Goal: Task Accomplishment & Management: Complete application form

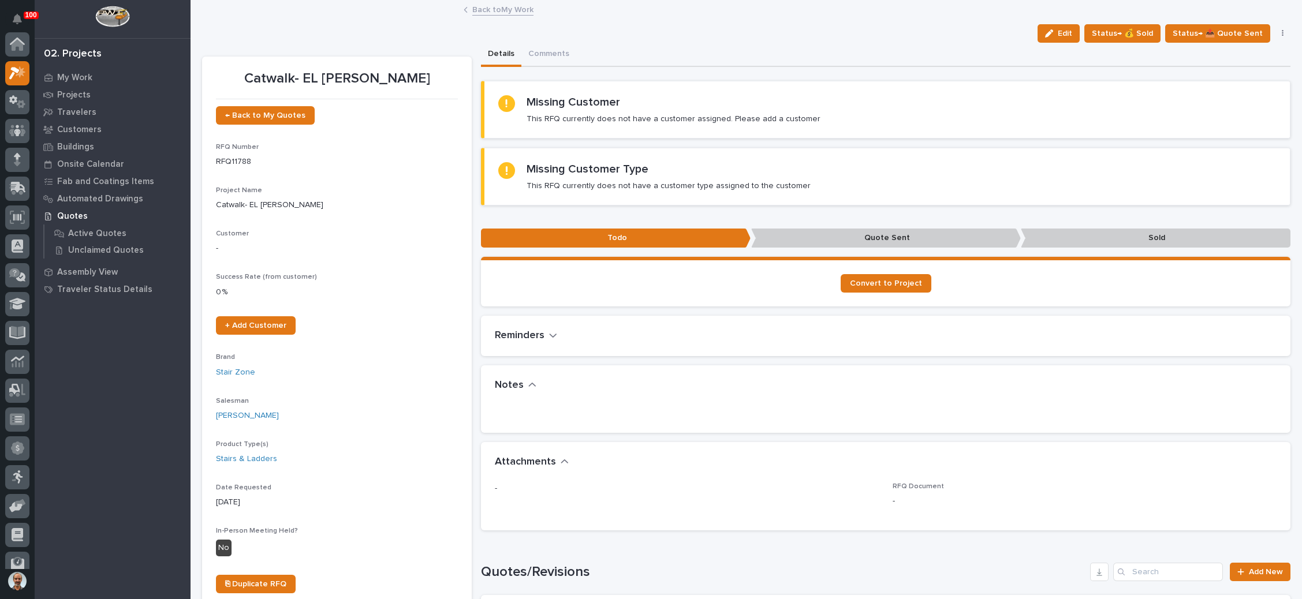
scroll to position [28, 0]
click at [20, 98] on icon at bounding box center [17, 102] width 17 height 13
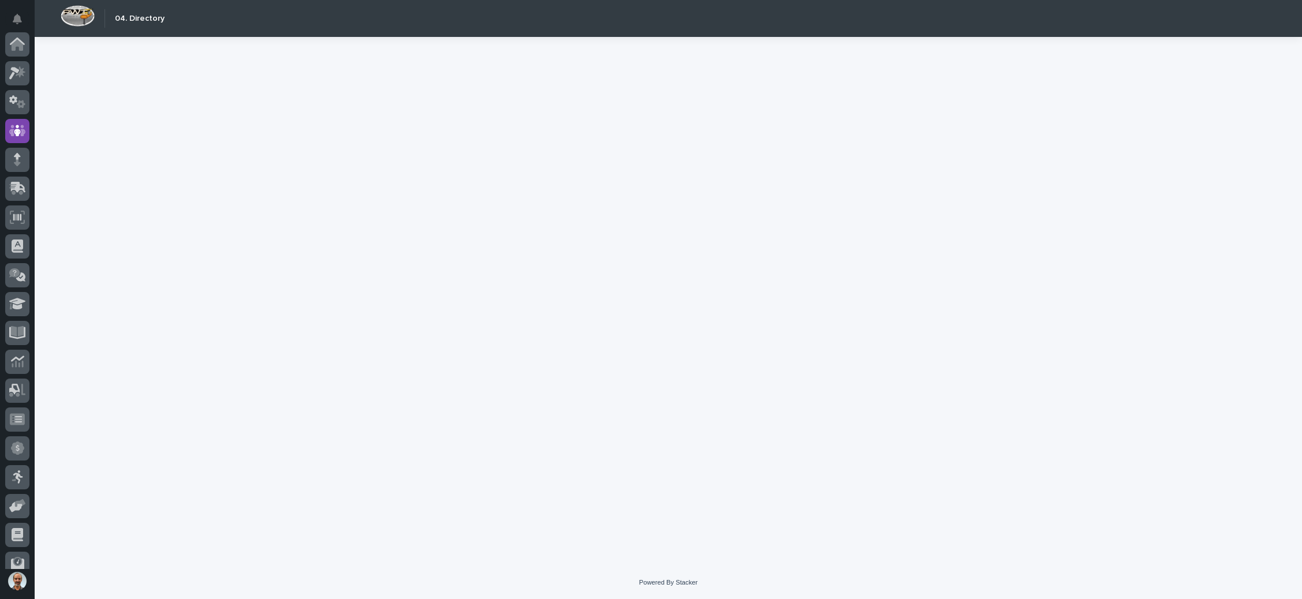
scroll to position [86, 0]
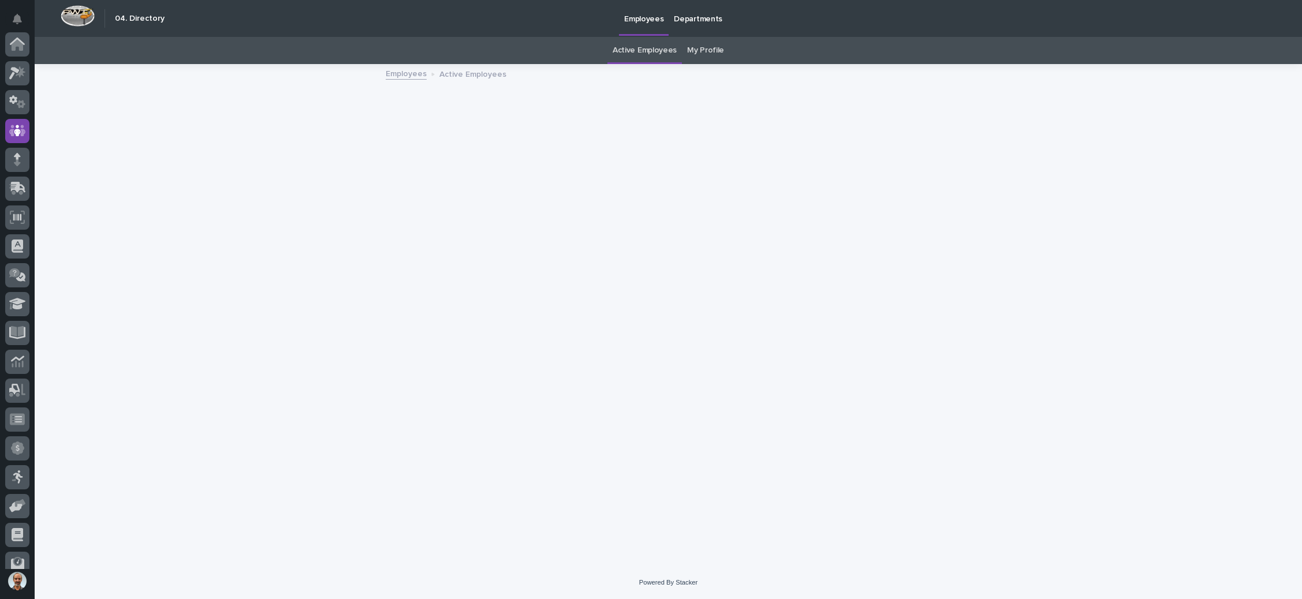
scroll to position [86, 0]
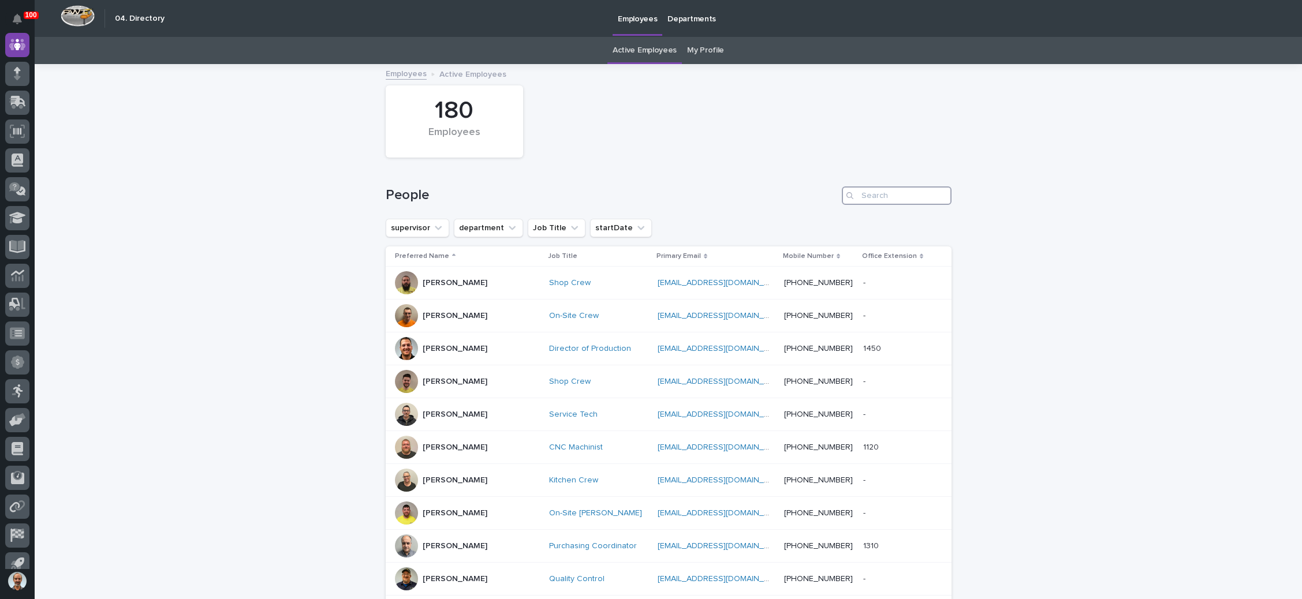
click at [894, 197] on input "Search" at bounding box center [897, 195] width 110 height 18
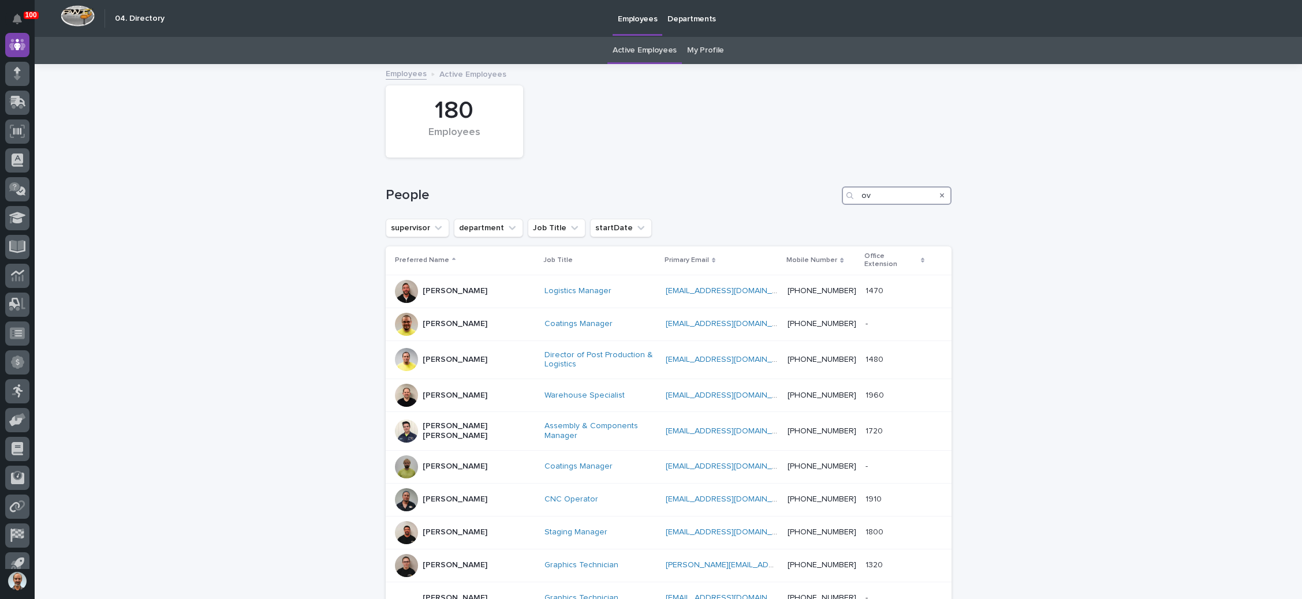
type input "o"
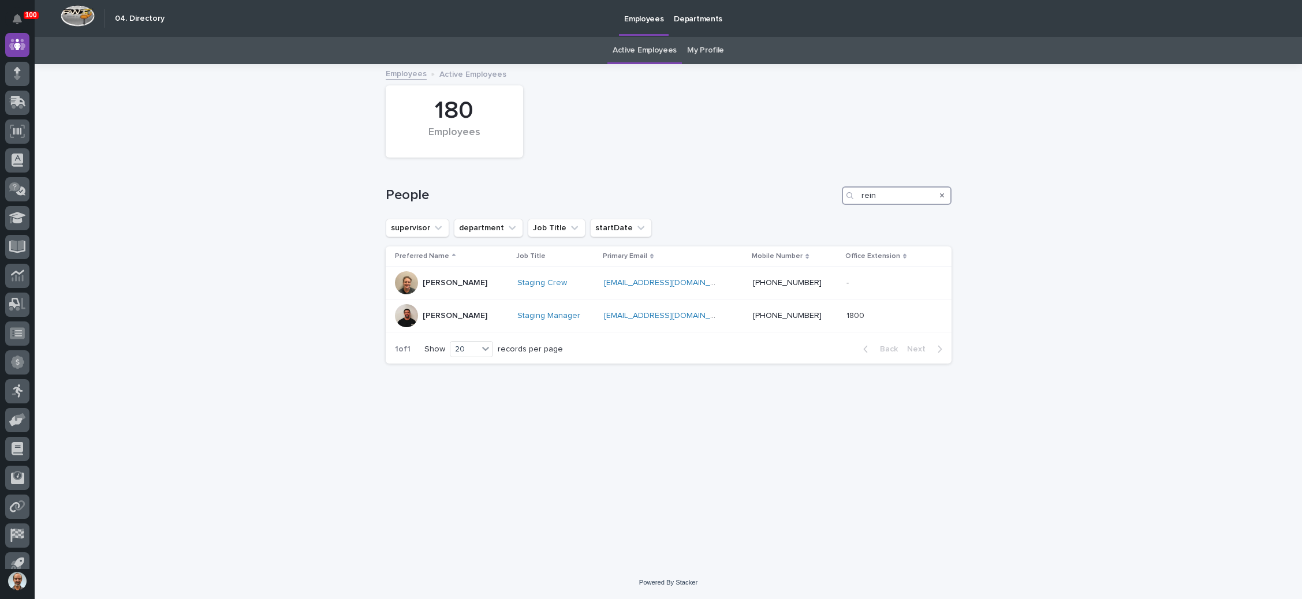
type input "rein"
click at [16, 70] on icon at bounding box center [14, 73] width 10 height 13
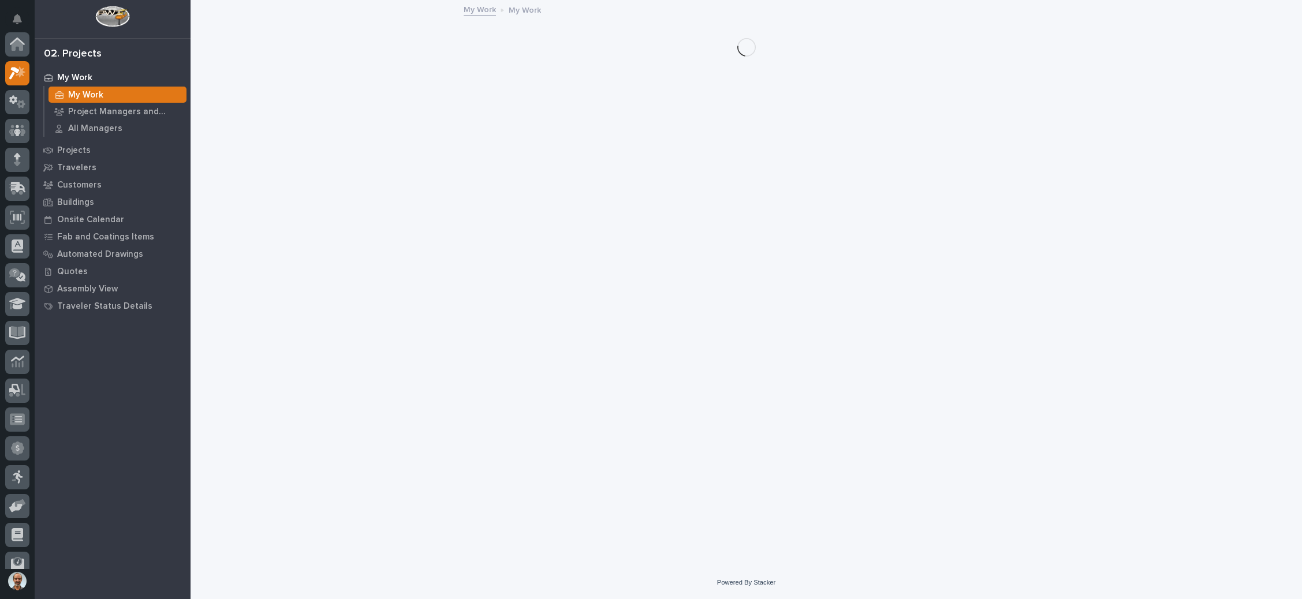
scroll to position [28, 0]
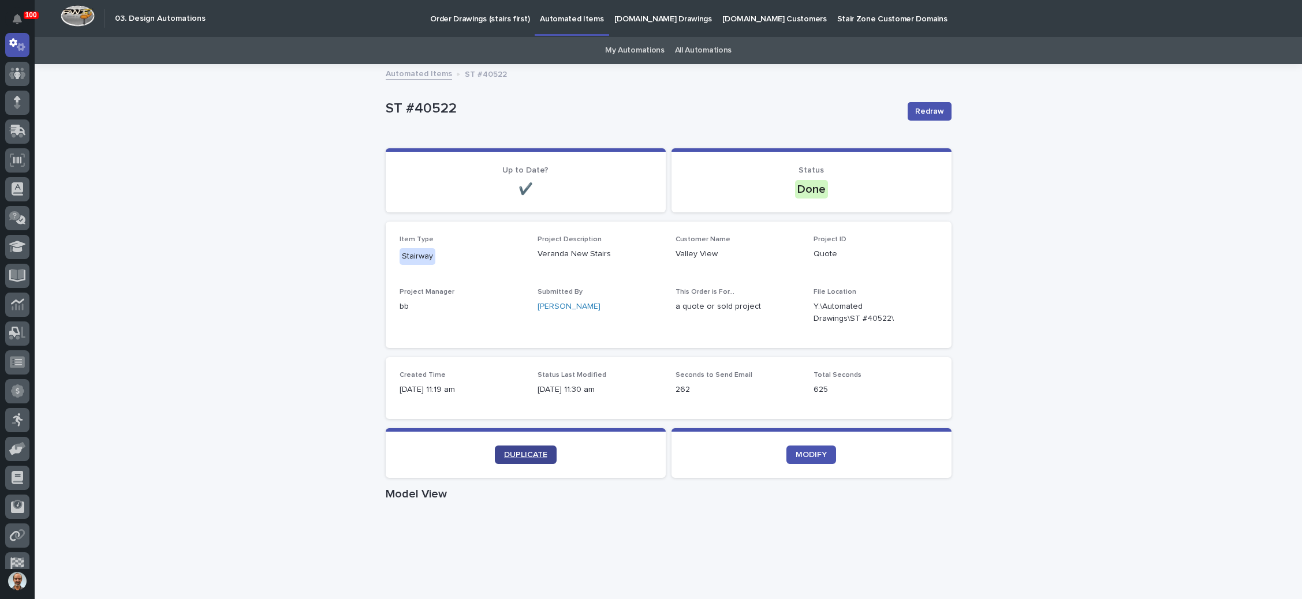
click at [526, 453] on span "DUPLICATE" at bounding box center [525, 455] width 43 height 8
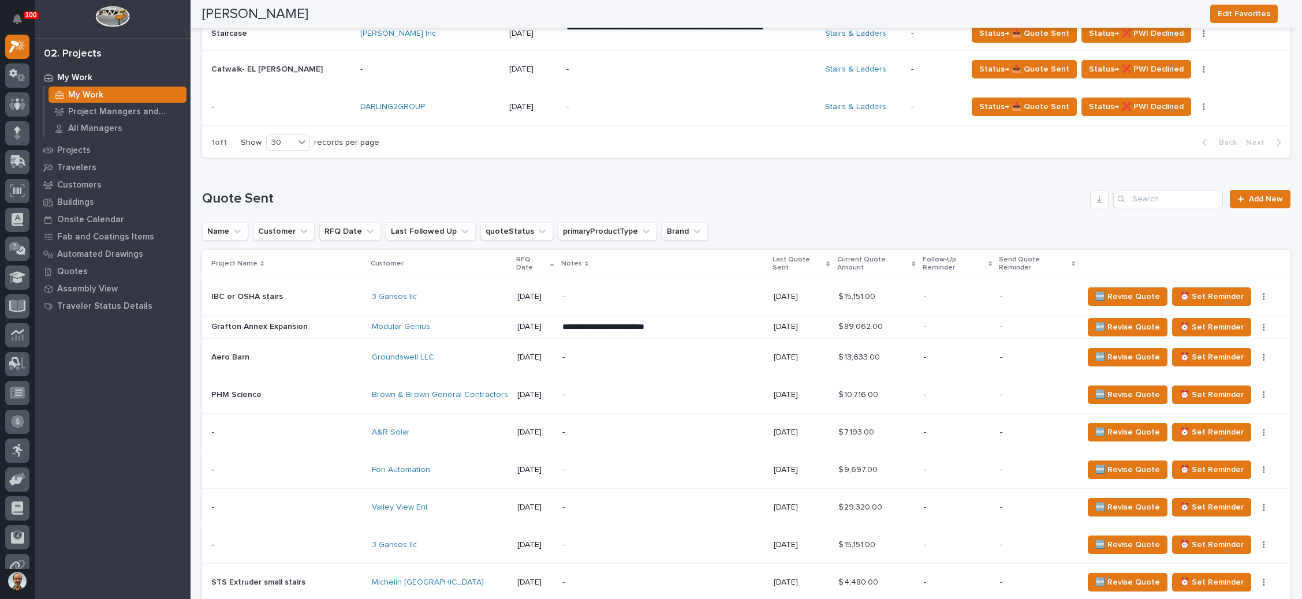
scroll to position [606, 0]
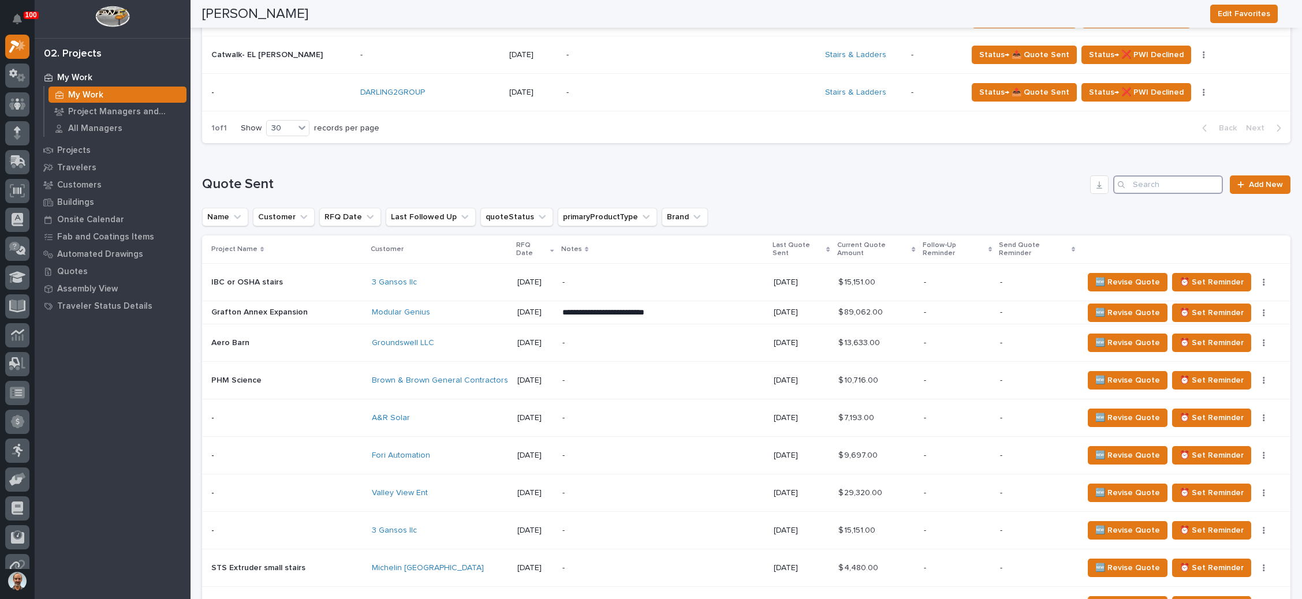
click at [1144, 182] on input "Search" at bounding box center [1168, 184] width 110 height 18
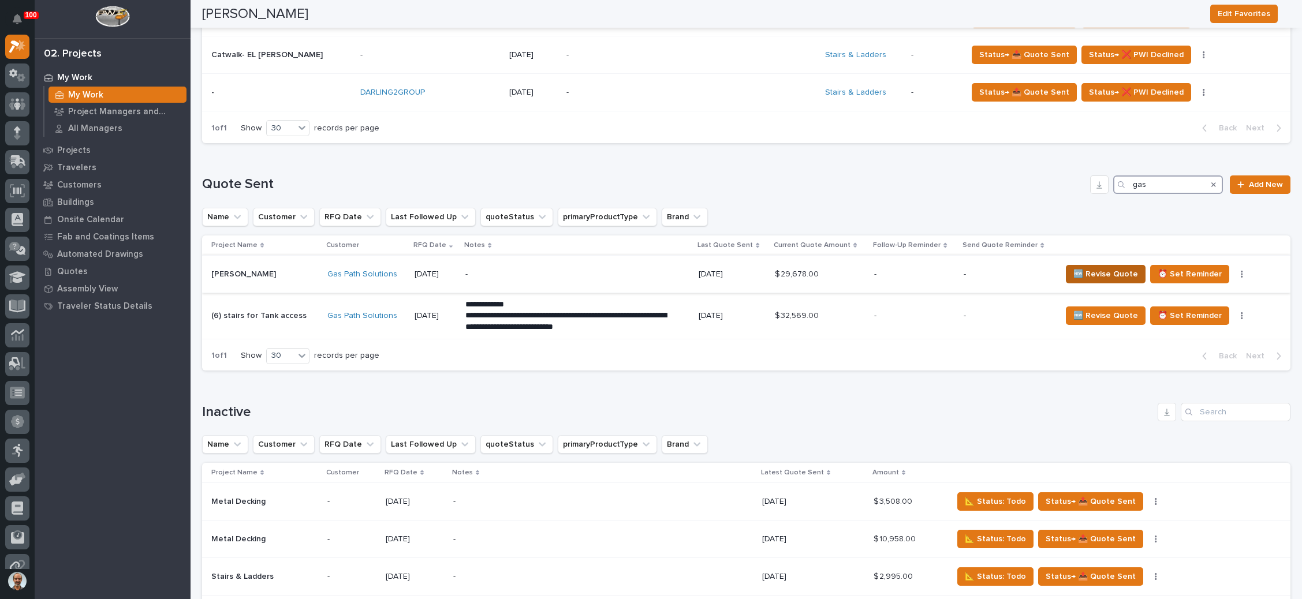
type input "gas"
click at [1103, 268] on span "🆕 Revise Quote" at bounding box center [1105, 274] width 65 height 14
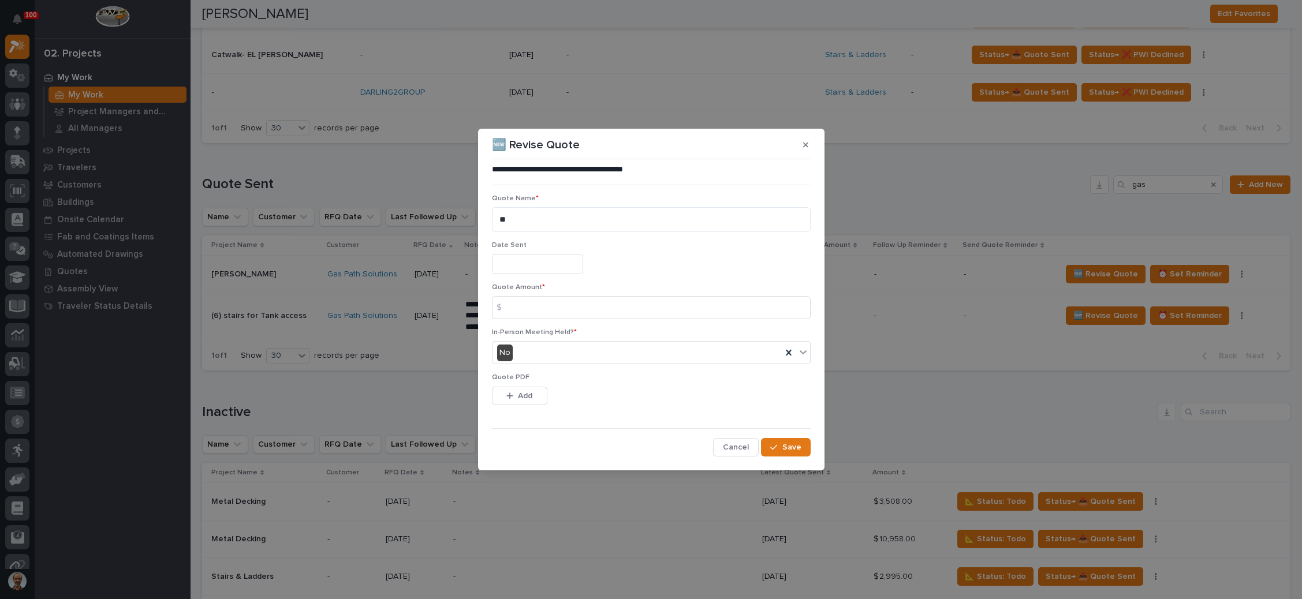
click at [537, 259] on input "text" at bounding box center [537, 264] width 91 height 20
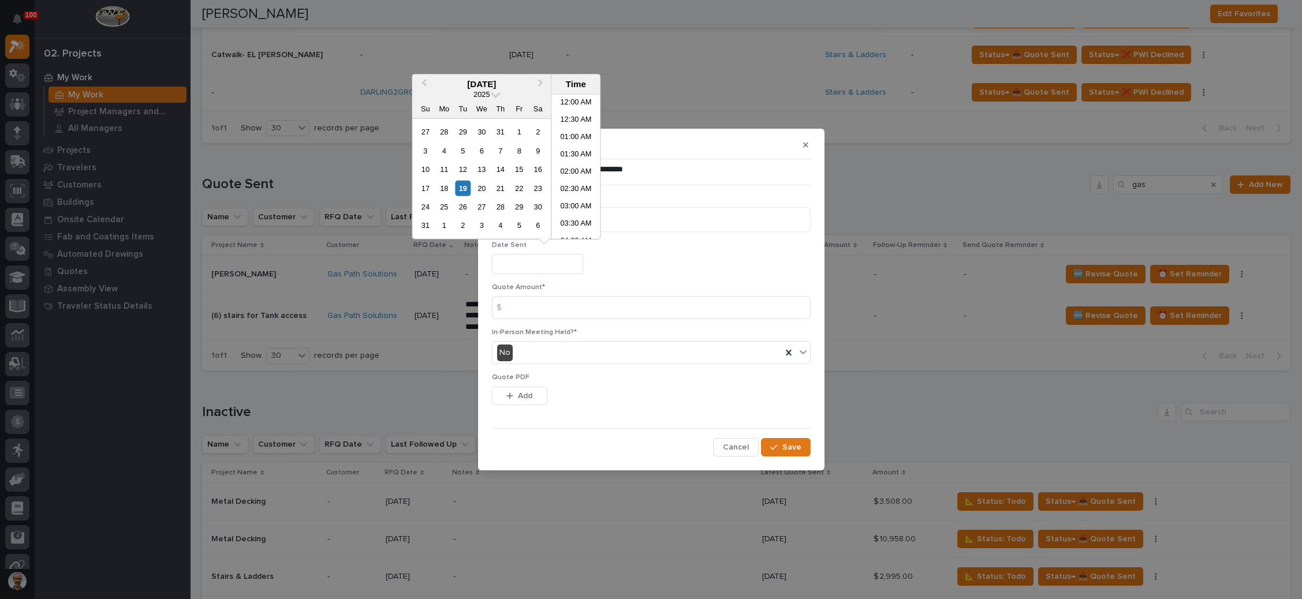
scroll to position [300, 0]
click at [484, 151] on div "6" at bounding box center [482, 151] width 16 height 16
click at [462, 188] on div "19" at bounding box center [463, 188] width 16 height 16
type input "**********"
click at [567, 291] on p "Quote Amount *" at bounding box center [651, 287] width 319 height 8
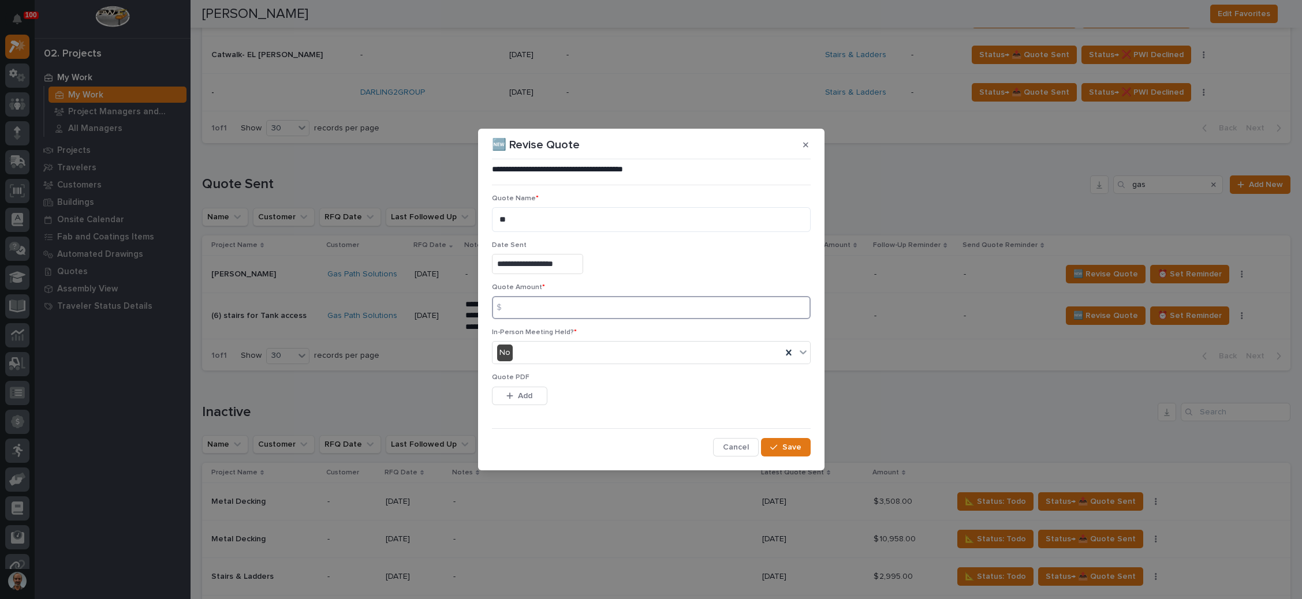
drag, startPoint x: 560, startPoint y: 307, endPoint x: 570, endPoint y: 306, distance: 10.4
click at [560, 307] on input at bounding box center [651, 307] width 319 height 23
type input "6905"
click at [524, 391] on span "Add" at bounding box center [525, 396] width 14 height 10
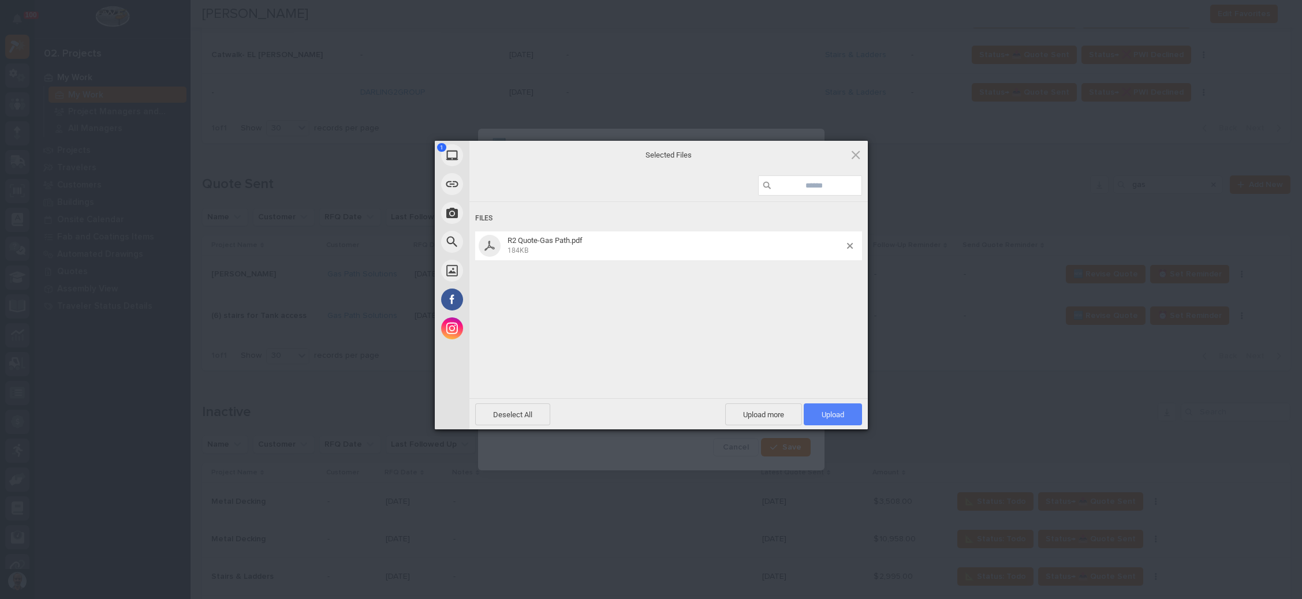
click at [826, 406] on span "Upload 1" at bounding box center [833, 414] width 58 height 22
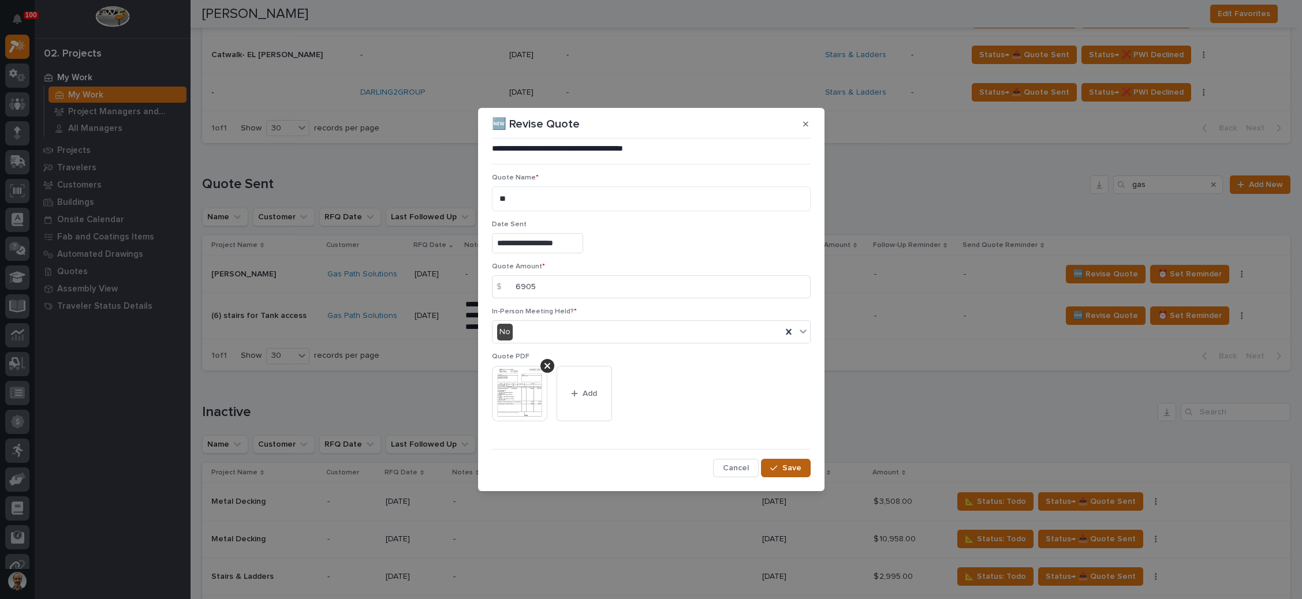
click at [779, 469] on div "button" at bounding box center [776, 468] width 12 height 8
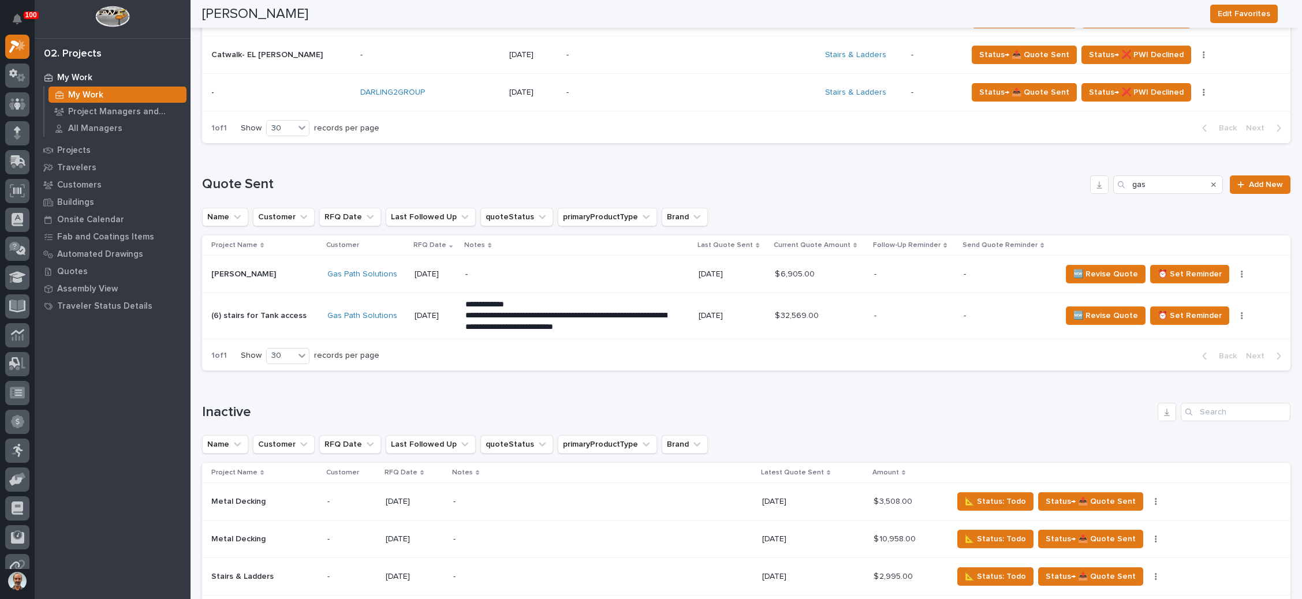
click at [999, 274] on p "-" at bounding box center [1007, 275] width 88 height 10
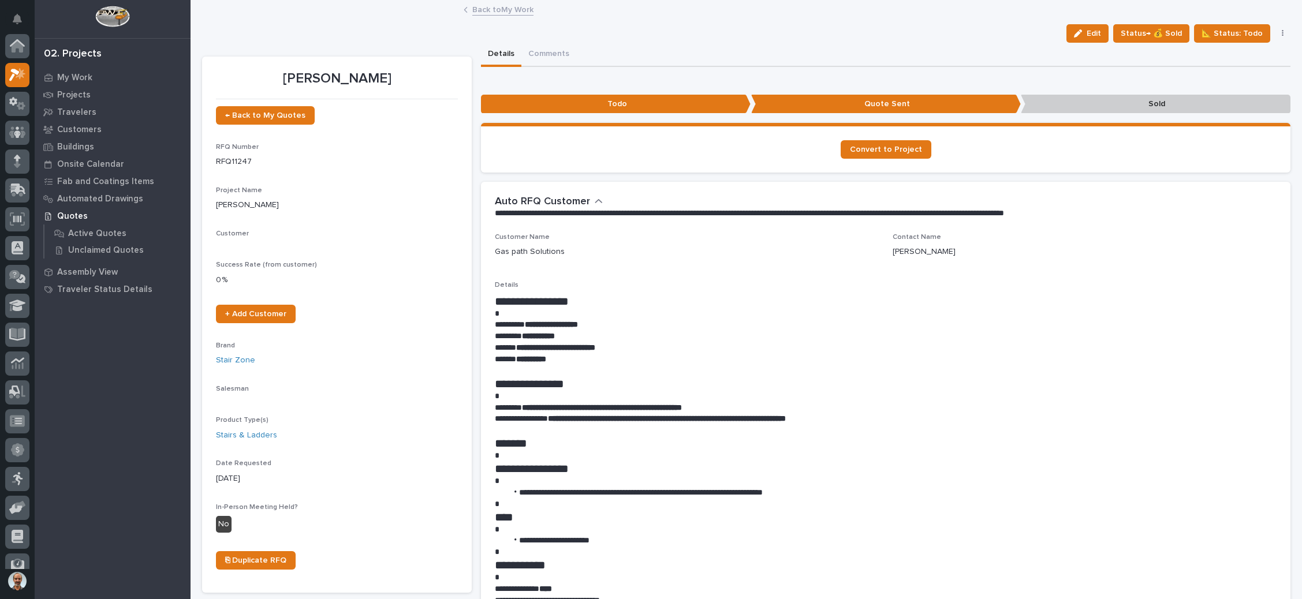
scroll to position [28, 0]
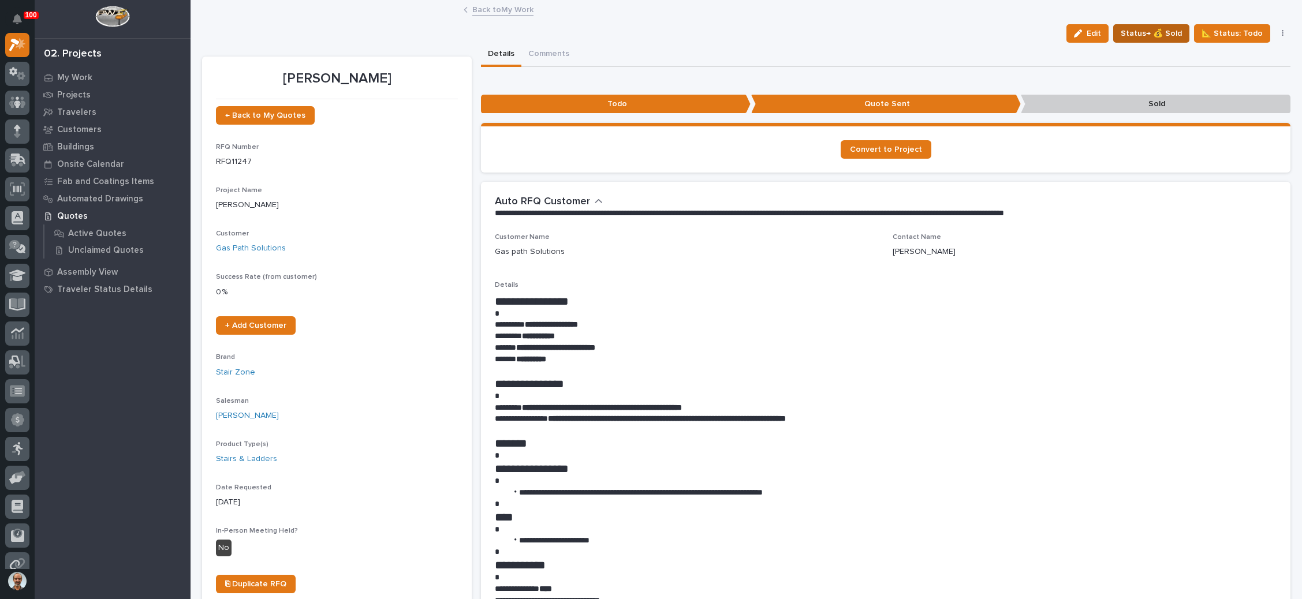
click at [1163, 29] on span "Status→ 💰 Sold" at bounding box center [1150, 34] width 61 height 14
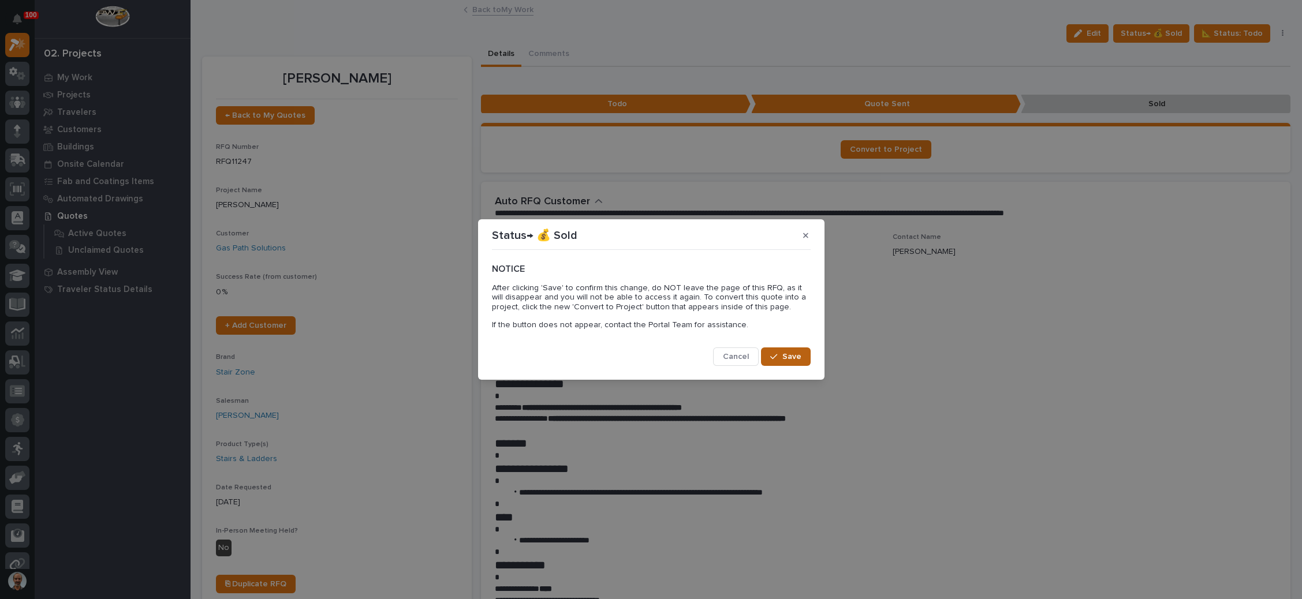
click at [779, 354] on div "button" at bounding box center [776, 357] width 12 height 8
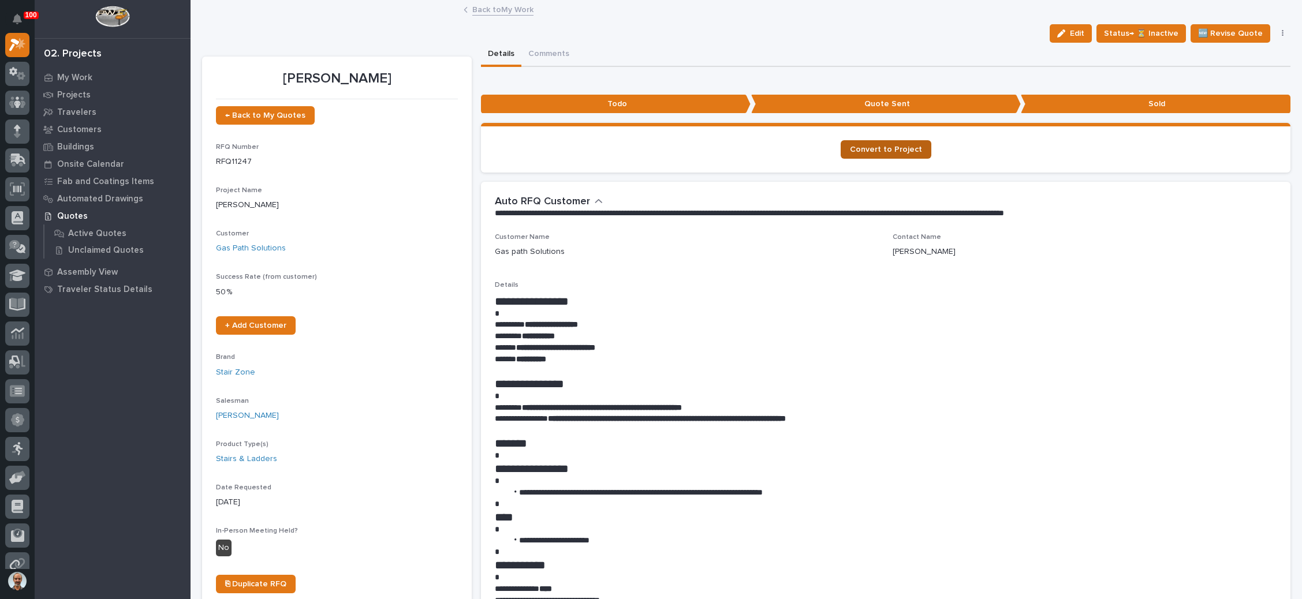
click at [897, 145] on span "Convert to Project" at bounding box center [886, 149] width 72 height 8
click at [267, 113] on span "← Back to My Quotes" at bounding box center [265, 115] width 80 height 8
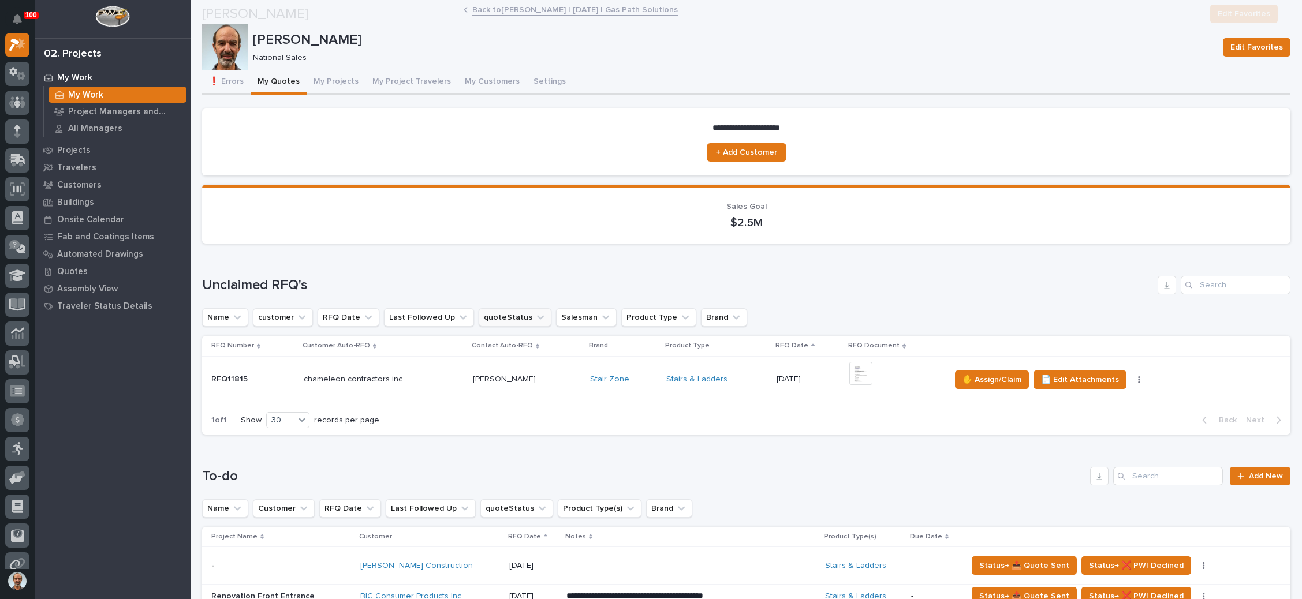
scroll to position [87, 0]
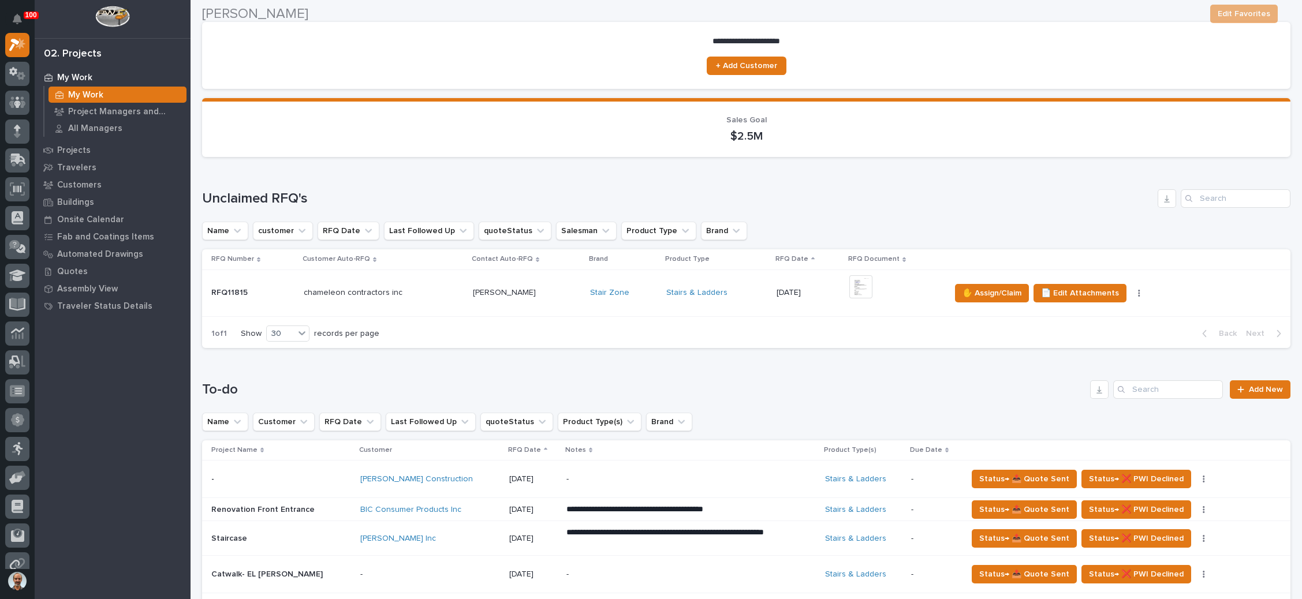
click at [724, 286] on div "Stairs & Ladders" at bounding box center [716, 292] width 101 height 19
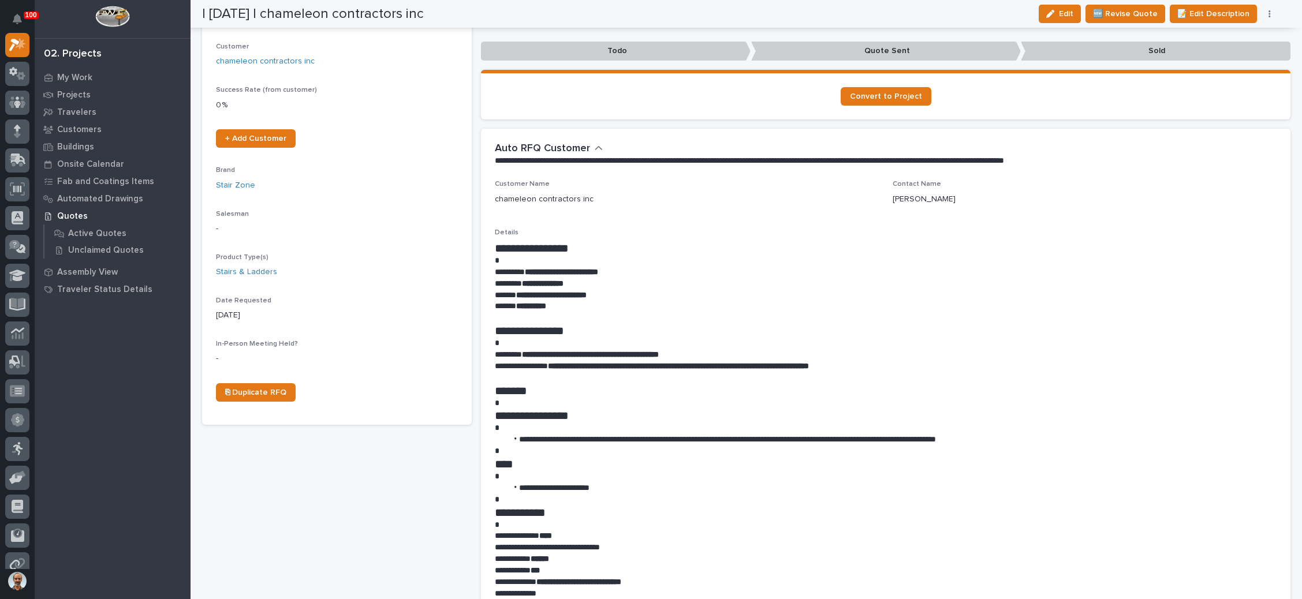
scroll to position [173, 0]
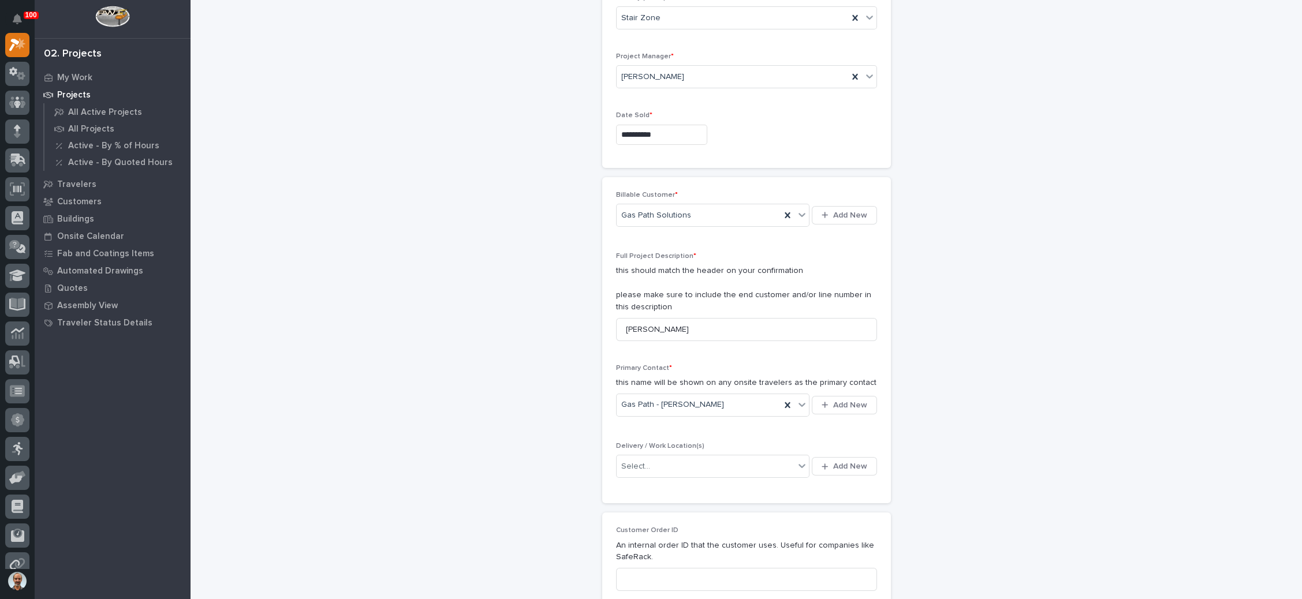
scroll to position [173, 0]
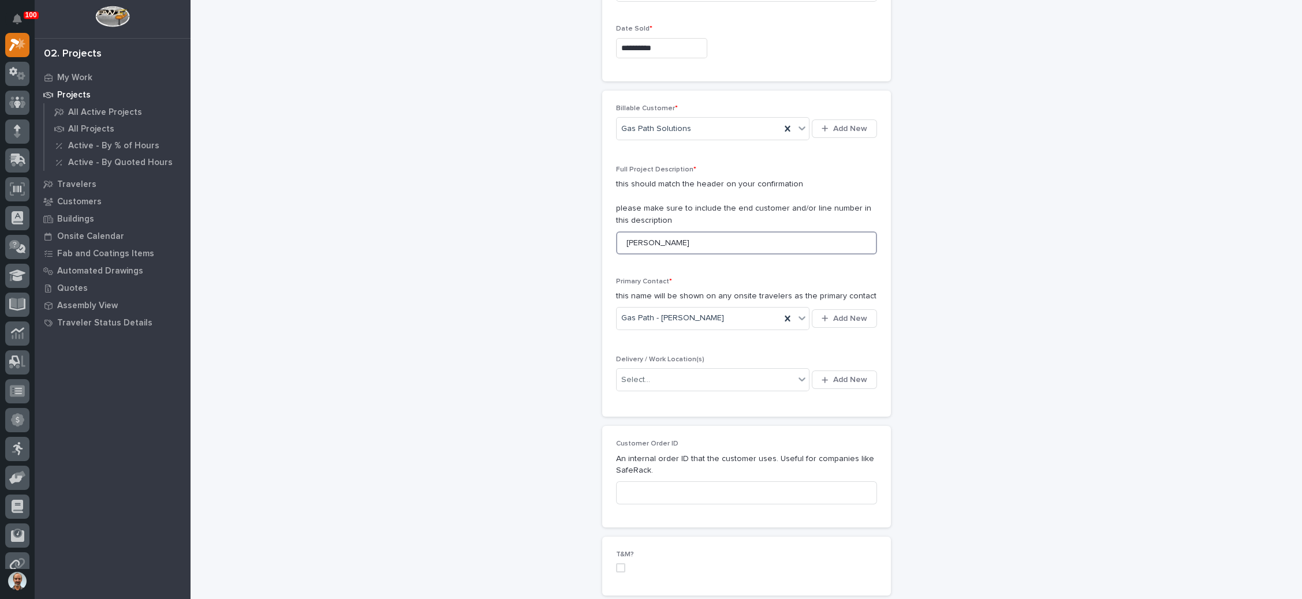
drag, startPoint x: 683, startPoint y: 244, endPoint x: 602, endPoint y: 245, distance: 80.8
click at [602, 245] on div "Billable Customer * Gas Path Solutions Add New Full Project Description * this …" at bounding box center [746, 254] width 289 height 327
drag, startPoint x: 637, startPoint y: 243, endPoint x: 593, endPoint y: 242, distance: 43.9
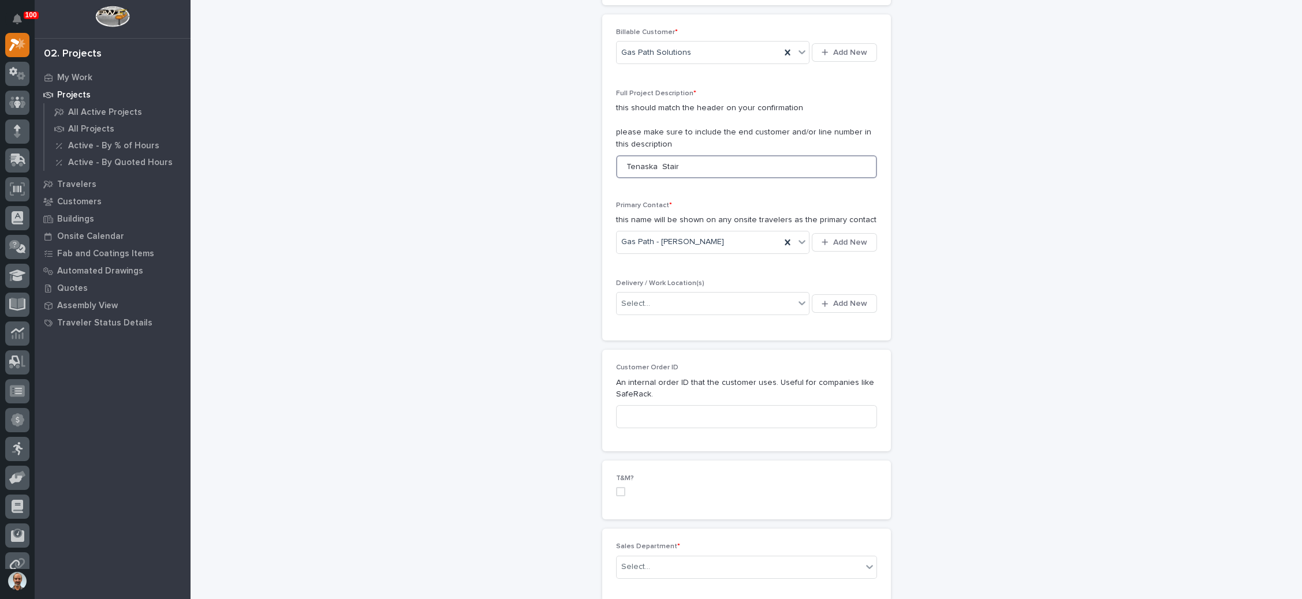
scroll to position [260, 0]
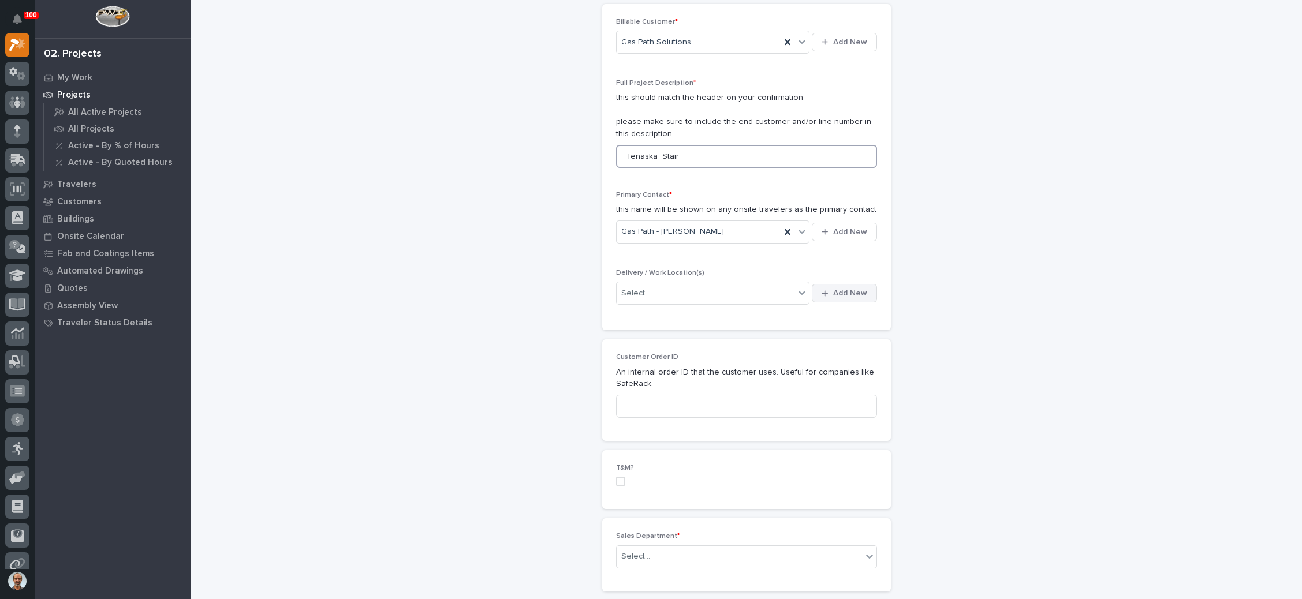
type input "Tenaska Stair"
click at [833, 292] on span "Add New" at bounding box center [850, 293] width 34 height 10
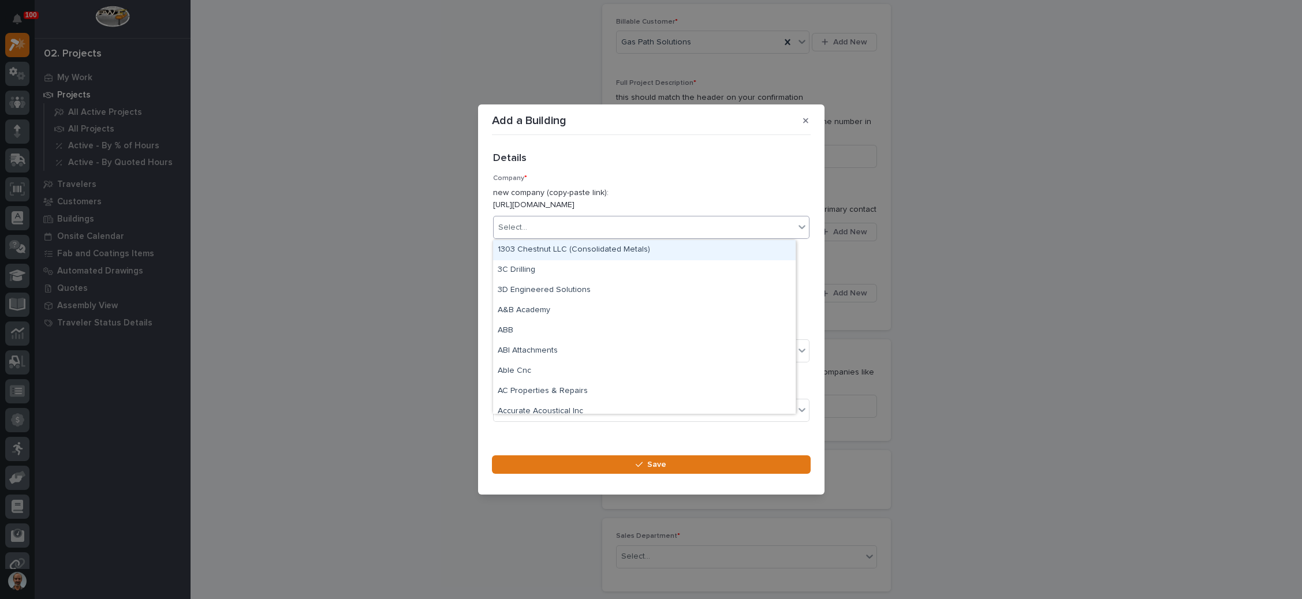
click at [594, 228] on div "Select..." at bounding box center [644, 227] width 301 height 19
type input "***"
click at [573, 253] on div "Gas Path Solutions" at bounding box center [644, 250] width 302 height 20
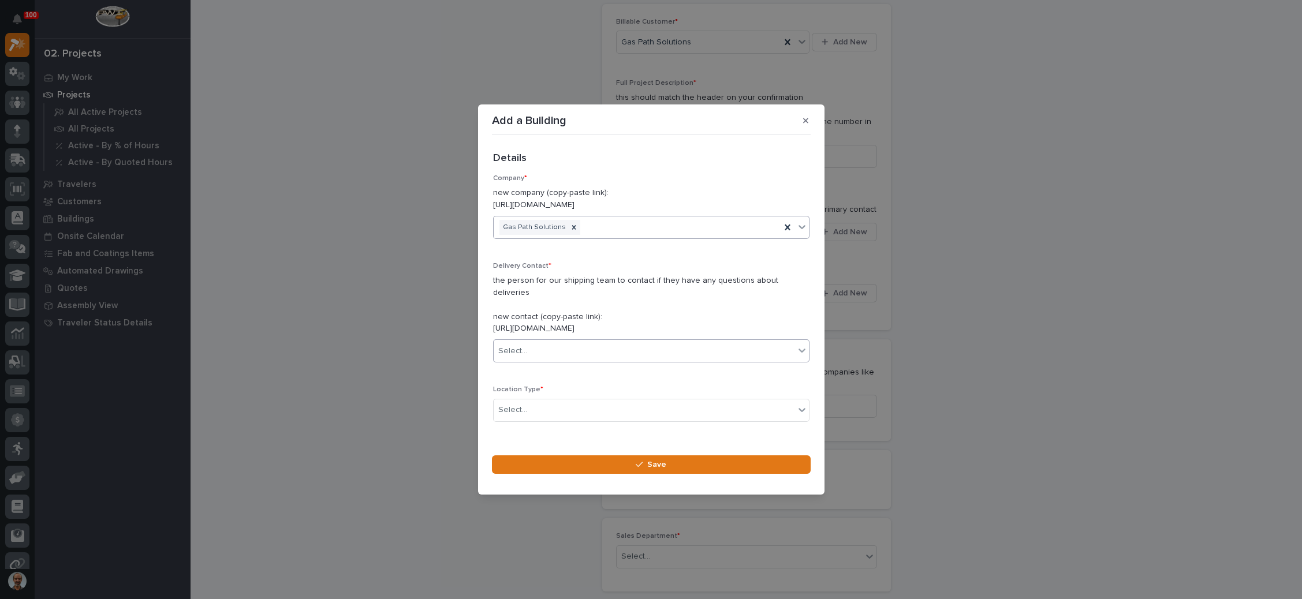
click at [573, 355] on div "Select..." at bounding box center [644, 351] width 301 height 19
type input "**********"
click at [552, 349] on div "brian nels" at bounding box center [644, 351] width 301 height 19
type input "*********"
click at [565, 368] on div "Gas Path - [PERSON_NAME]" at bounding box center [644, 373] width 302 height 20
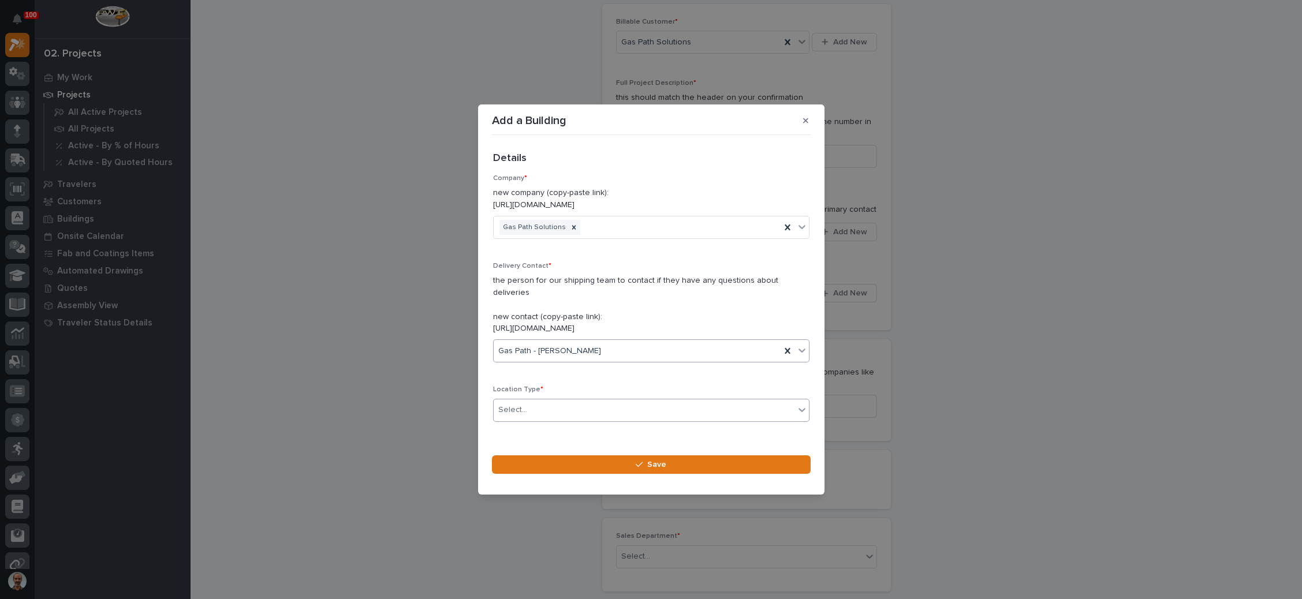
click at [560, 414] on div "Select..." at bounding box center [644, 410] width 301 height 19
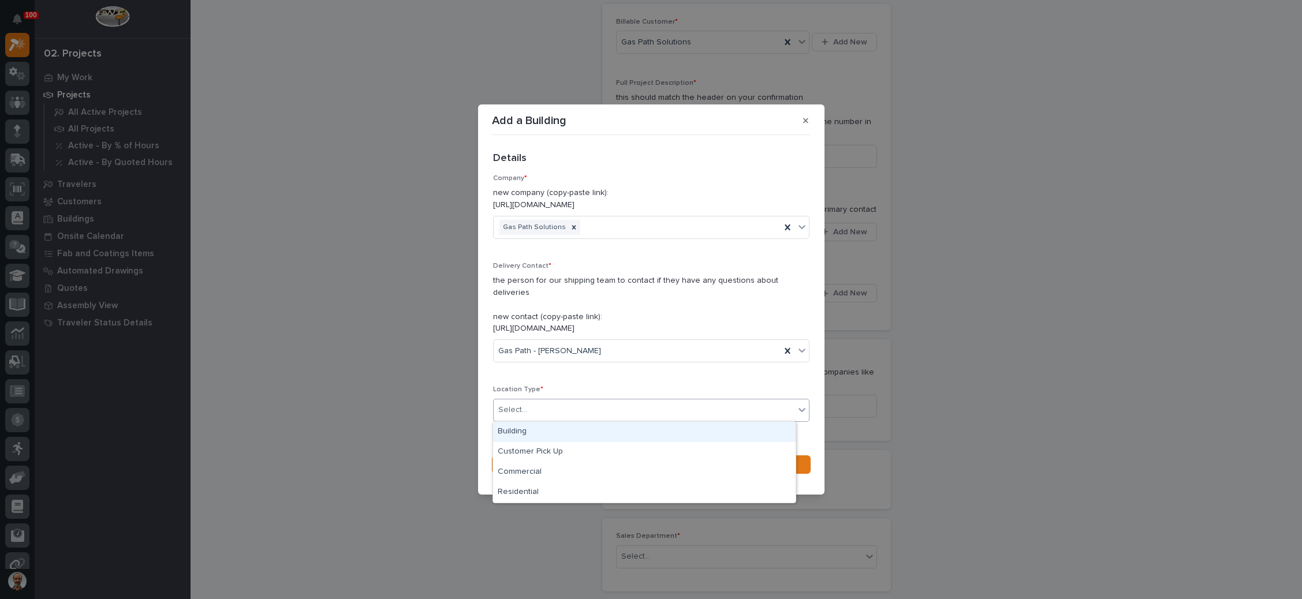
click at [554, 436] on div "Building" at bounding box center [644, 432] width 302 height 20
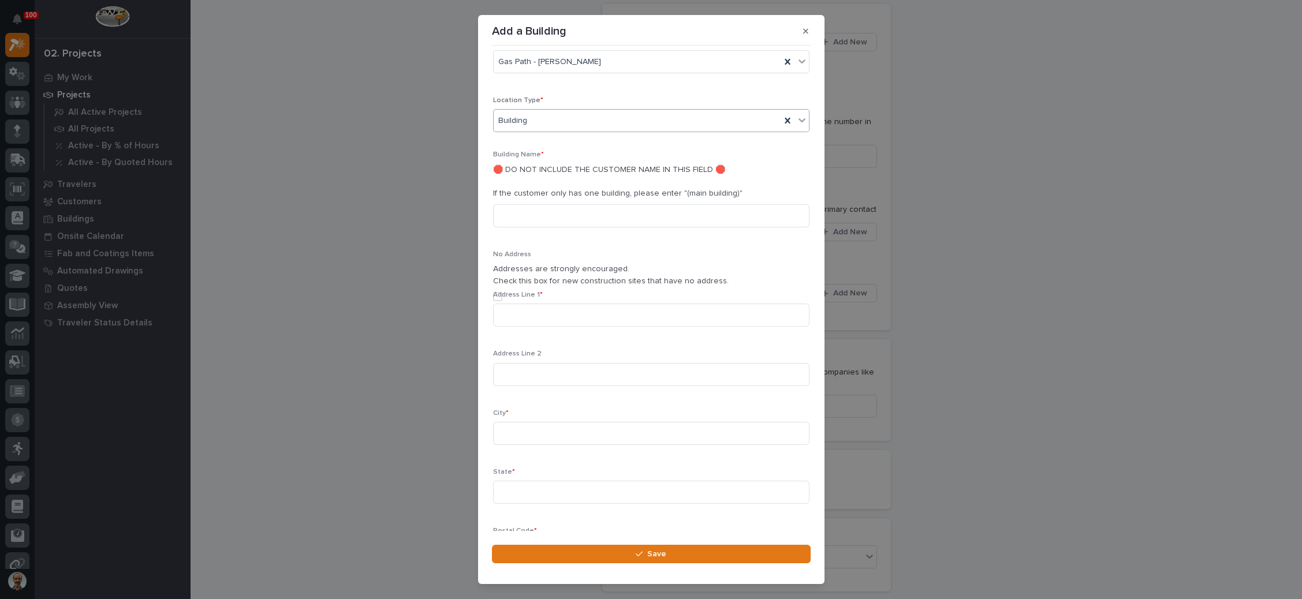
scroll to position [298, 0]
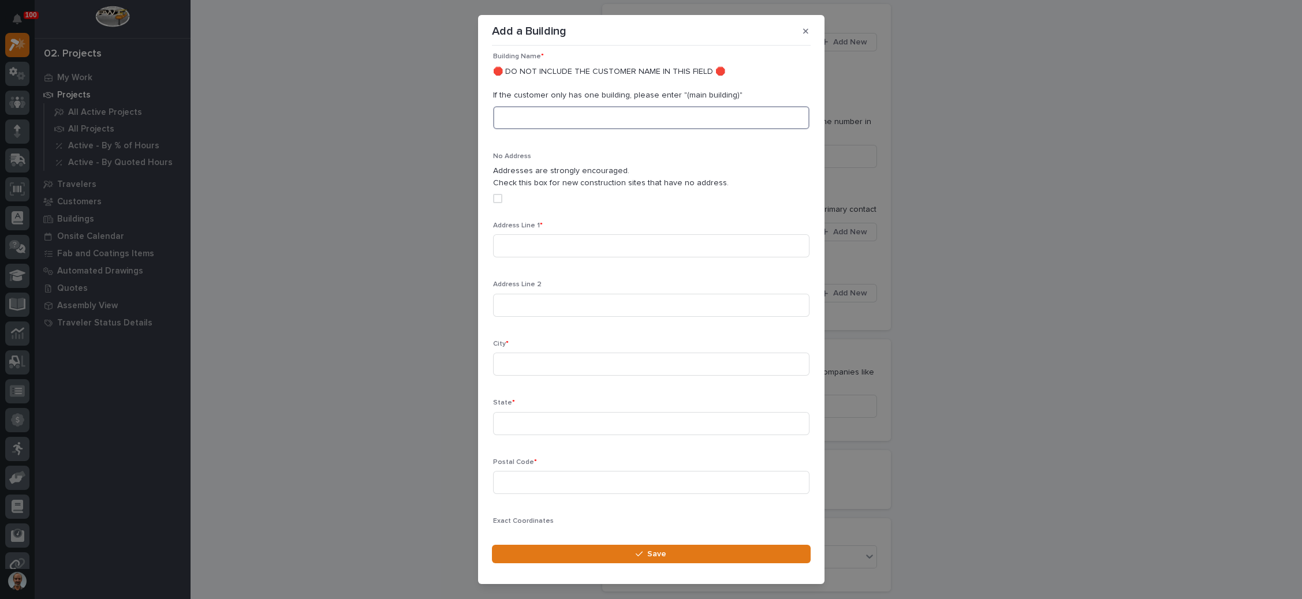
click at [586, 121] on input at bounding box center [651, 117] width 316 height 23
type input "Main"
click at [604, 244] on input at bounding box center [651, 245] width 316 height 23
type input "v"
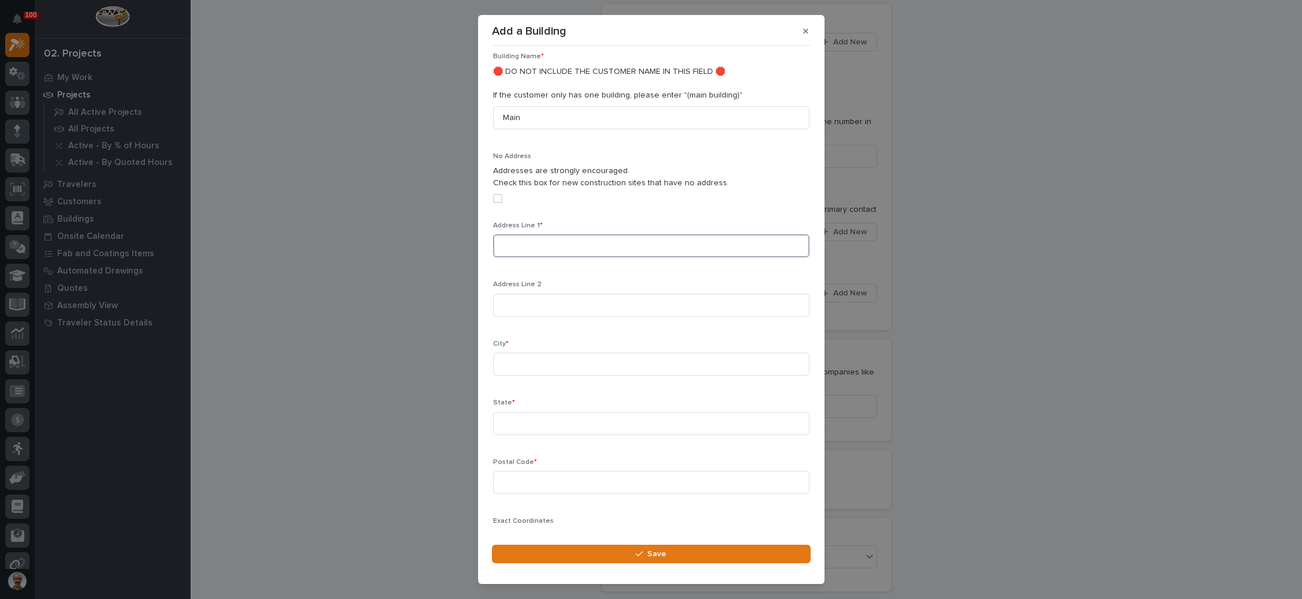
paste input "TENASKA GEORGIA PARTNERS, LP 2100 GEORGE BROWN ROAD FRANKLIN, GA 30217"
drag, startPoint x: 589, startPoint y: 245, endPoint x: 465, endPoint y: 239, distance: 124.2
click at [465, 239] on div "Add a Building Loading... Saving… Loading... Saving… Loading... Saving… Details…" at bounding box center [651, 299] width 1302 height 599
drag, startPoint x: 515, startPoint y: 245, endPoint x: 443, endPoint y: 247, distance: 71.6
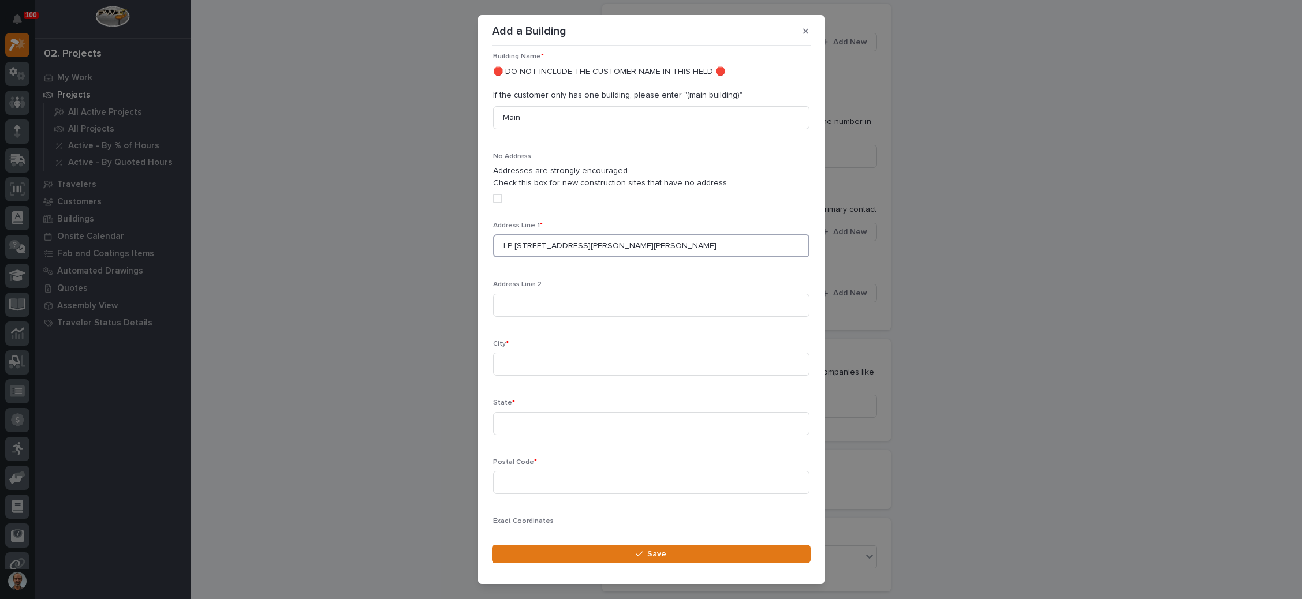
click at [443, 247] on div "Add a Building Loading... Saving… Loading... Saving… Loading... Saving… Details…" at bounding box center [651, 299] width 1302 height 599
type input "2100 GEORGE BROWN ROAD FRANKLIN, GA 30217"
click at [558, 357] on input at bounding box center [651, 364] width 316 height 23
type input "Franklin"
type input "GA"
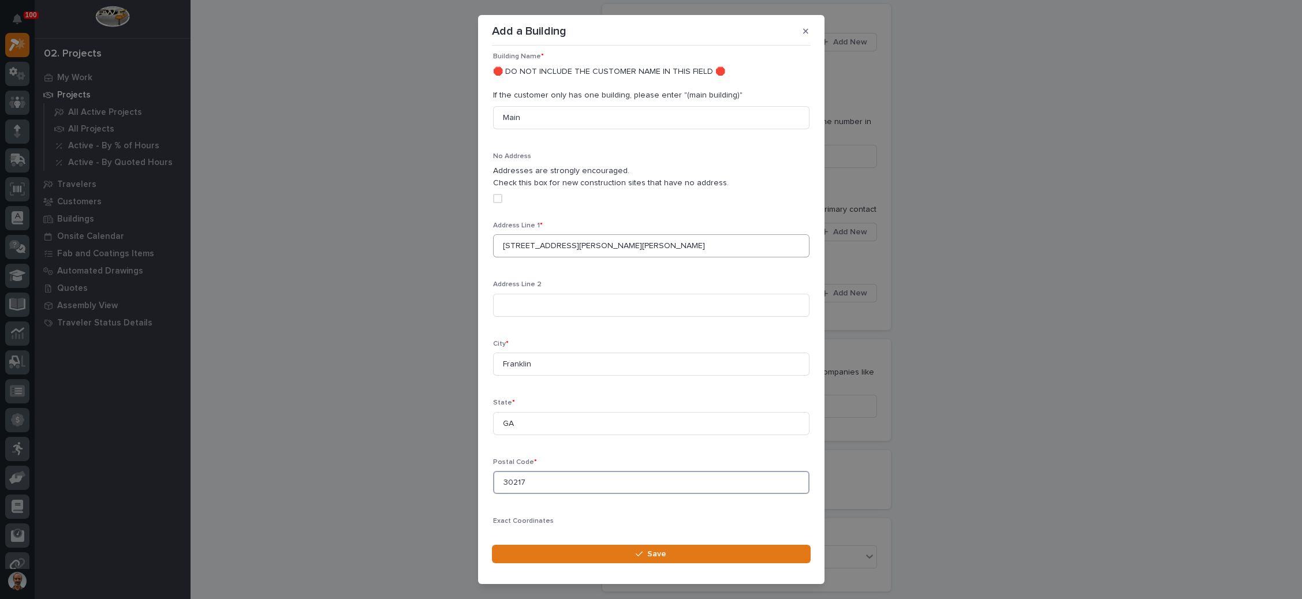
type input "30217"
click at [697, 242] on input "2100 GEORGE BROWN ROAD FRANKLIN, GA 30217" at bounding box center [651, 245] width 316 height 23
click at [585, 246] on input "2100 GEORGE BROWN Rd" at bounding box center [651, 245] width 316 height 23
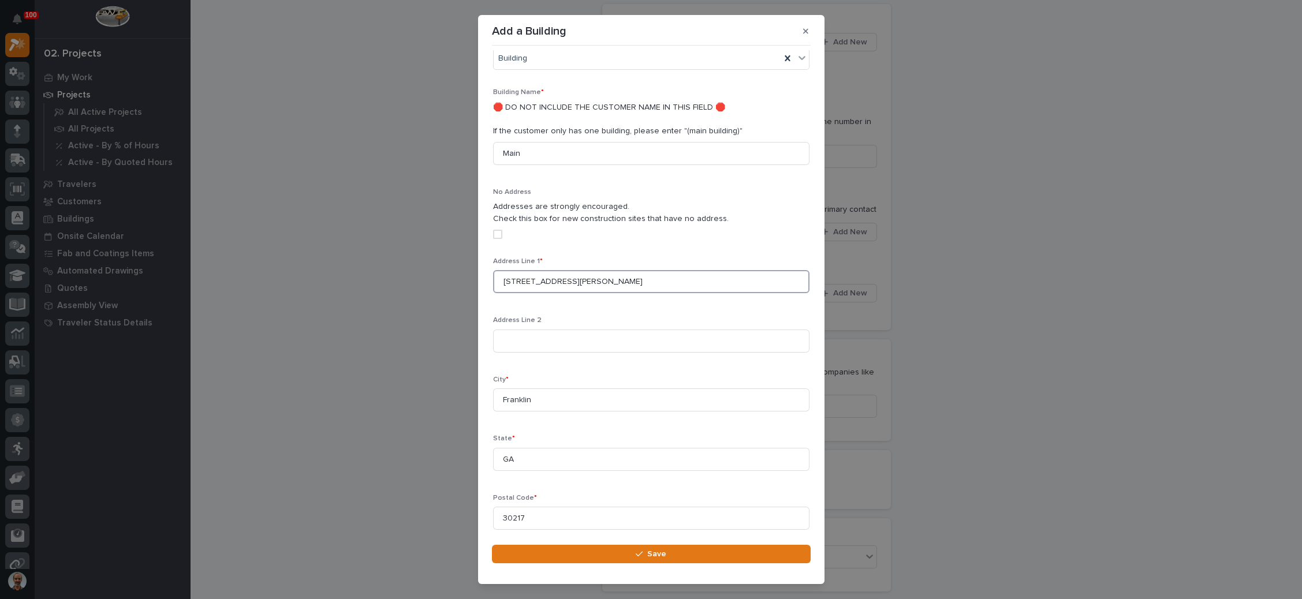
scroll to position [298, 0]
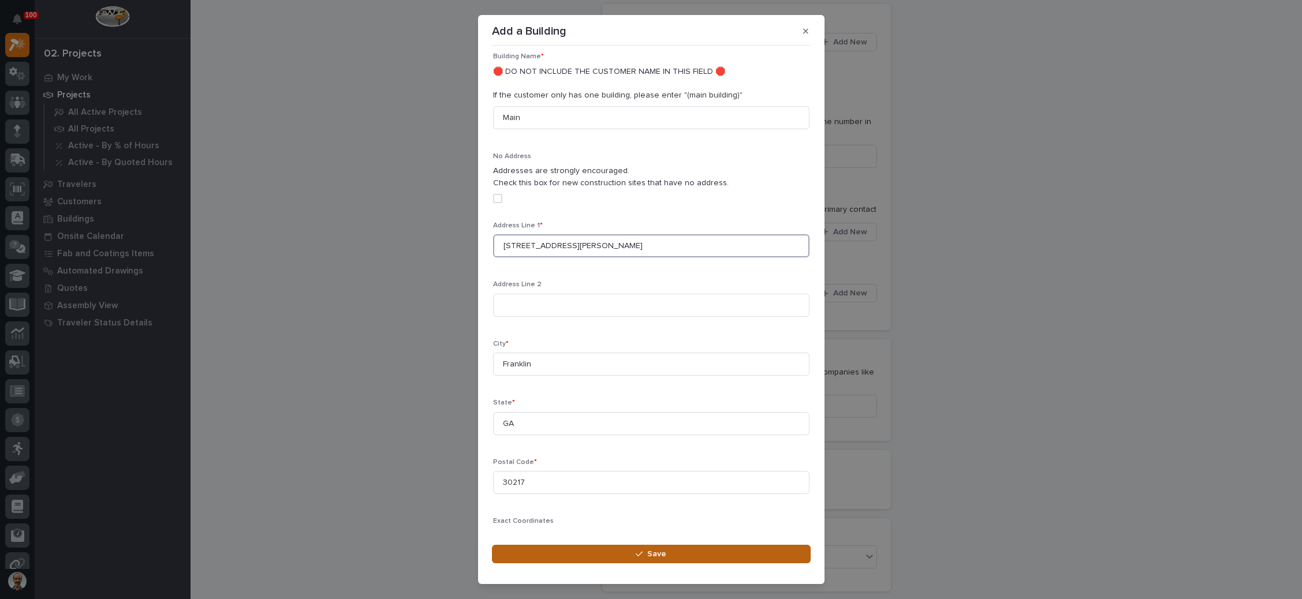
type input "2100 GEORGE BROWN Rd"
click at [649, 548] on button "Save" at bounding box center [651, 554] width 319 height 18
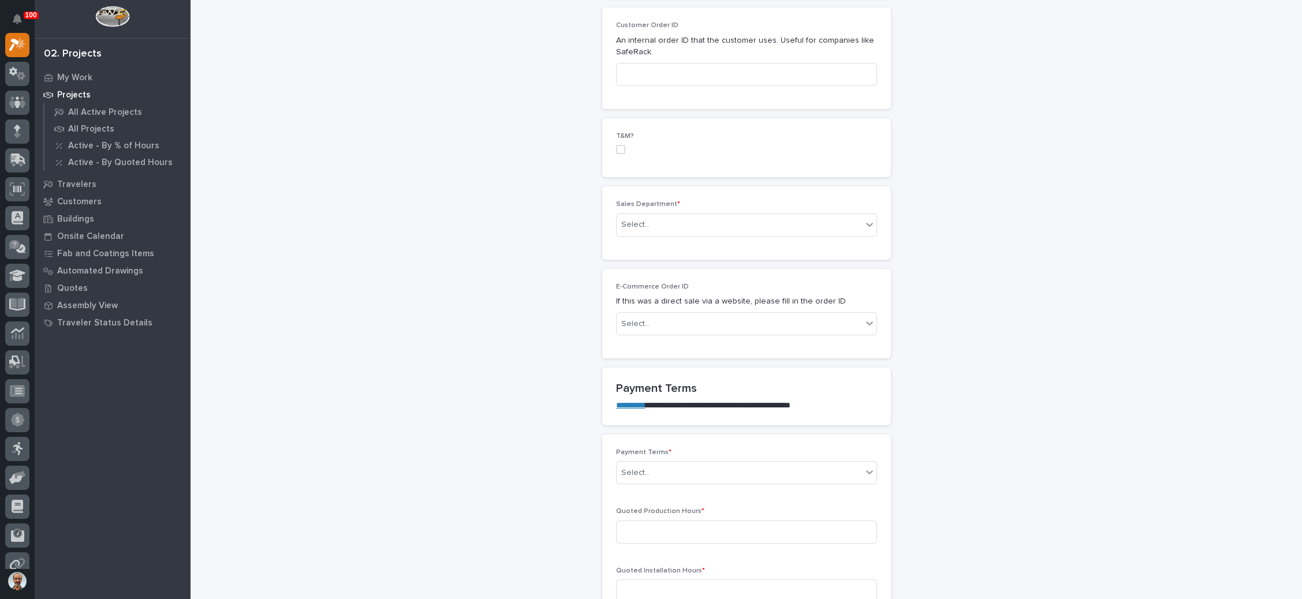
scroll to position [606, 0]
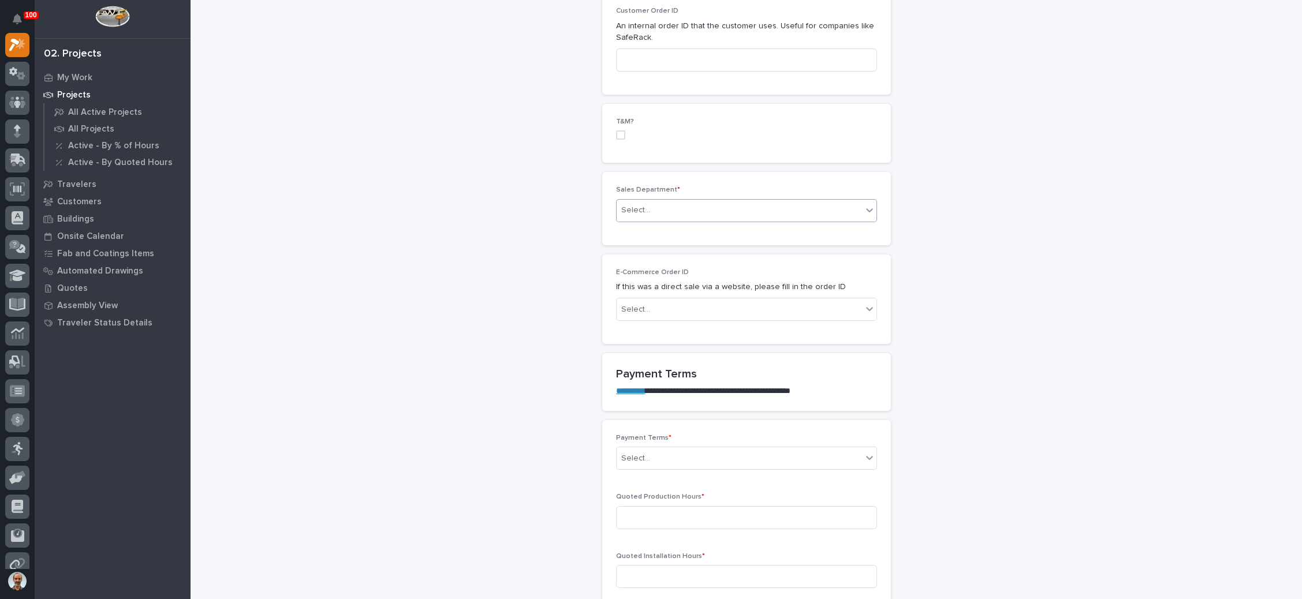
click at [787, 215] on div "Select..." at bounding box center [738, 210] width 245 height 19
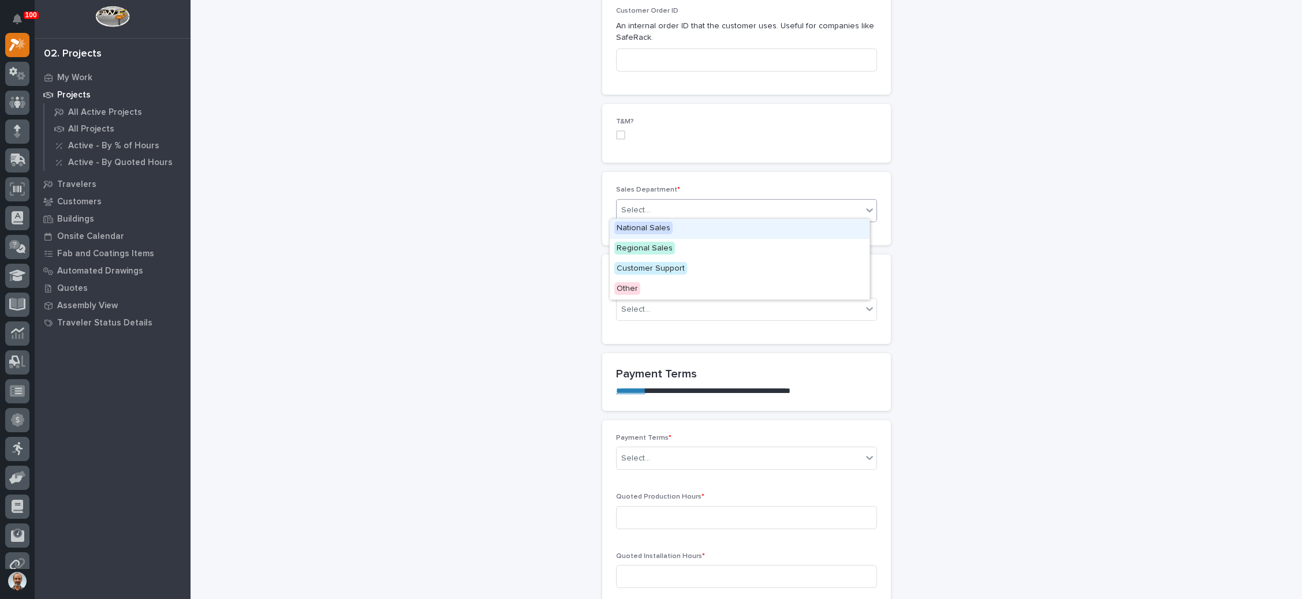
click at [771, 228] on div "National Sales" at bounding box center [740, 229] width 260 height 20
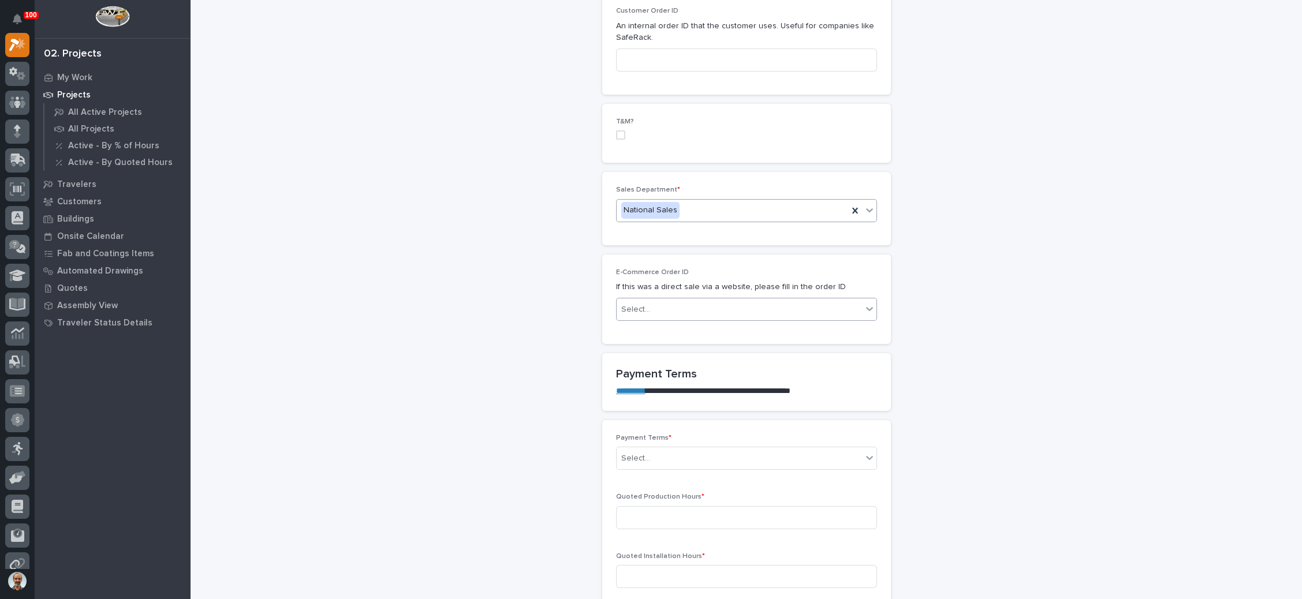
click at [756, 310] on div "Select..." at bounding box center [738, 309] width 245 height 19
click at [989, 332] on div "**********" at bounding box center [746, 604] width 1088 height 2418
click at [639, 388] on link "**********" at bounding box center [630, 391] width 29 height 8
click at [864, 452] on icon at bounding box center [870, 458] width 12 height 12
click at [656, 496] on div "100%" at bounding box center [740, 496] width 260 height 20
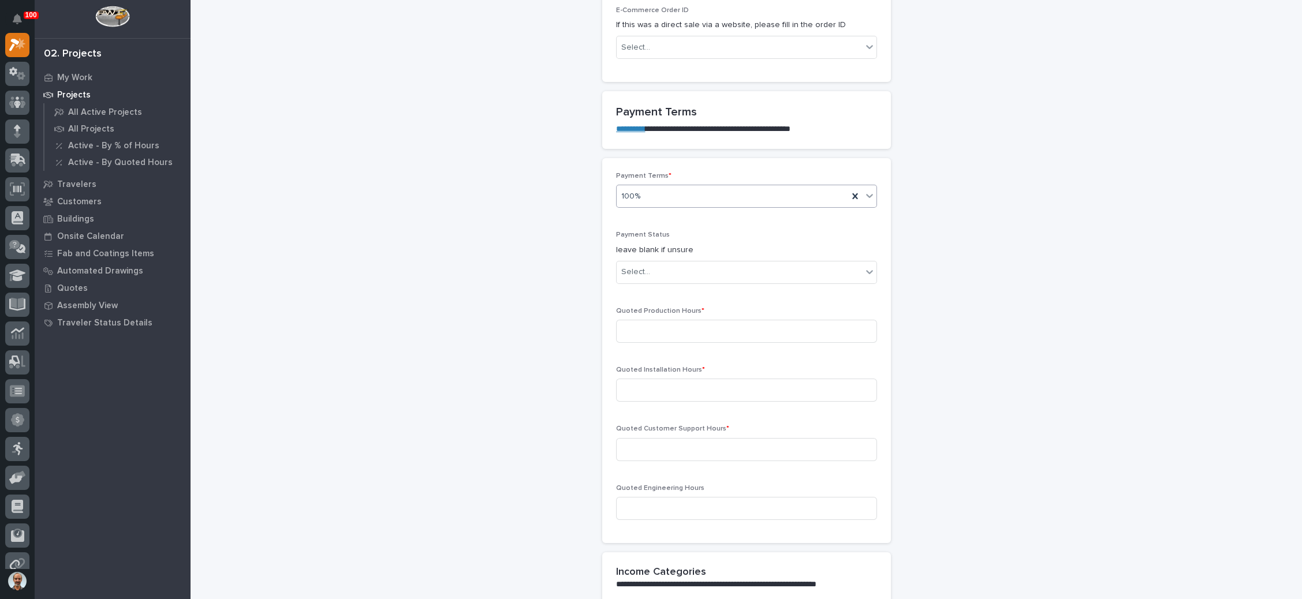
scroll to position [952, 0]
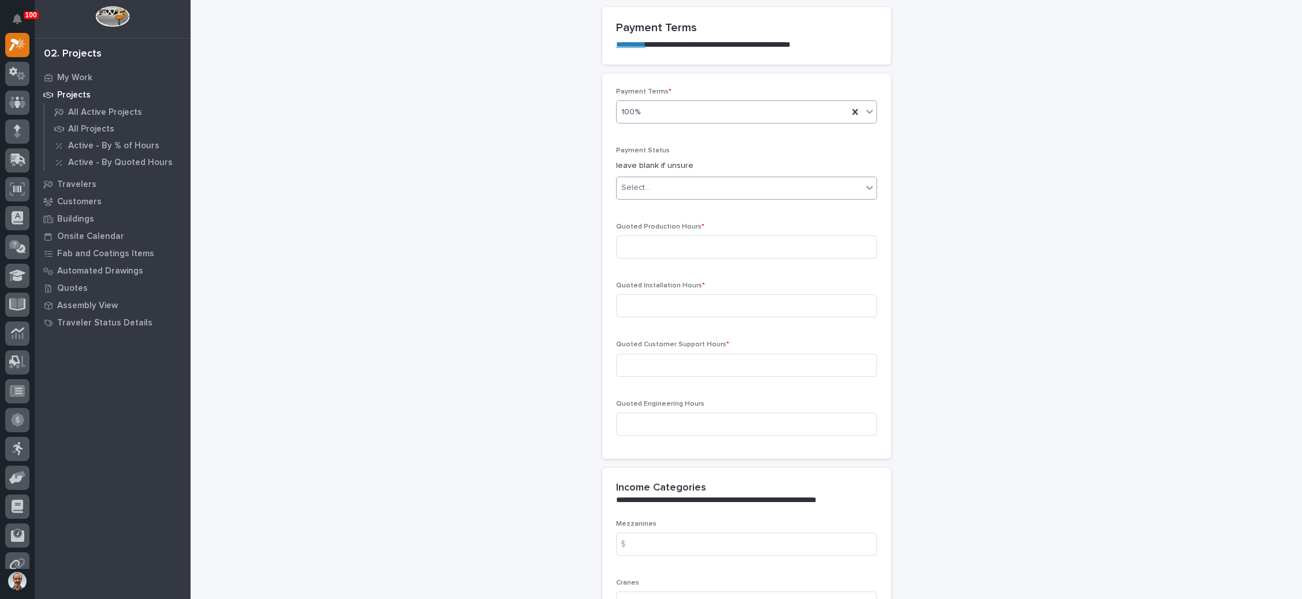
click at [834, 186] on div "Select..." at bounding box center [738, 187] width 245 height 19
click at [793, 205] on div "NOT PAID" at bounding box center [740, 205] width 260 height 20
drag, startPoint x: 761, startPoint y: 244, endPoint x: 774, endPoint y: 245, distance: 12.8
click at [761, 243] on input at bounding box center [746, 247] width 261 height 23
type input "27"
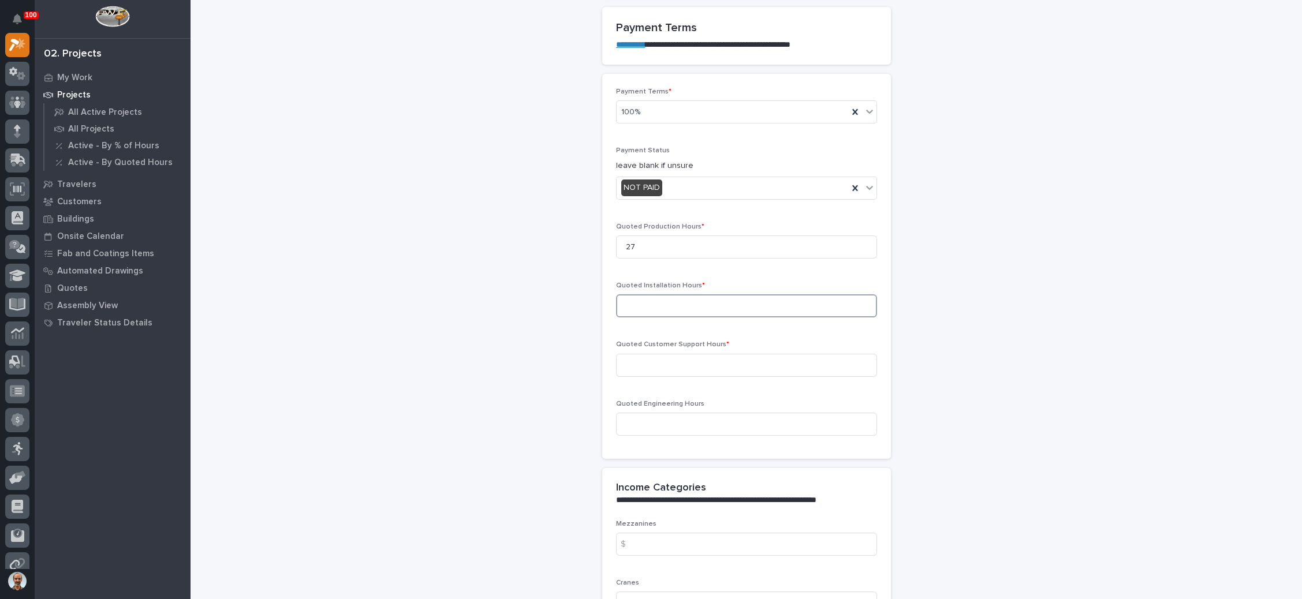
click at [692, 300] on input at bounding box center [746, 305] width 261 height 23
type input "0"
click at [701, 359] on input at bounding box center [746, 365] width 261 height 23
type input "0"
click at [680, 413] on input at bounding box center [746, 424] width 261 height 23
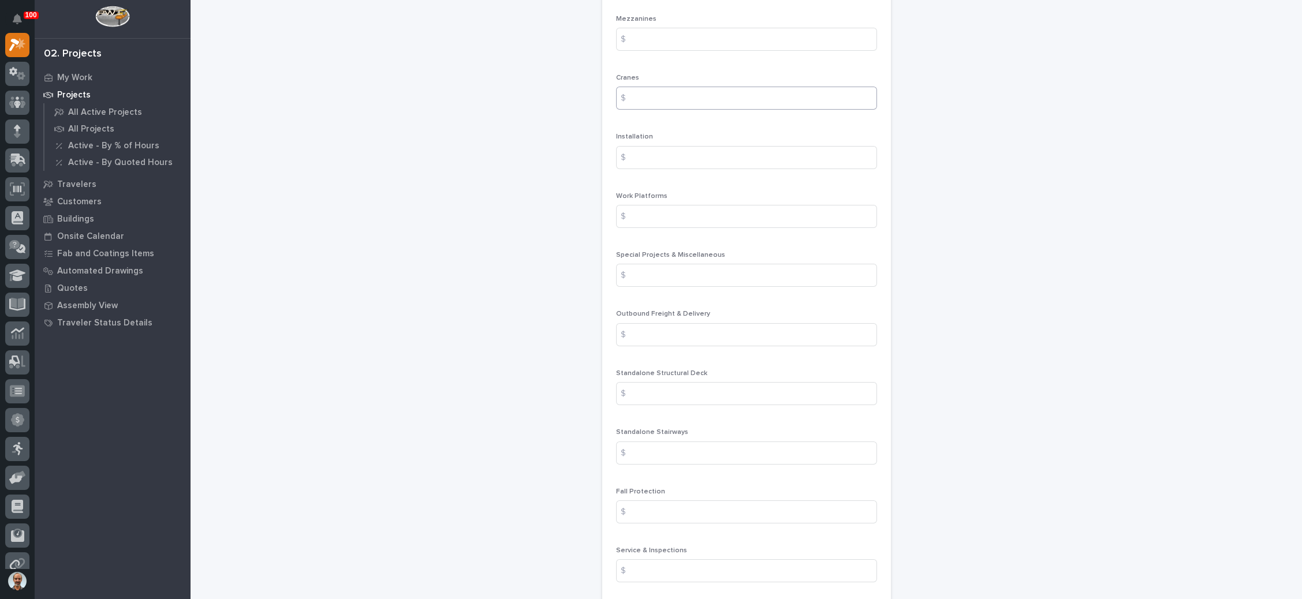
scroll to position [1472, 0]
type input "1"
click at [703, 261] on input at bounding box center [746, 260] width 261 height 23
type input "105"
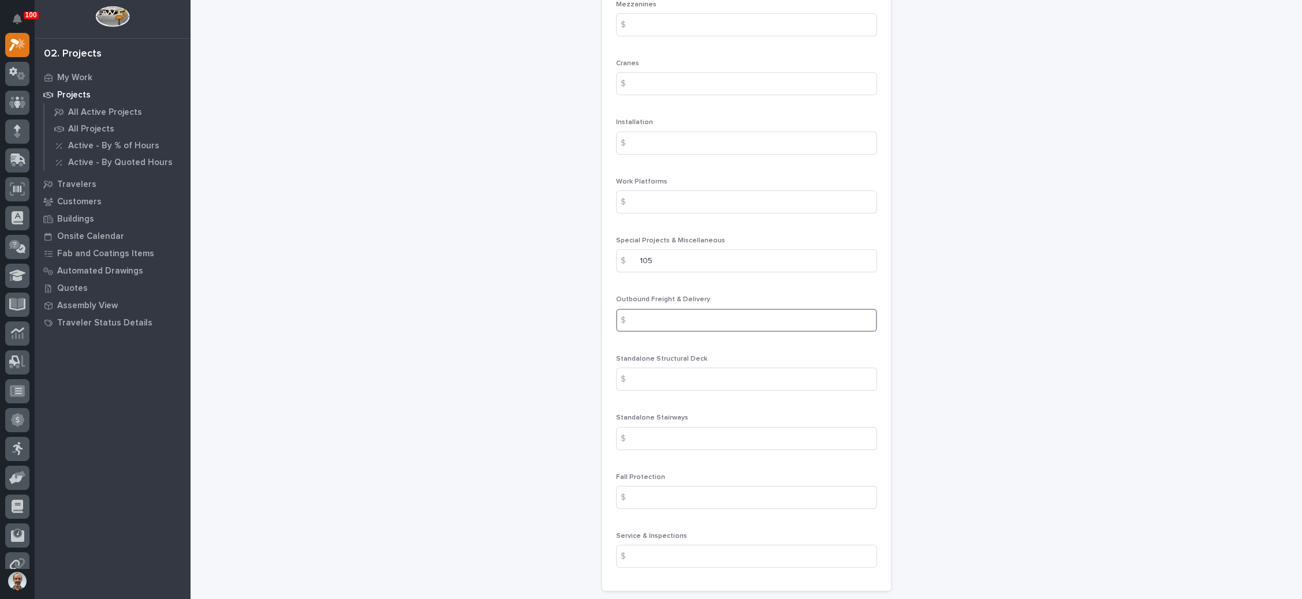
click at [693, 312] on input at bounding box center [746, 320] width 261 height 23
type input "895"
click at [678, 434] on input at bounding box center [746, 438] width 261 height 23
click at [846, 441] on input "5905" at bounding box center [746, 438] width 261 height 23
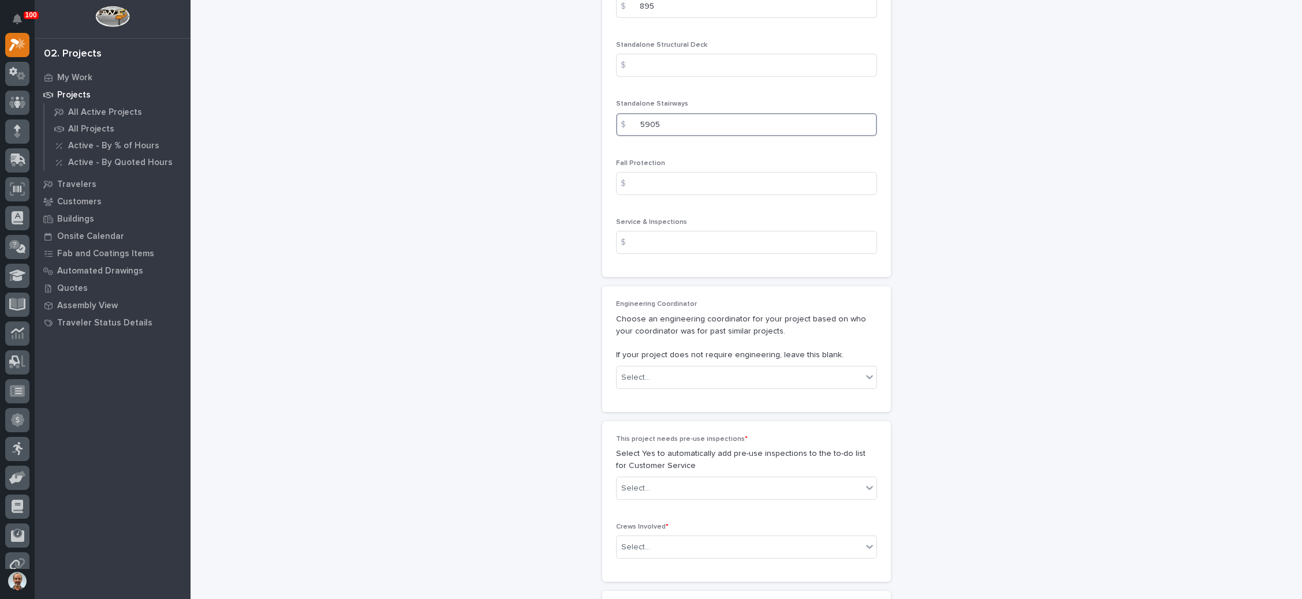
scroll to position [1818, 0]
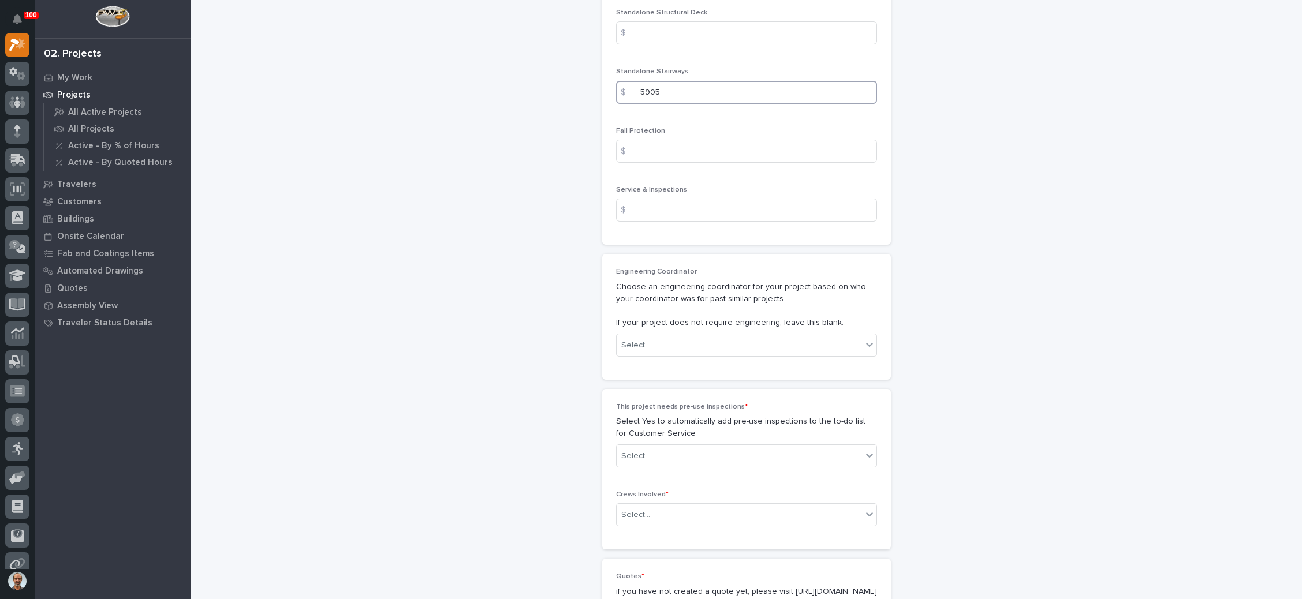
type input "5905"
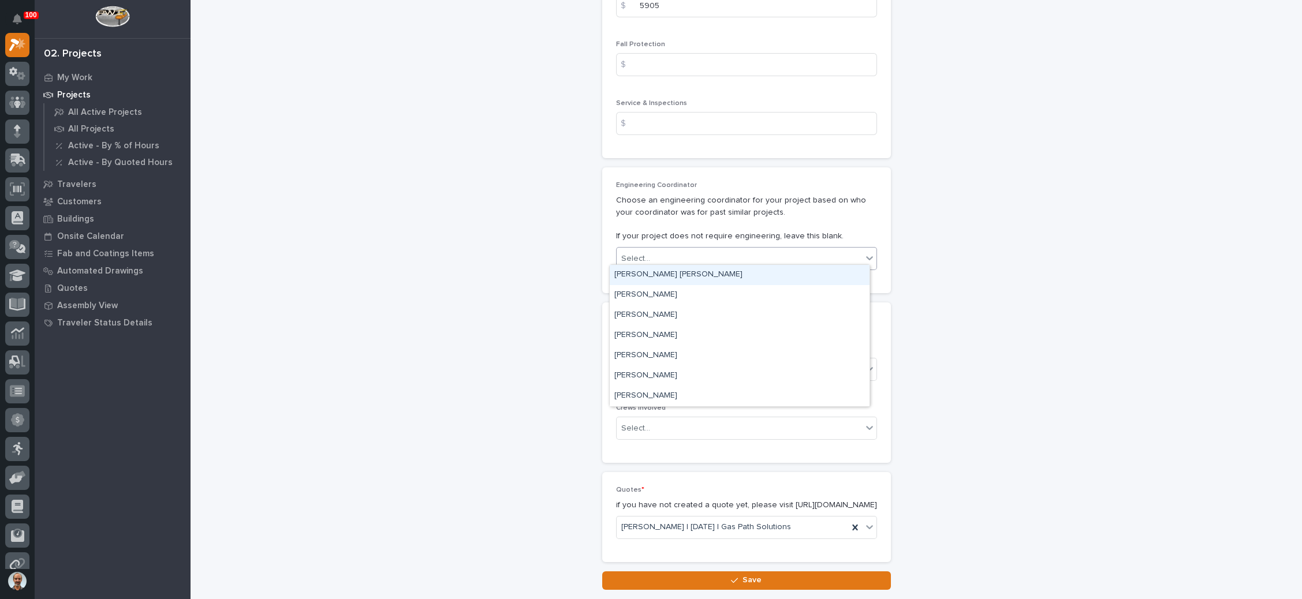
click at [864, 252] on icon at bounding box center [870, 258] width 12 height 12
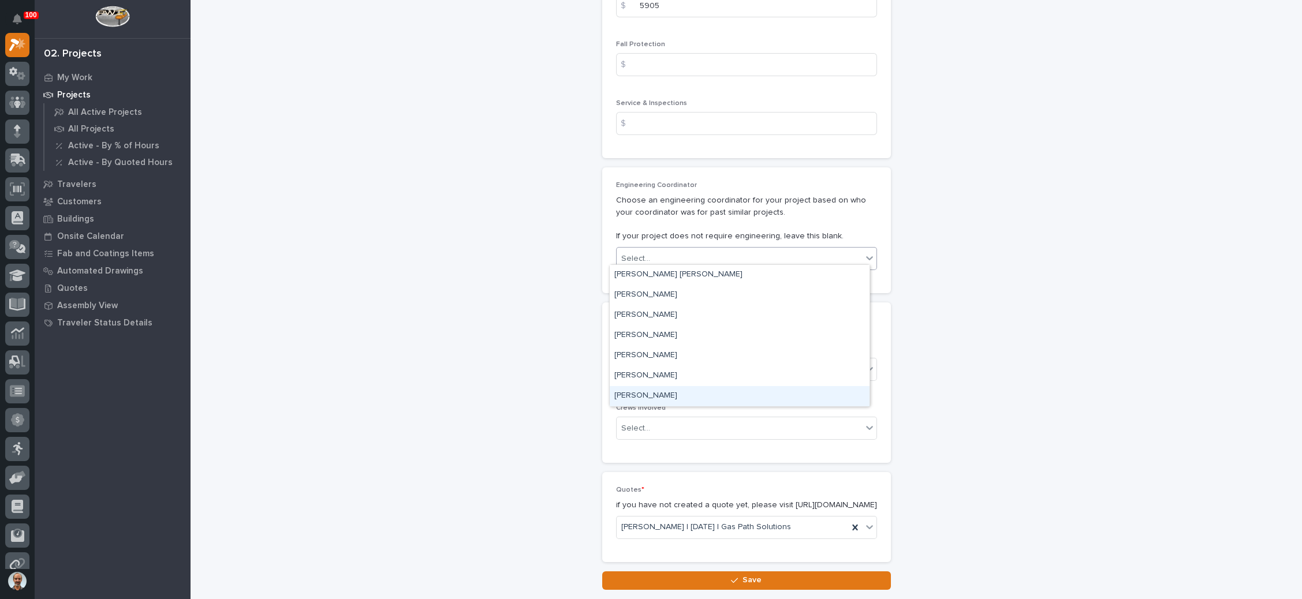
click at [682, 392] on div "Wynne Hochstetler" at bounding box center [740, 396] width 260 height 20
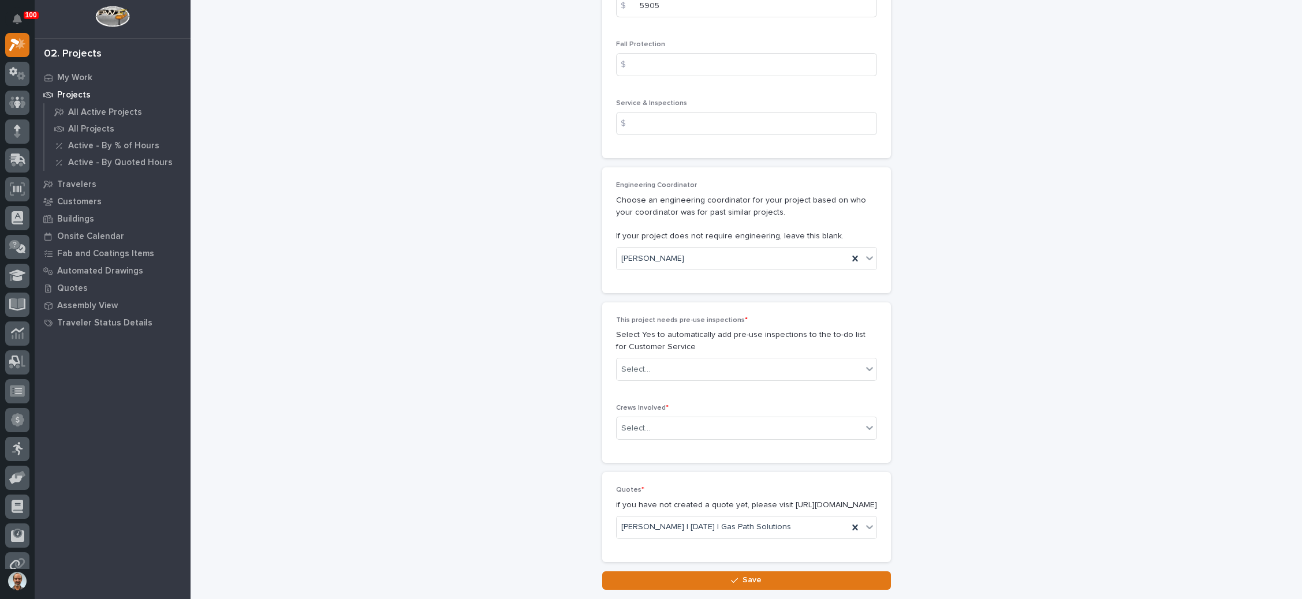
click at [864, 363] on icon at bounding box center [870, 369] width 12 height 12
click at [790, 401] on div "No" at bounding box center [740, 405] width 260 height 20
click at [769, 420] on div "Select..." at bounding box center [738, 428] width 245 height 19
click at [758, 443] on div "Production" at bounding box center [740, 444] width 260 height 20
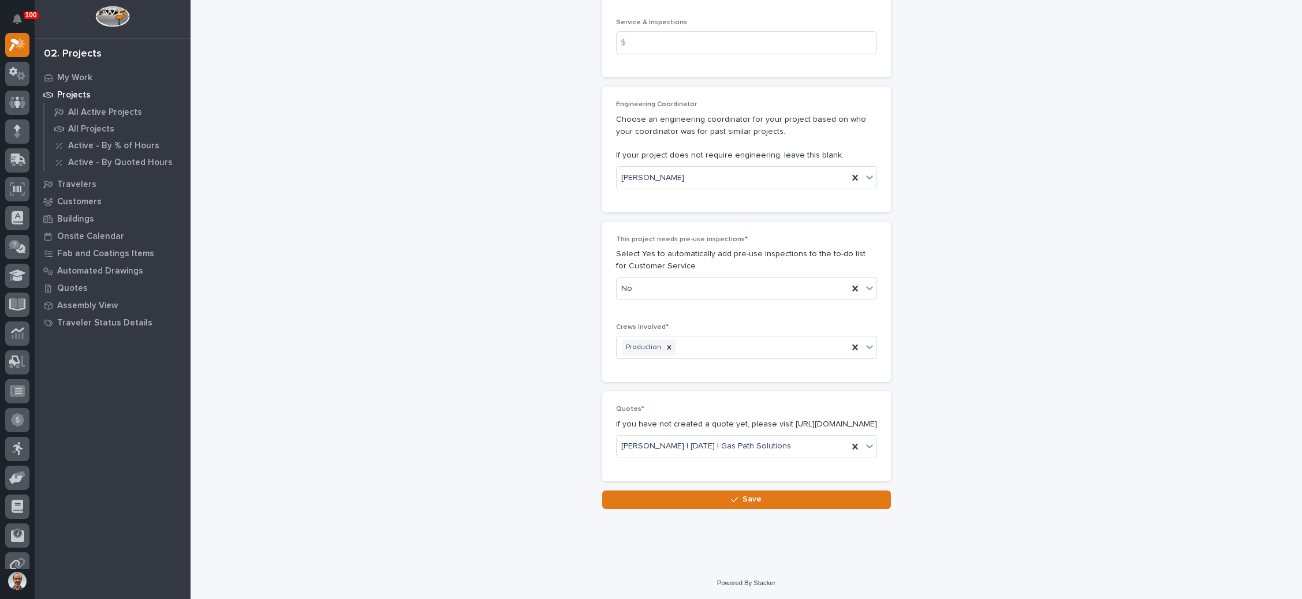
click at [733, 499] on div "button" at bounding box center [737, 500] width 12 height 8
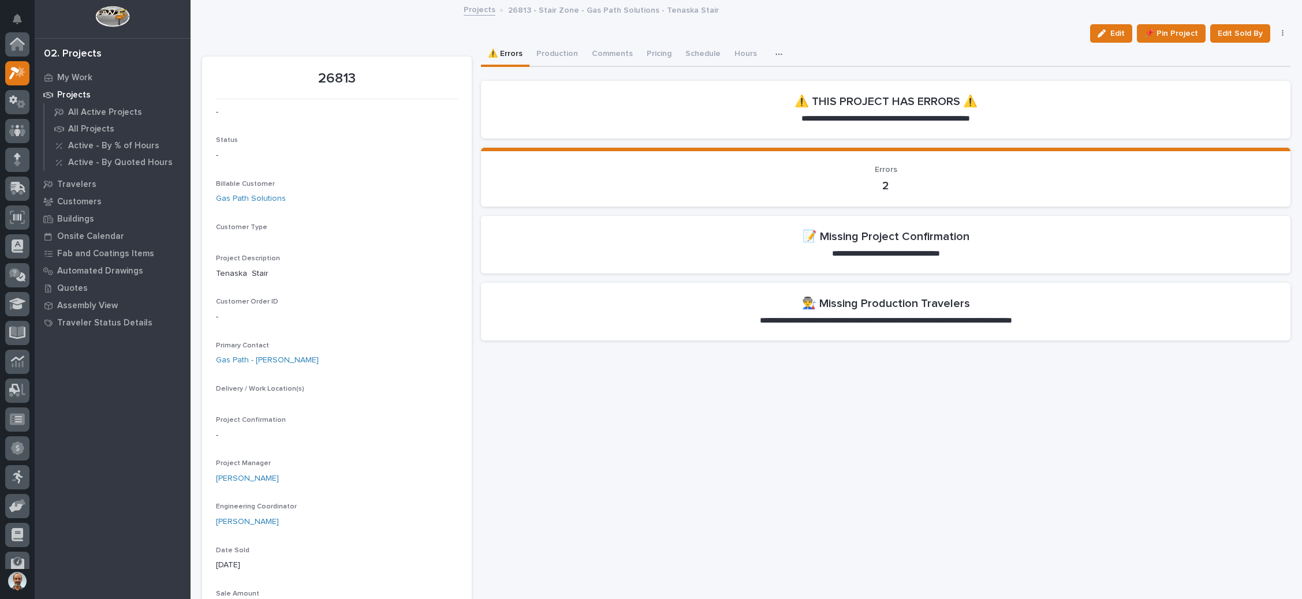
scroll to position [28, 0]
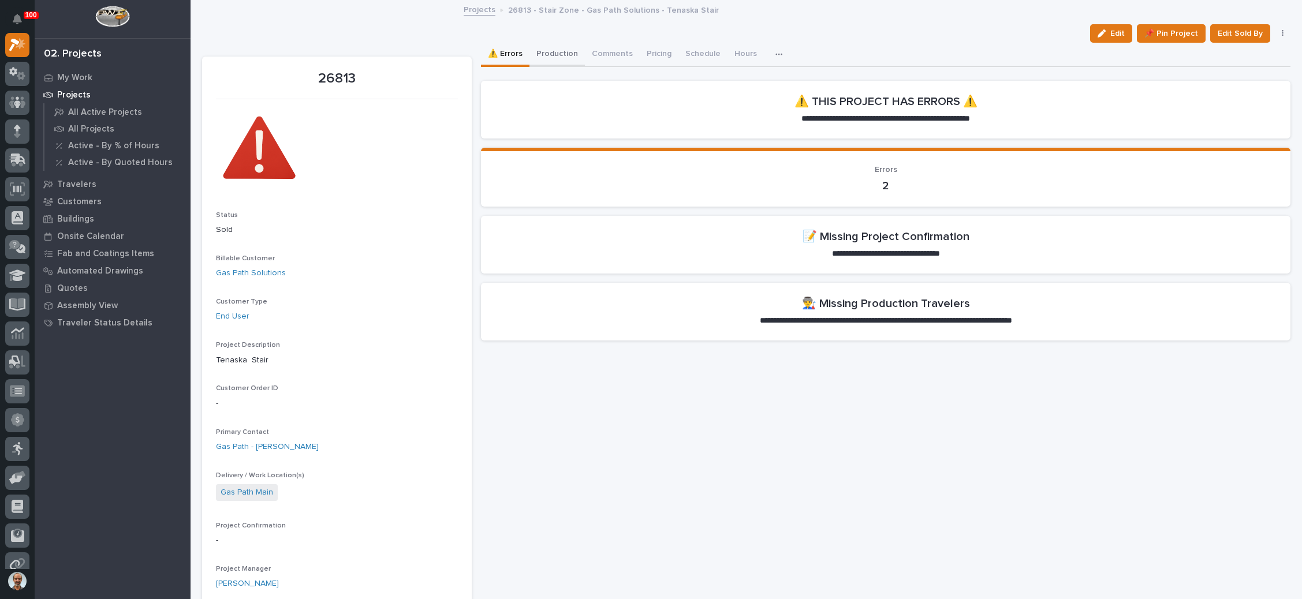
drag, startPoint x: 551, startPoint y: 48, endPoint x: 554, endPoint y: 56, distance: 8.6
click at [552, 46] on button "Production" at bounding box center [556, 55] width 55 height 24
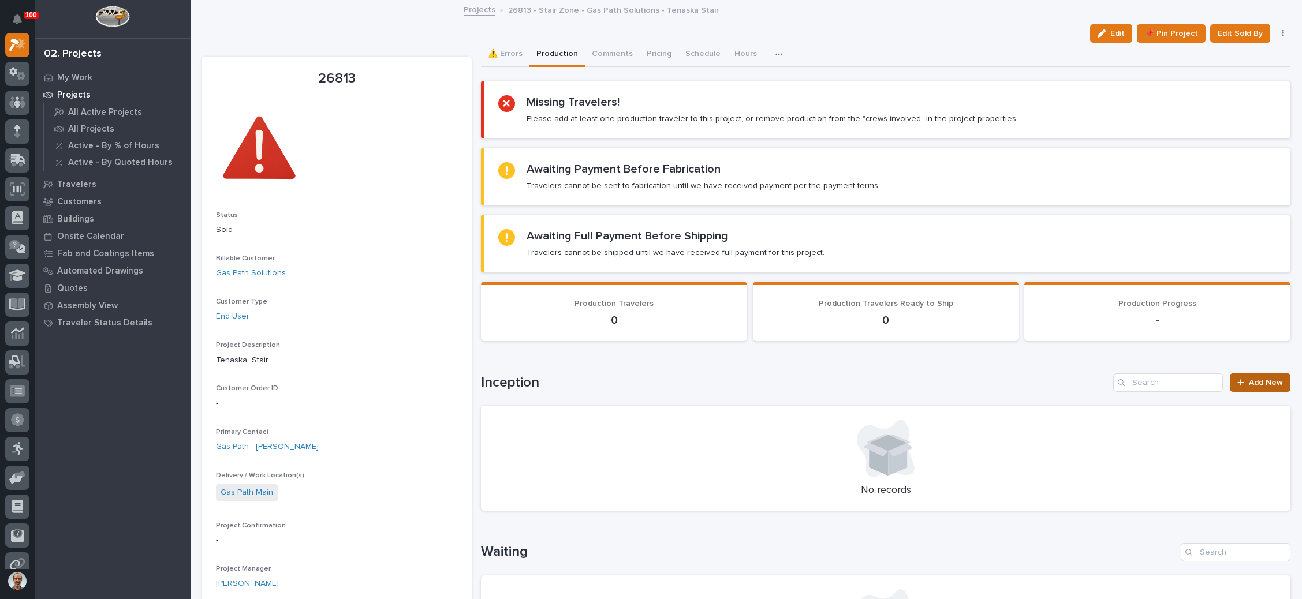
click at [1230, 375] on link "Add New" at bounding box center [1260, 382] width 61 height 18
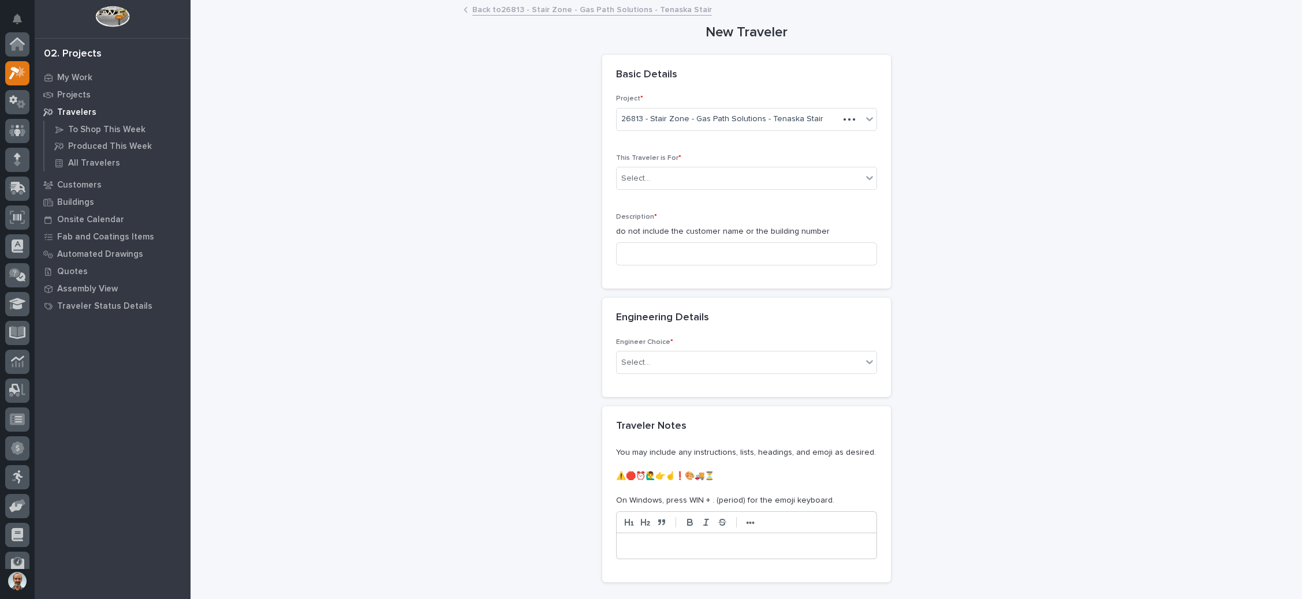
scroll to position [28, 0]
click at [674, 171] on div "Select..." at bounding box center [738, 178] width 245 height 19
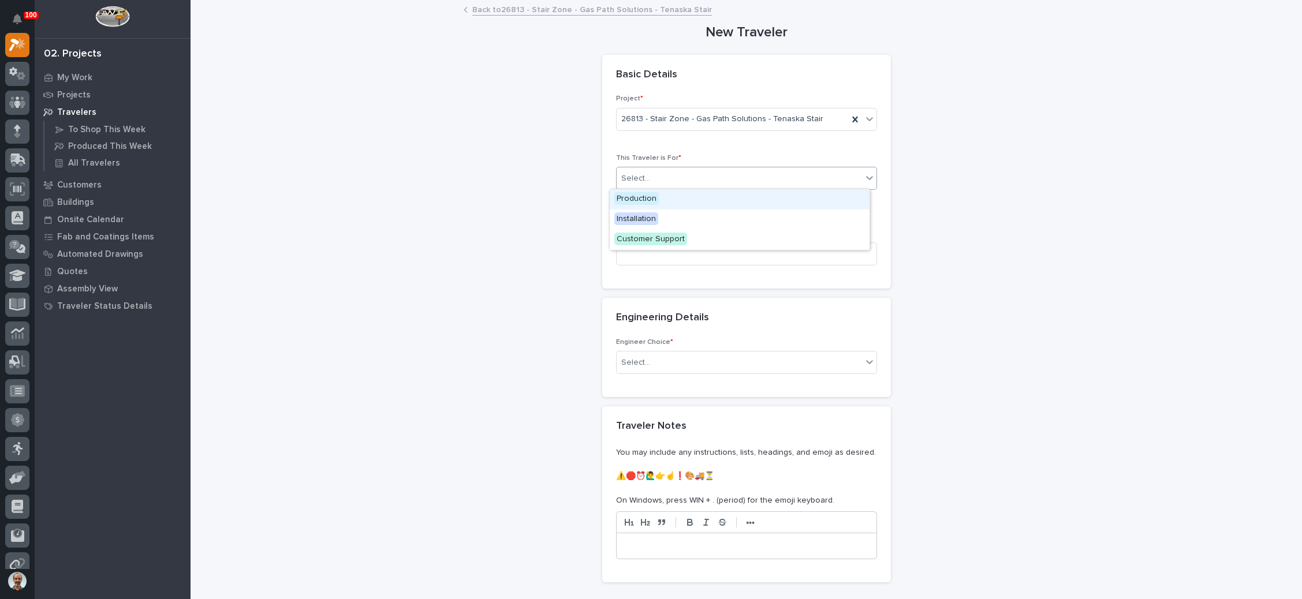
click at [675, 197] on div "Production" at bounding box center [740, 199] width 260 height 20
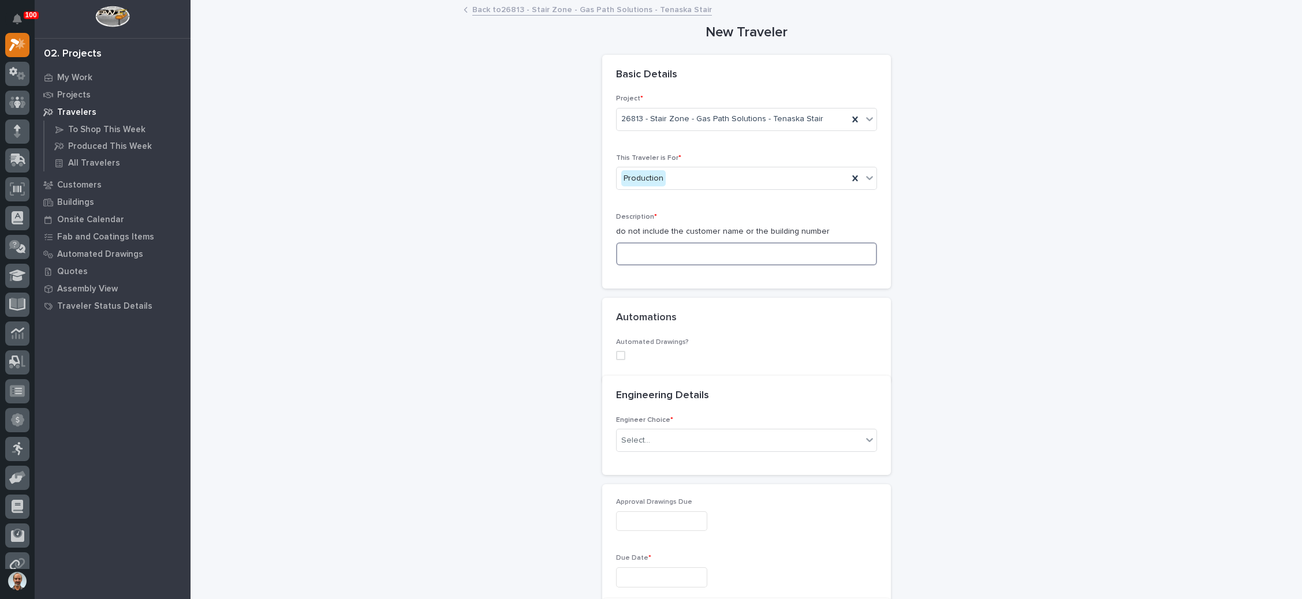
click at [684, 246] on input at bounding box center [746, 253] width 261 height 23
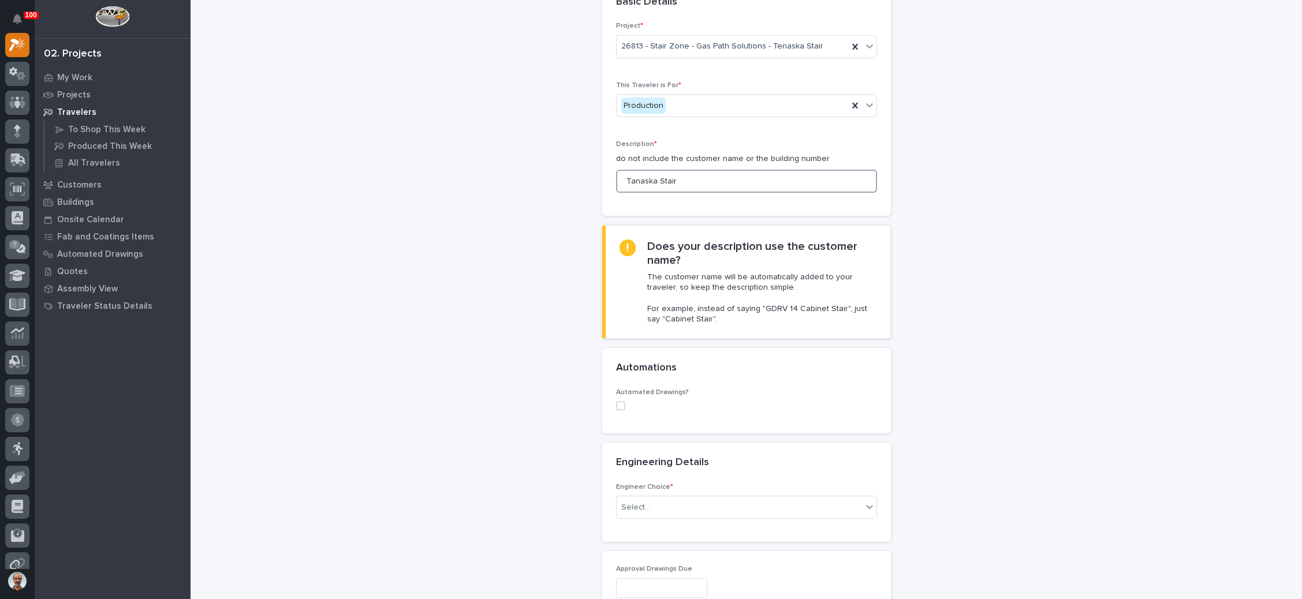
scroll to position [87, 0]
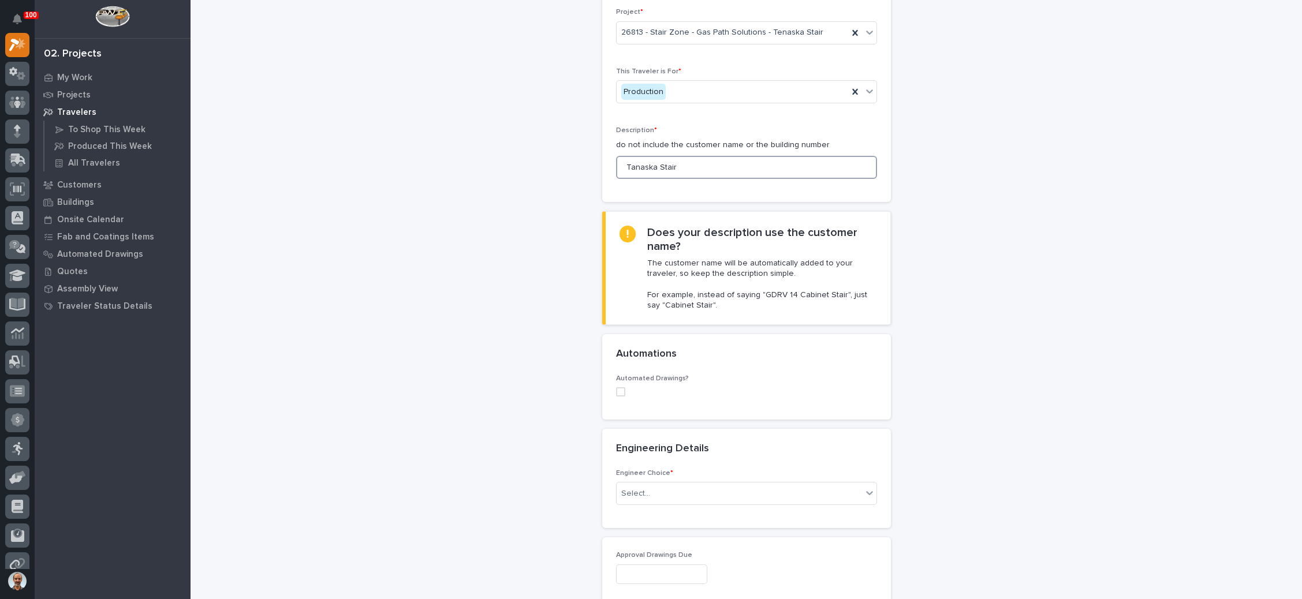
click at [627, 167] on input "Tanaska Stair" at bounding box center [746, 167] width 261 height 23
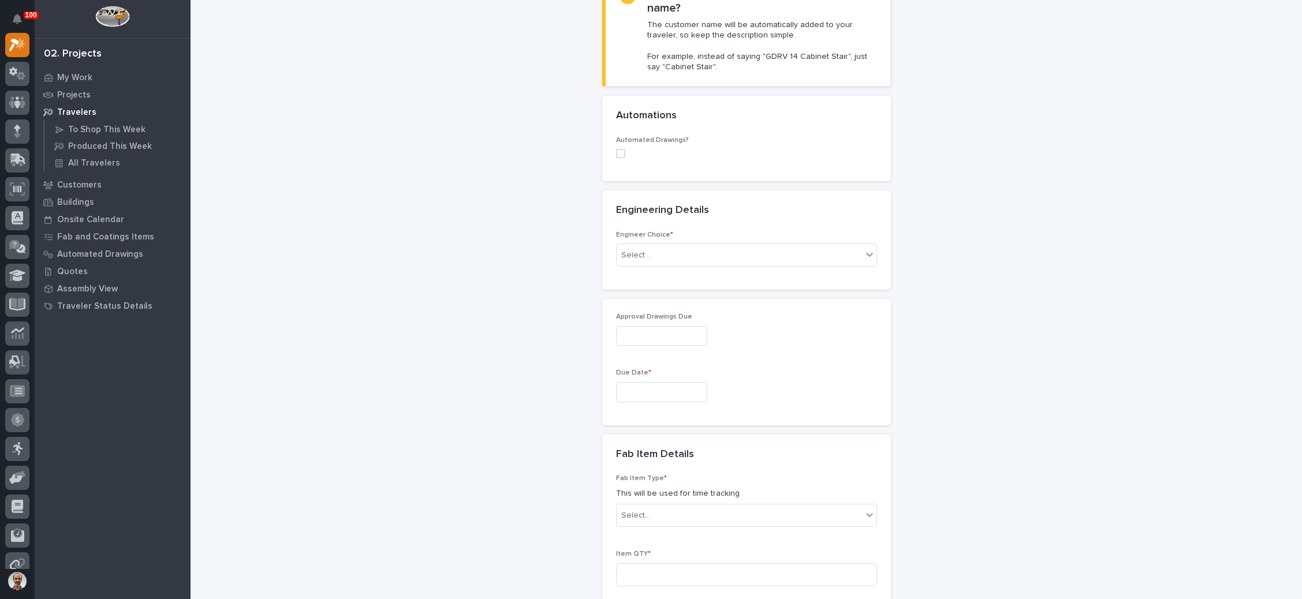
scroll to position [346, 0]
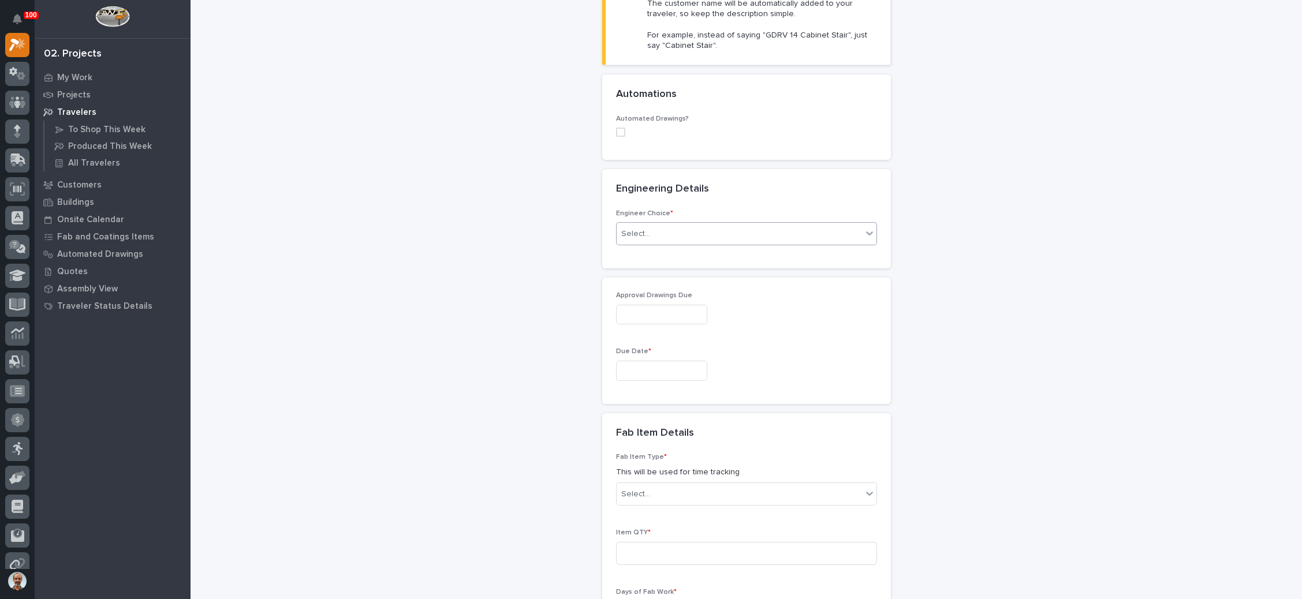
type input "Tenaska Stair"
click at [680, 228] on div "Select..." at bounding box center [738, 234] width 245 height 19
click at [684, 292] on div "I know who will draw this" at bounding box center [740, 294] width 260 height 20
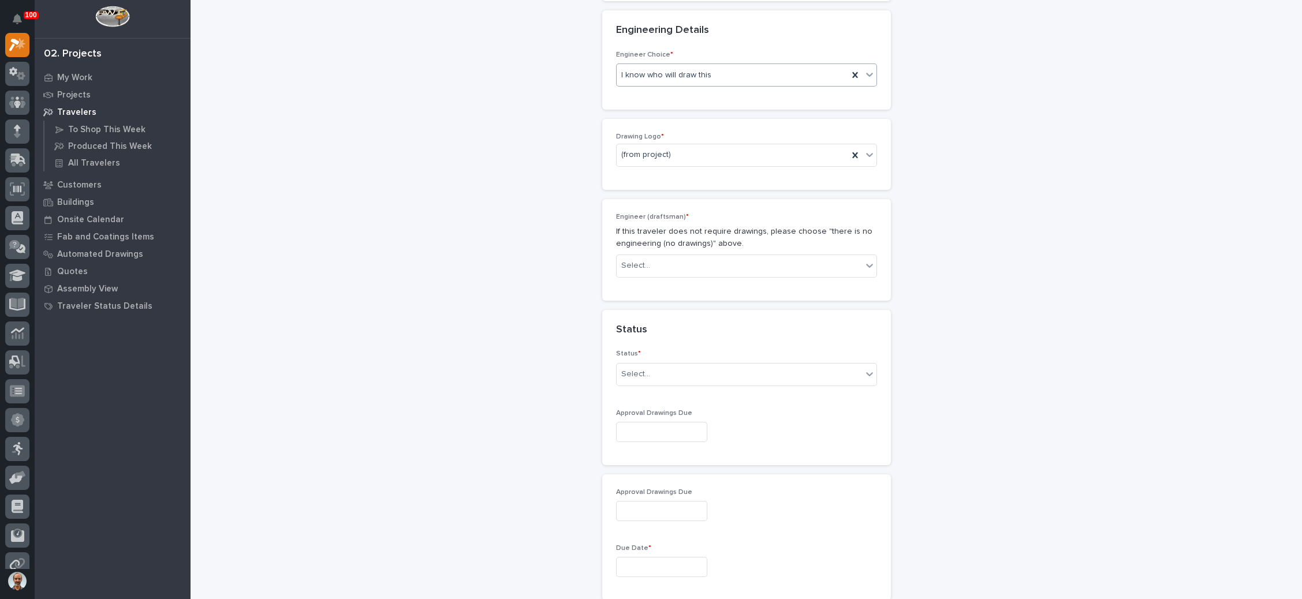
scroll to position [522, 0]
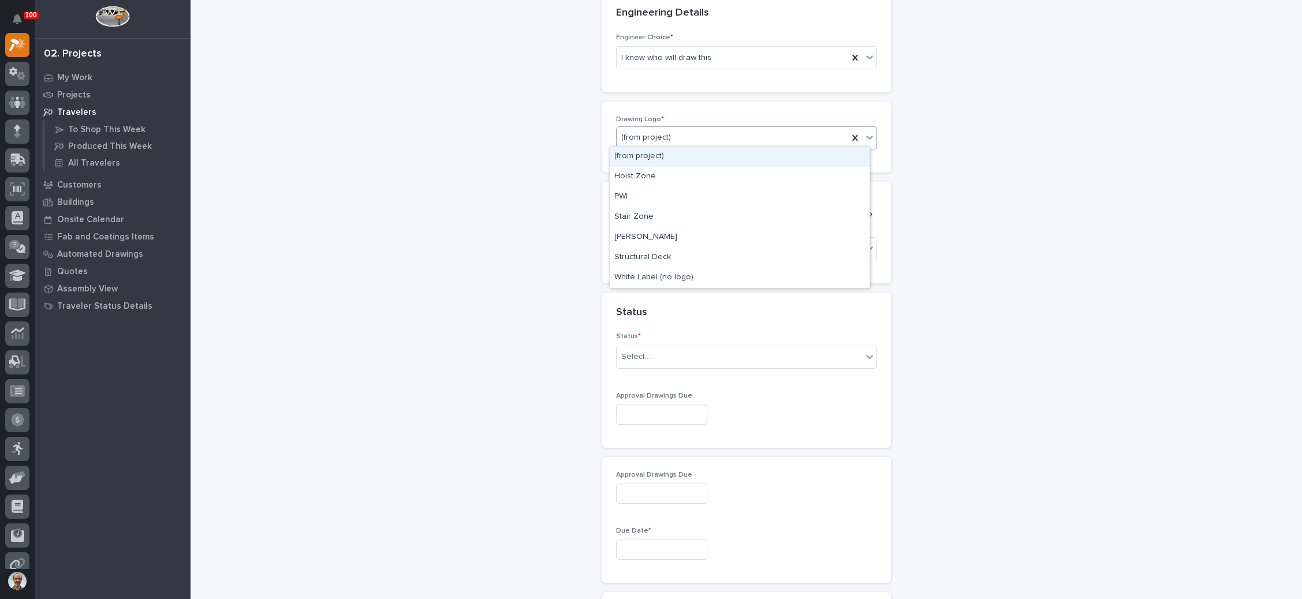
click at [705, 136] on div "(from project)" at bounding box center [731, 137] width 231 height 19
click at [680, 216] on div "Stair Zone" at bounding box center [740, 217] width 260 height 20
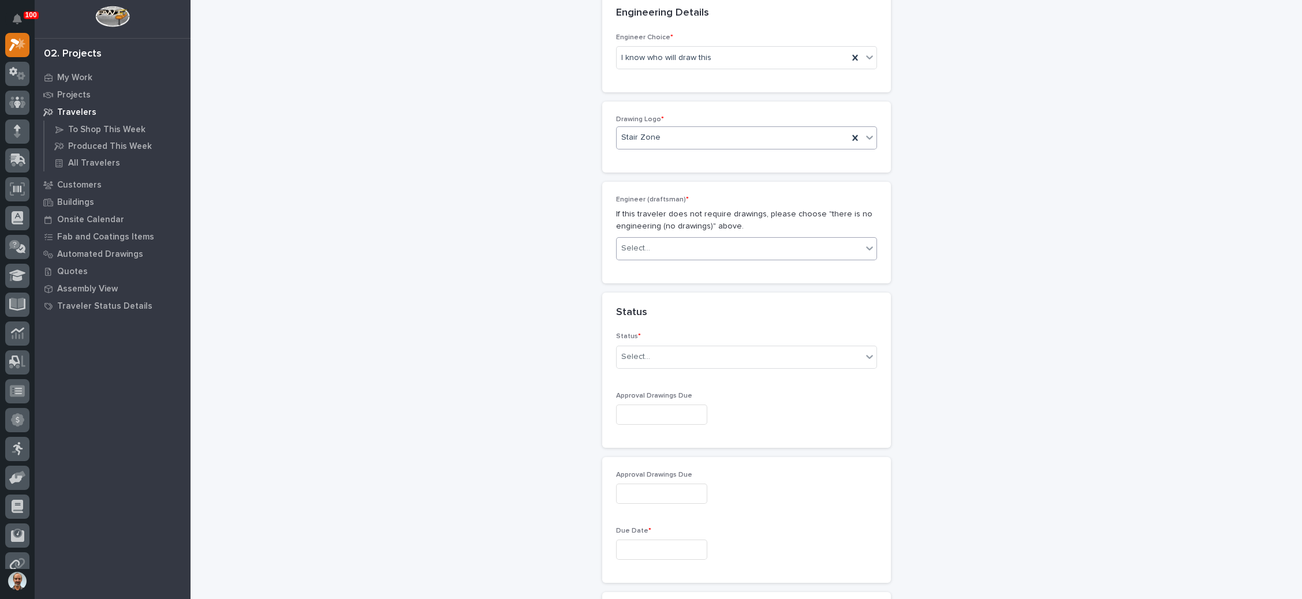
click at [682, 239] on div "Select..." at bounding box center [738, 248] width 245 height 19
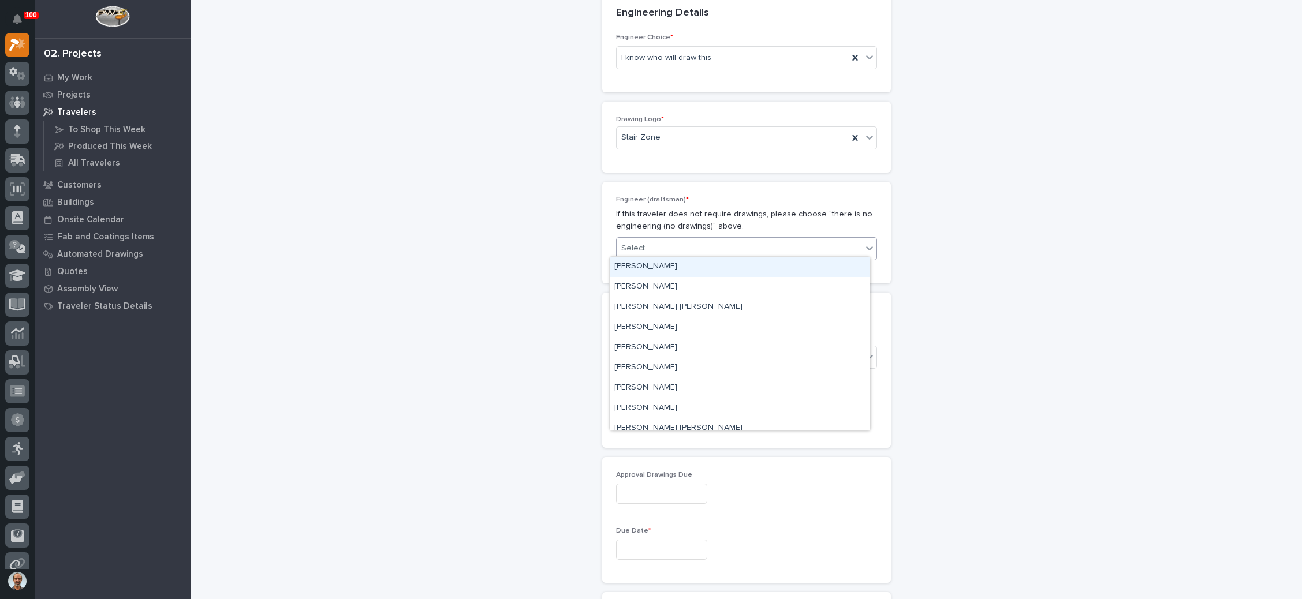
type input "*"
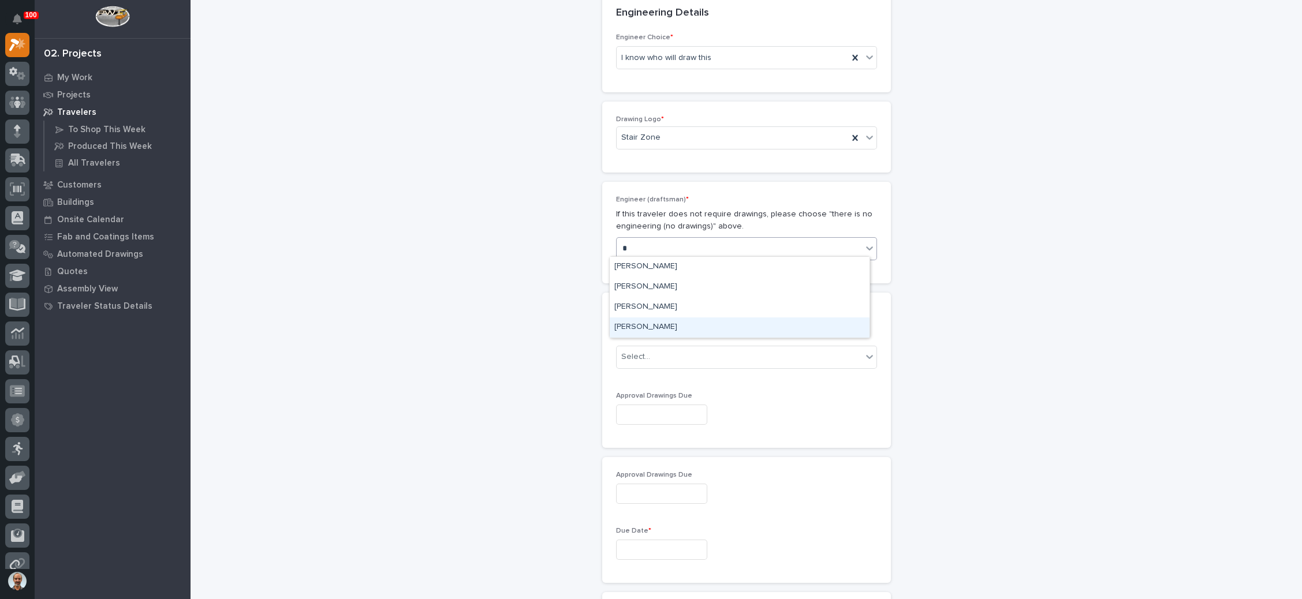
click at [659, 327] on div "Wynne Hochstetler" at bounding box center [740, 327] width 260 height 20
click at [681, 357] on div "Select..." at bounding box center [738, 356] width 245 height 19
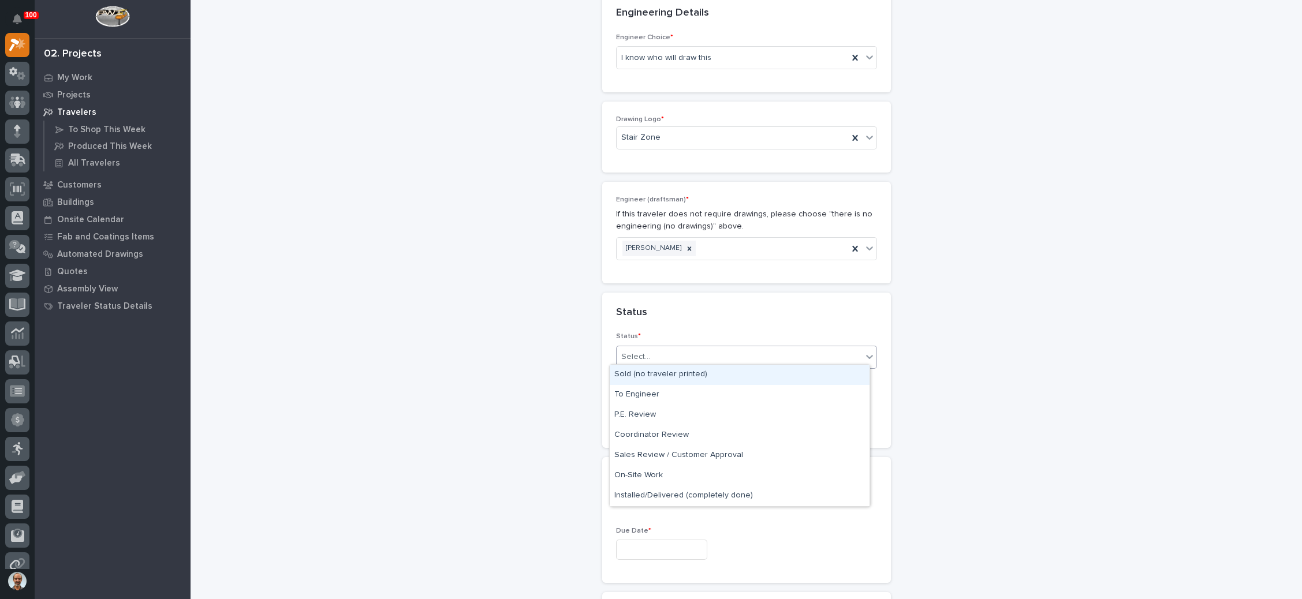
click at [676, 374] on div "Sold (no traveler printed)" at bounding box center [740, 375] width 260 height 20
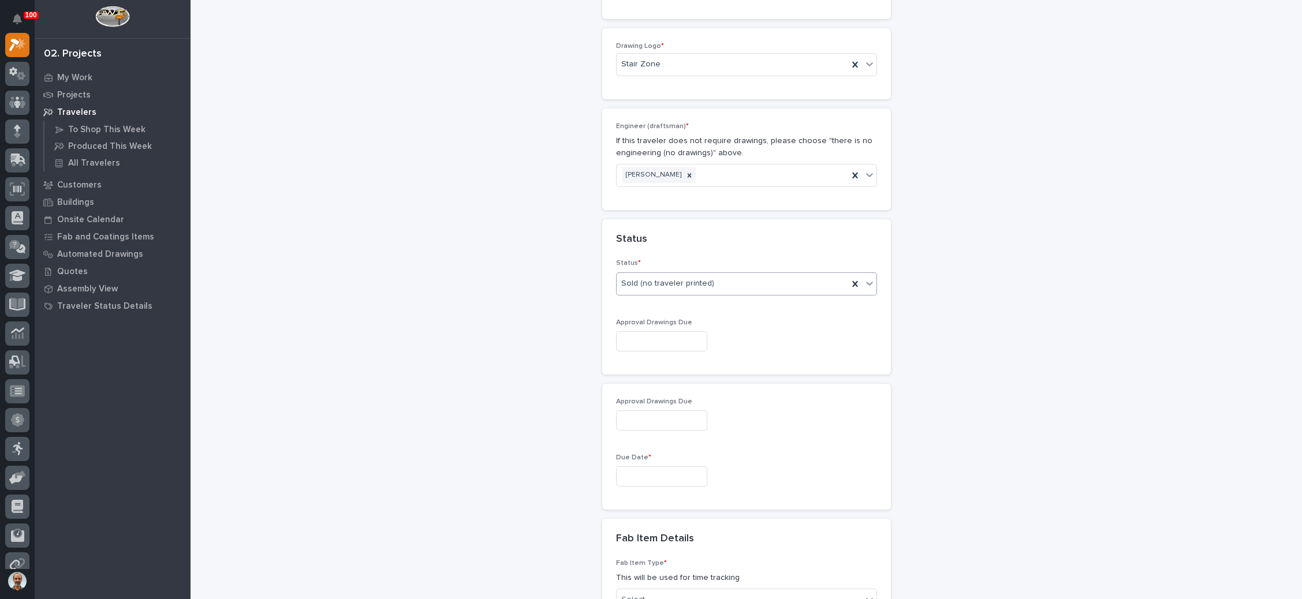
scroll to position [610, 0]
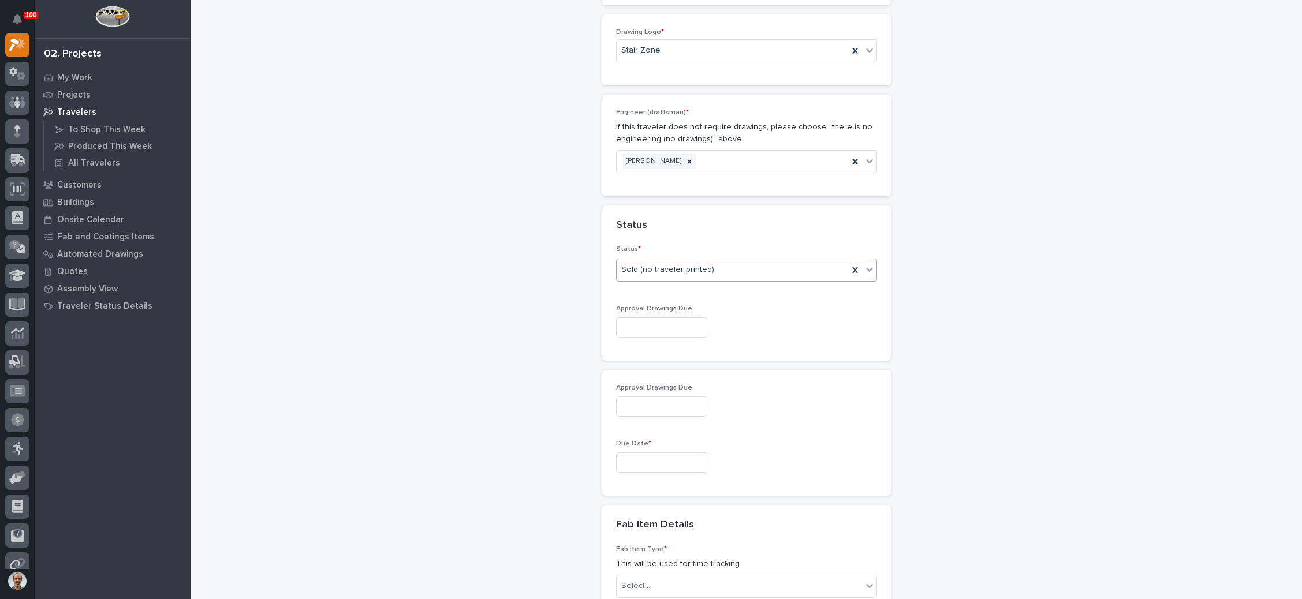
click at [667, 324] on input "text" at bounding box center [661, 327] width 91 height 20
click at [670, 247] on div "21" at bounding box center [667, 248] width 16 height 16
type input "**********"
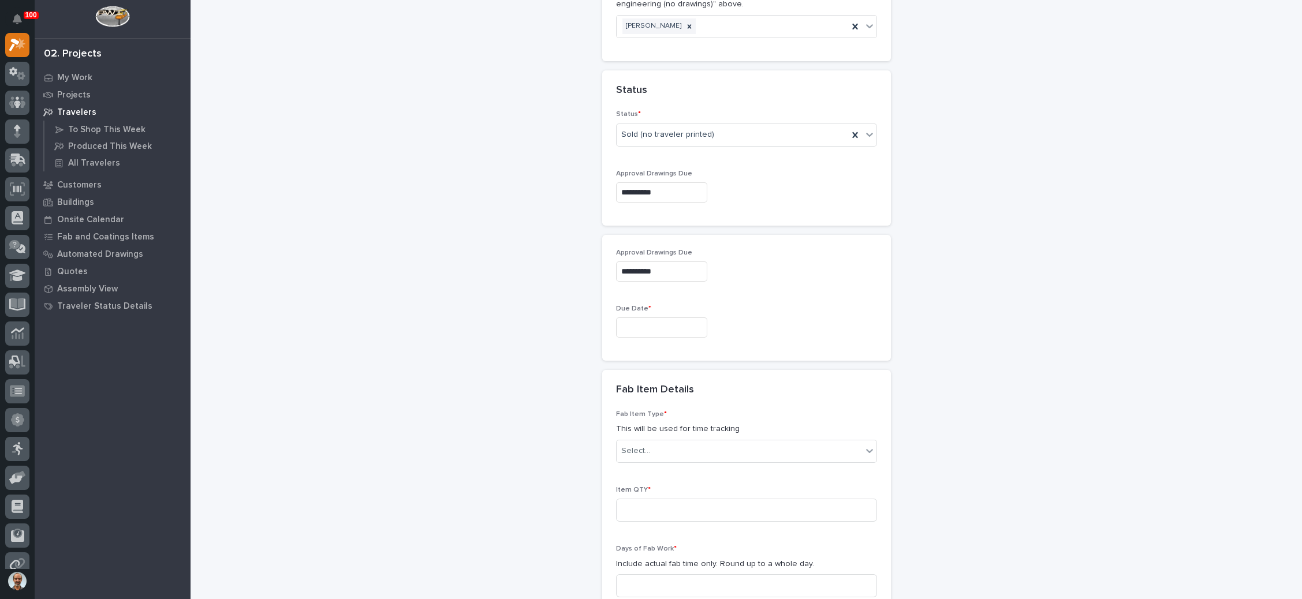
scroll to position [783, 0]
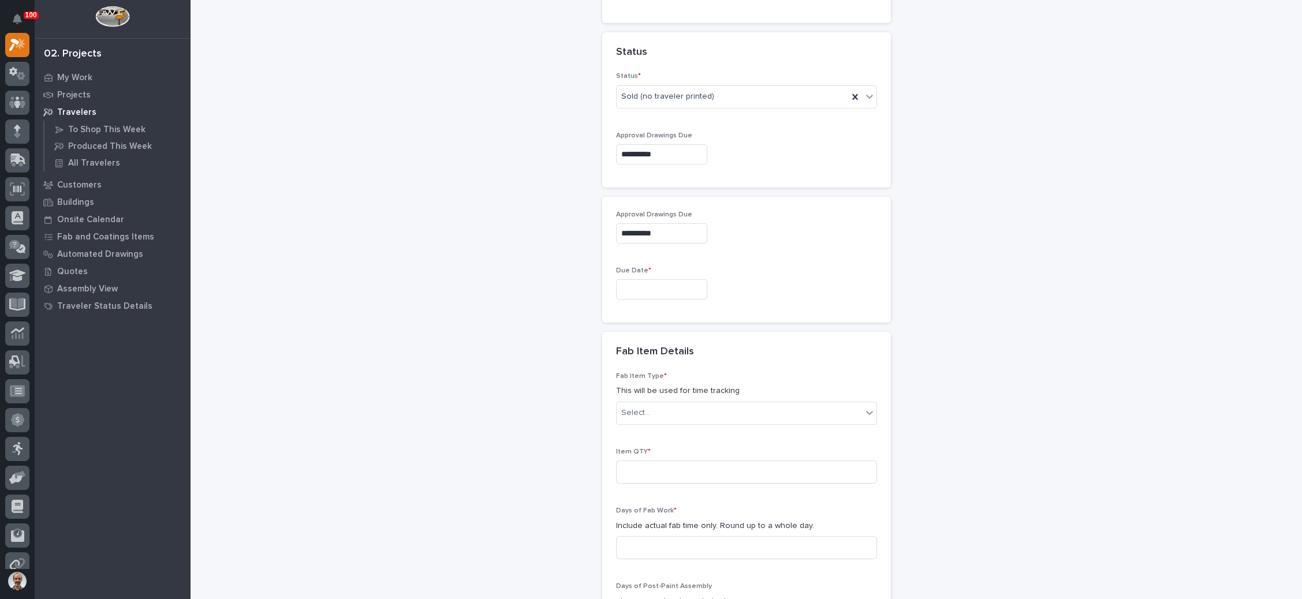
click at [656, 279] on input "text" at bounding box center [661, 289] width 91 height 20
click at [707, 107] on button "Next Month" at bounding box center [707, 105] width 18 height 18
click at [686, 223] on div "3" at bounding box center [686, 227] width 16 height 16
type input "**********"
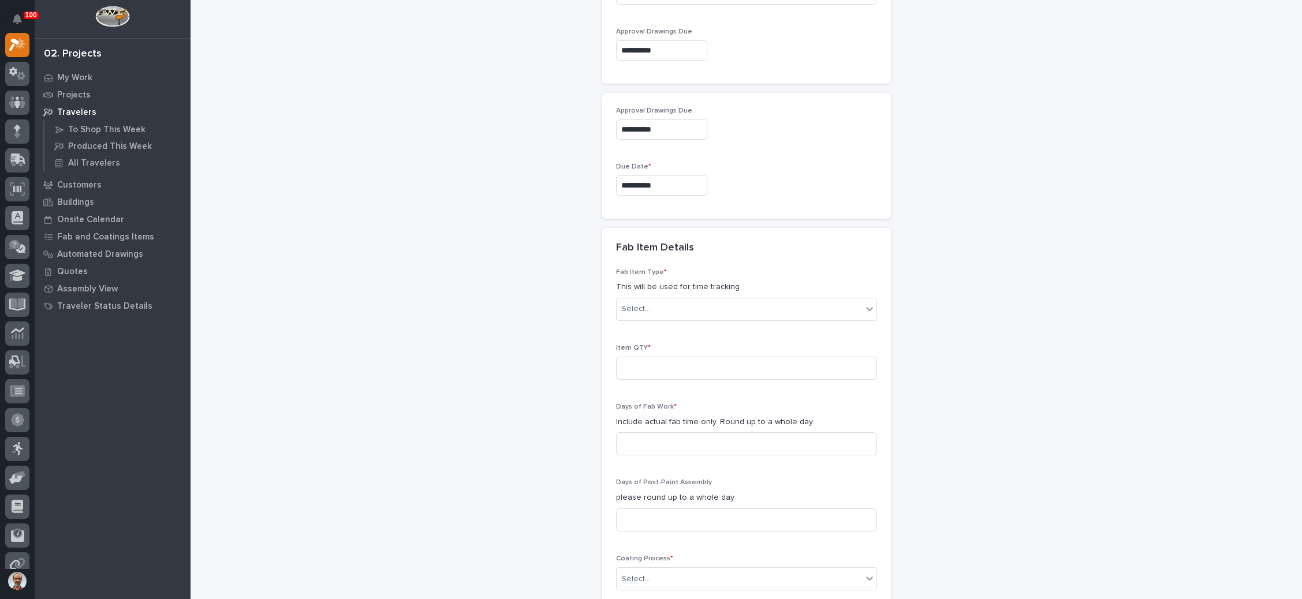
scroll to position [956, 0]
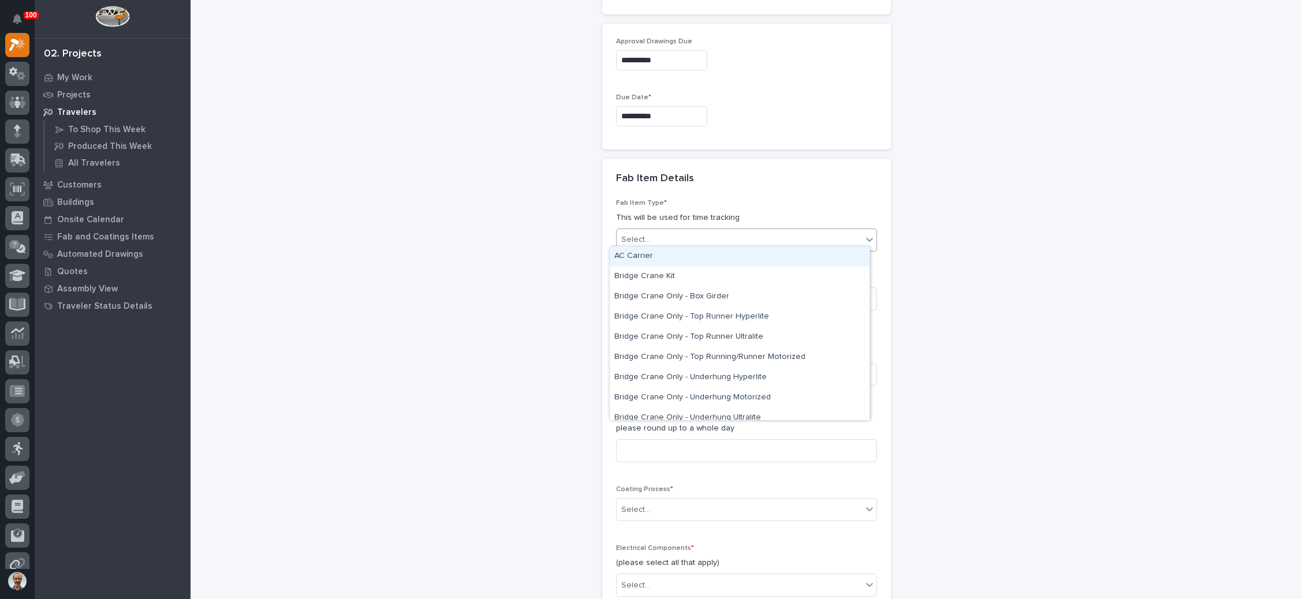
click at [695, 233] on div "Select..." at bounding box center [738, 239] width 245 height 19
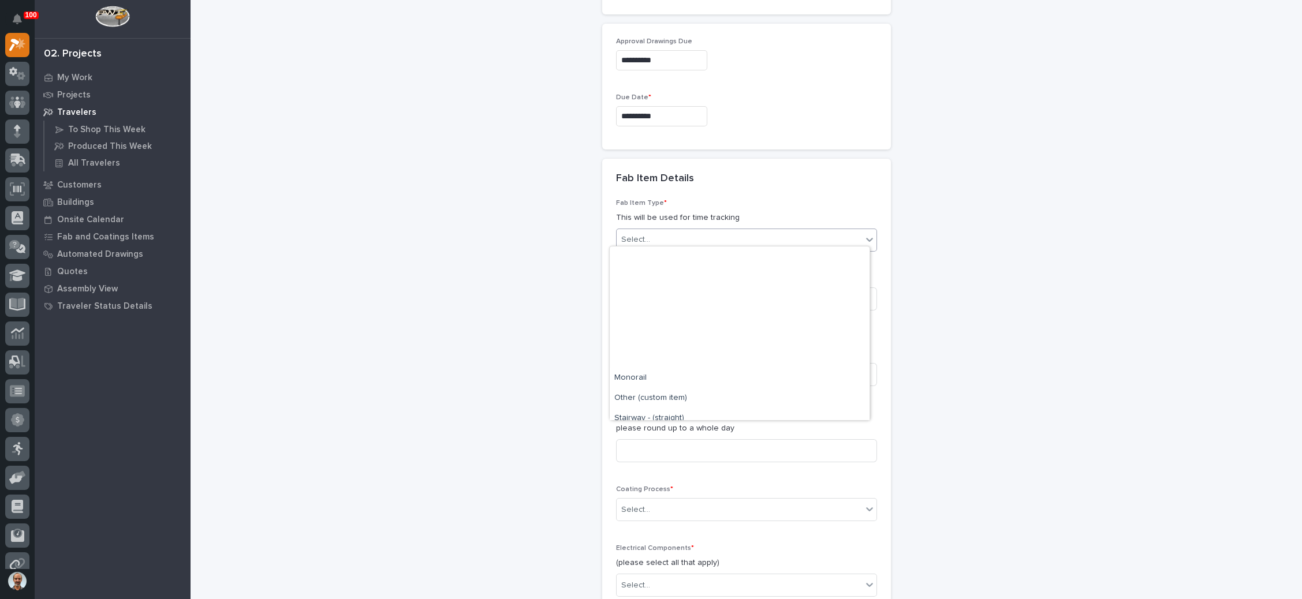
scroll to position [656, 0]
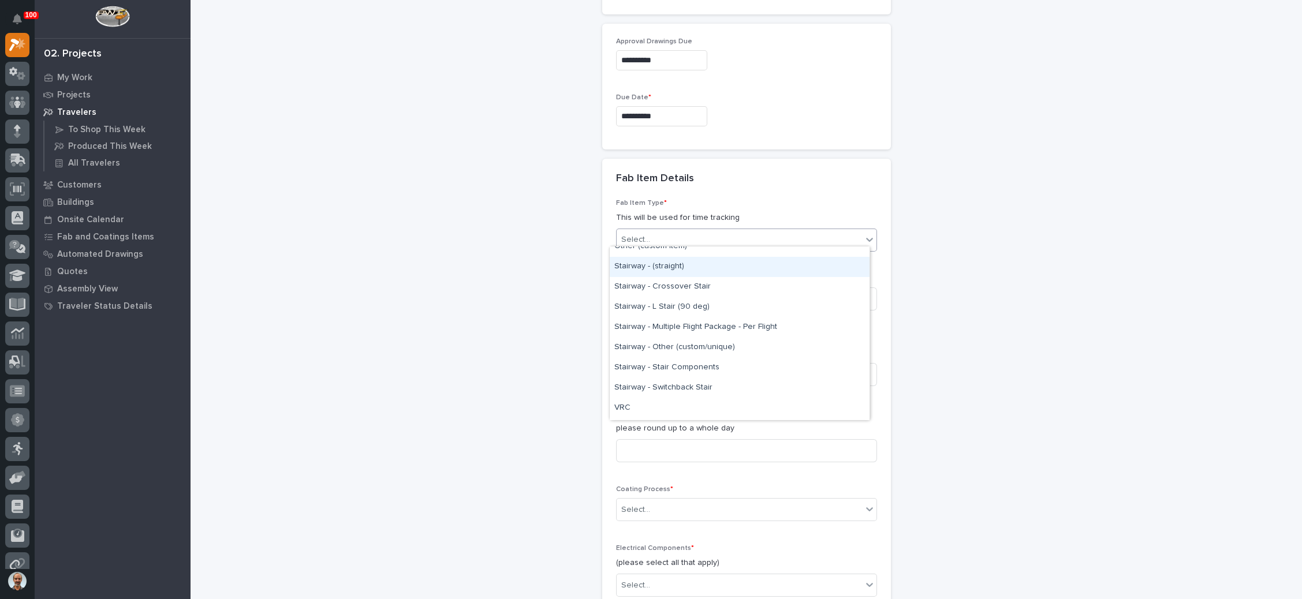
click at [681, 270] on div "Stairway - (straight)" at bounding box center [740, 267] width 260 height 20
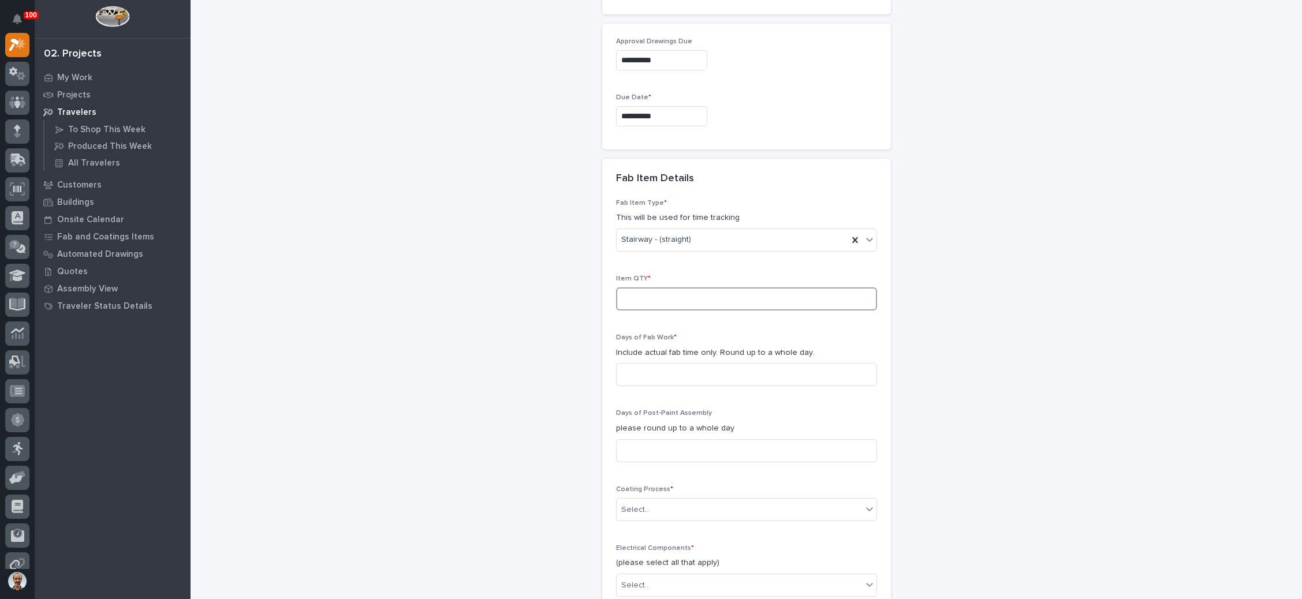
click at [670, 287] on input at bounding box center [746, 298] width 261 height 23
type input "1"
click at [667, 363] on input at bounding box center [746, 374] width 261 height 23
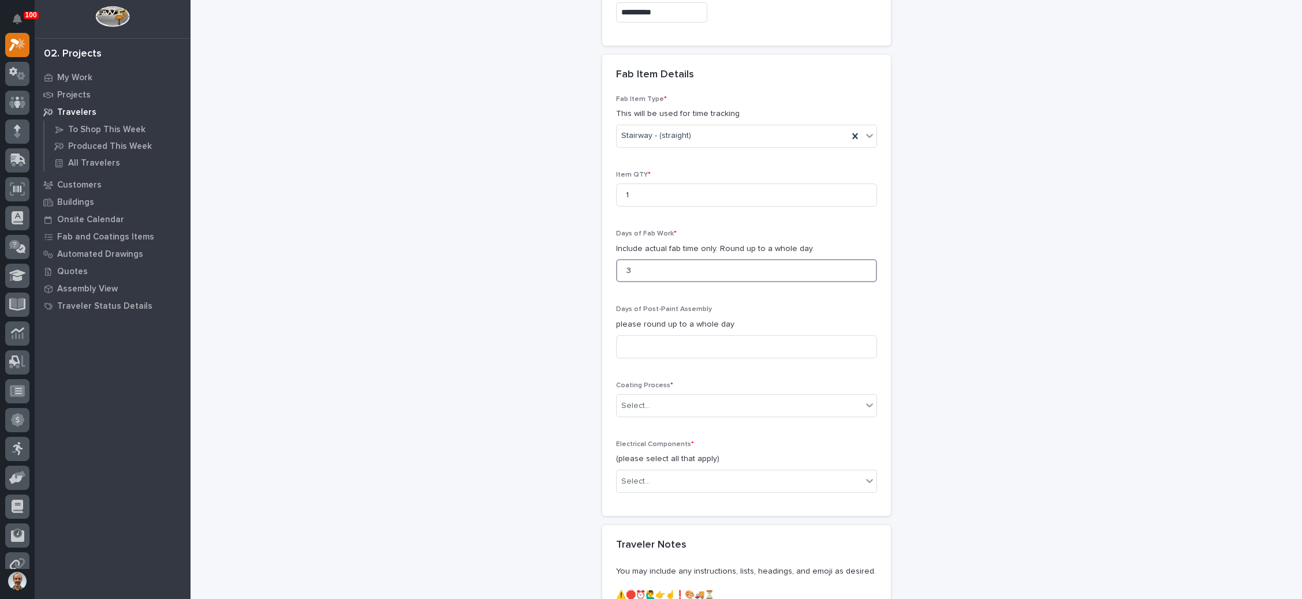
scroll to position [1129, 0]
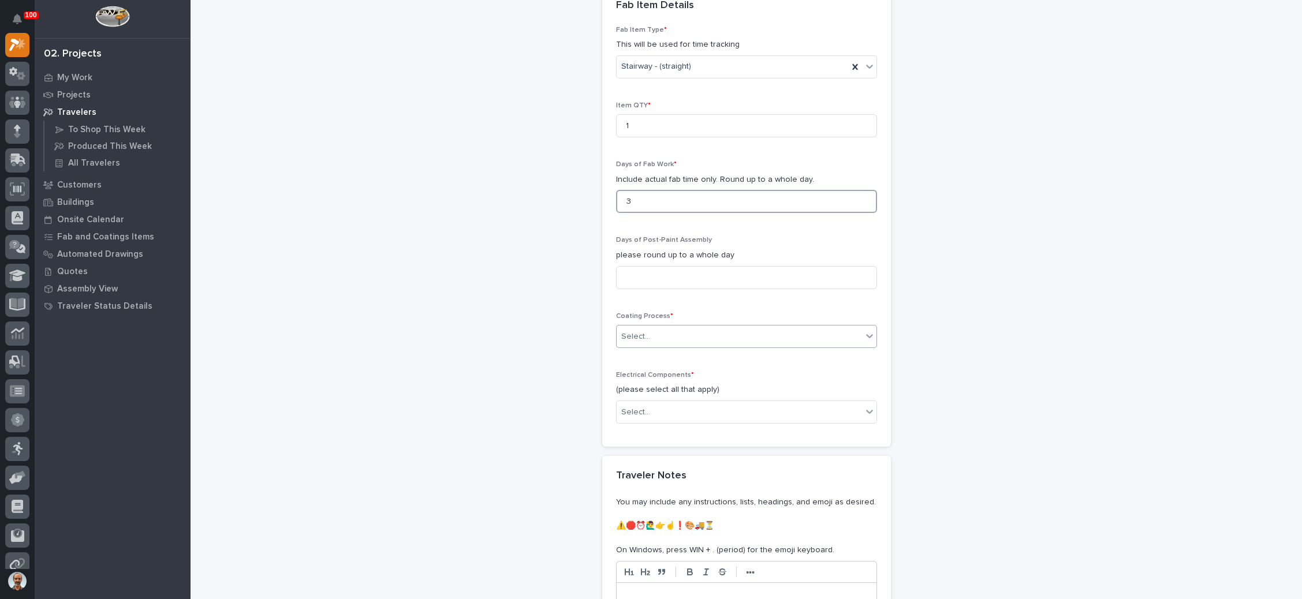
type input "3"
click at [697, 328] on div "Select..." at bounding box center [738, 336] width 245 height 19
click at [682, 353] on div "Galvanize" at bounding box center [740, 352] width 260 height 20
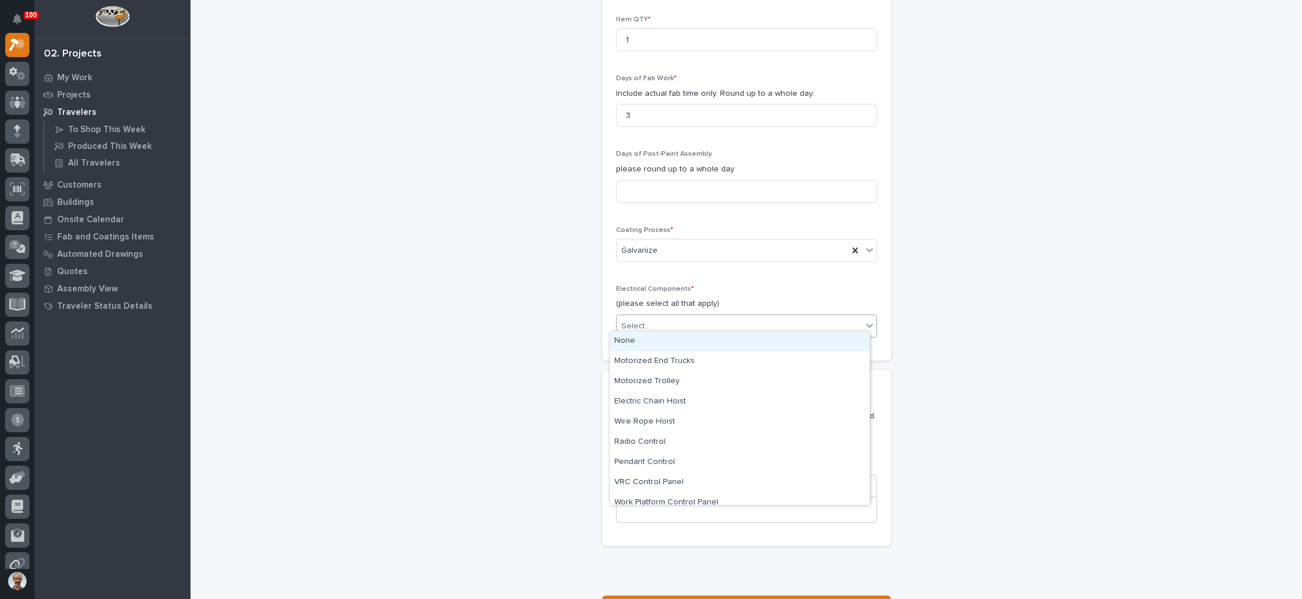
click at [699, 323] on div "Select..." at bounding box center [738, 326] width 245 height 19
click at [682, 344] on div "None" at bounding box center [740, 341] width 260 height 20
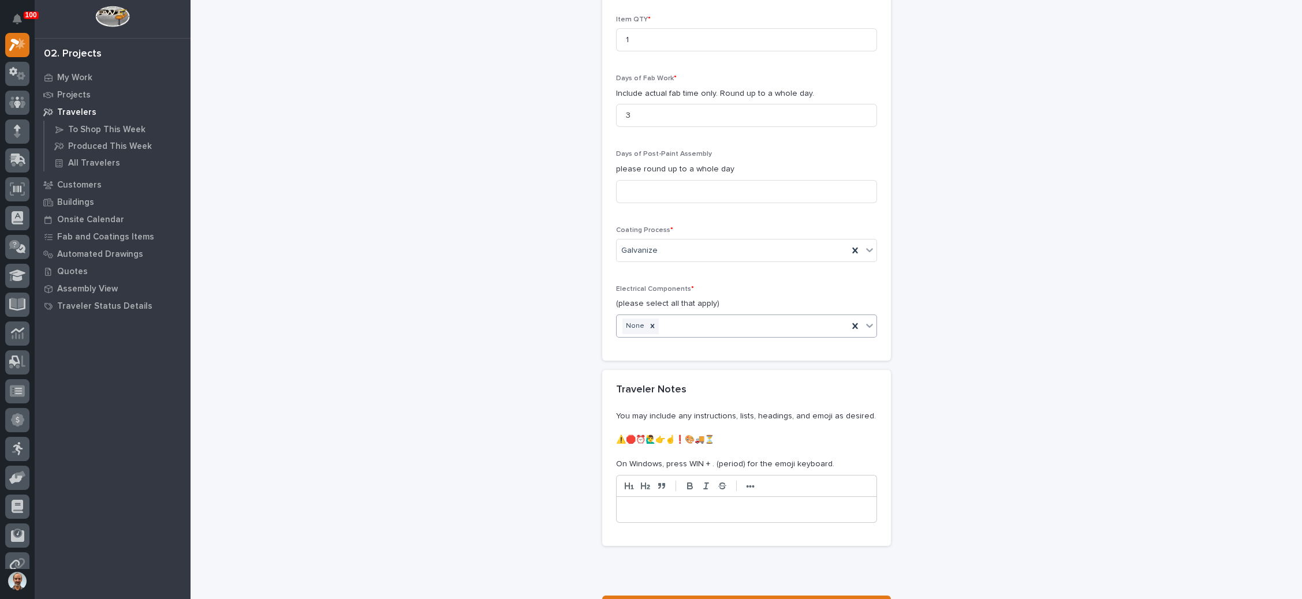
scroll to position [1313, 0]
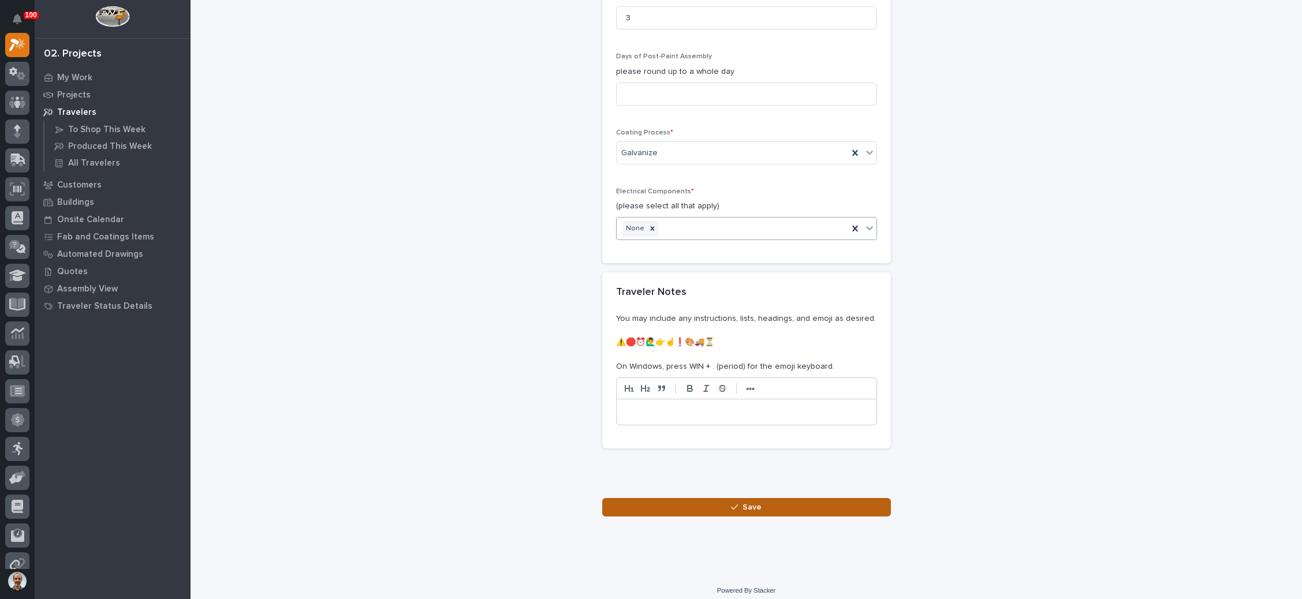
click at [729, 498] on button "Save" at bounding box center [746, 507] width 289 height 18
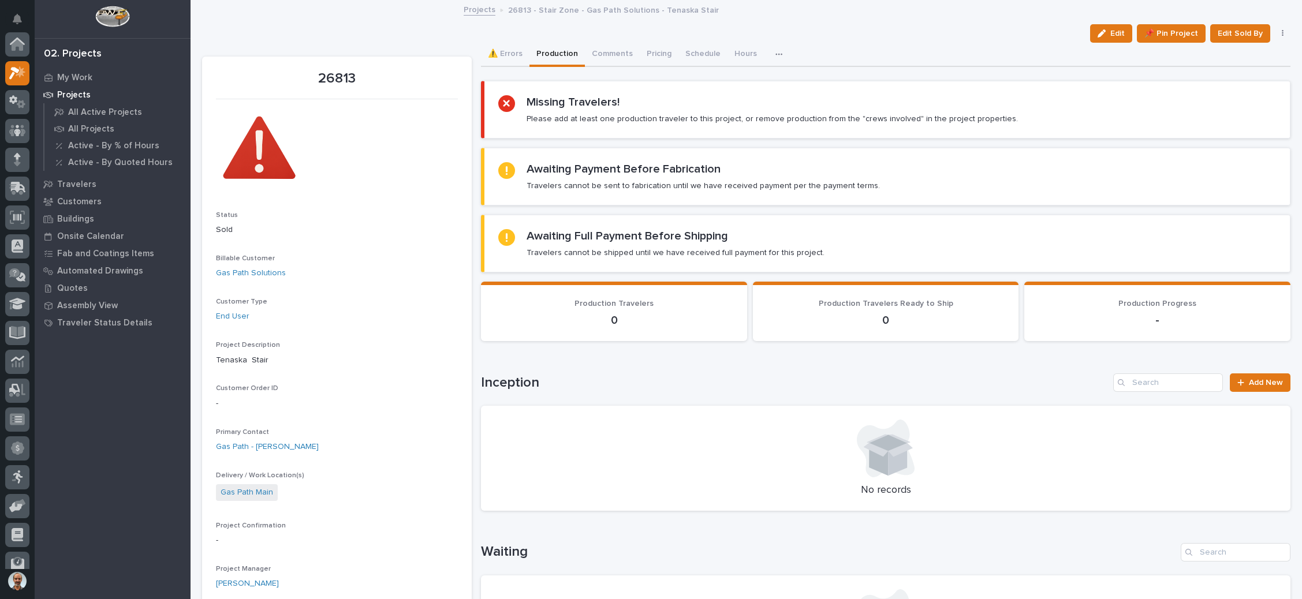
scroll to position [28, 0]
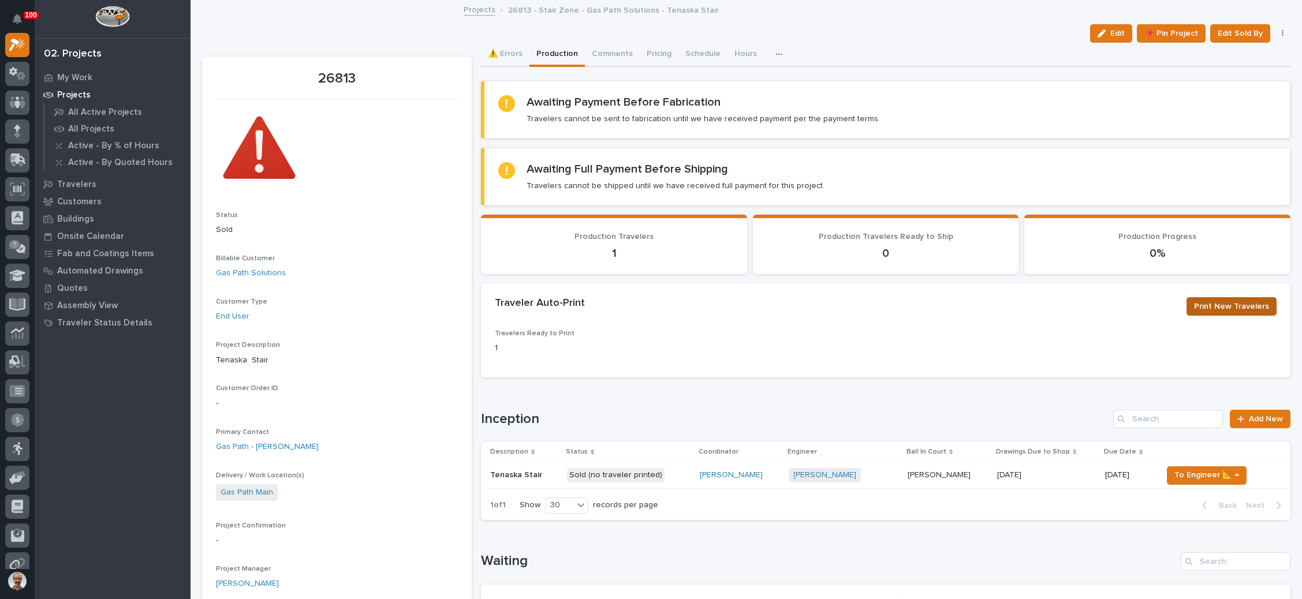
click at [1223, 305] on span "Print New Travelers" at bounding box center [1231, 307] width 75 height 14
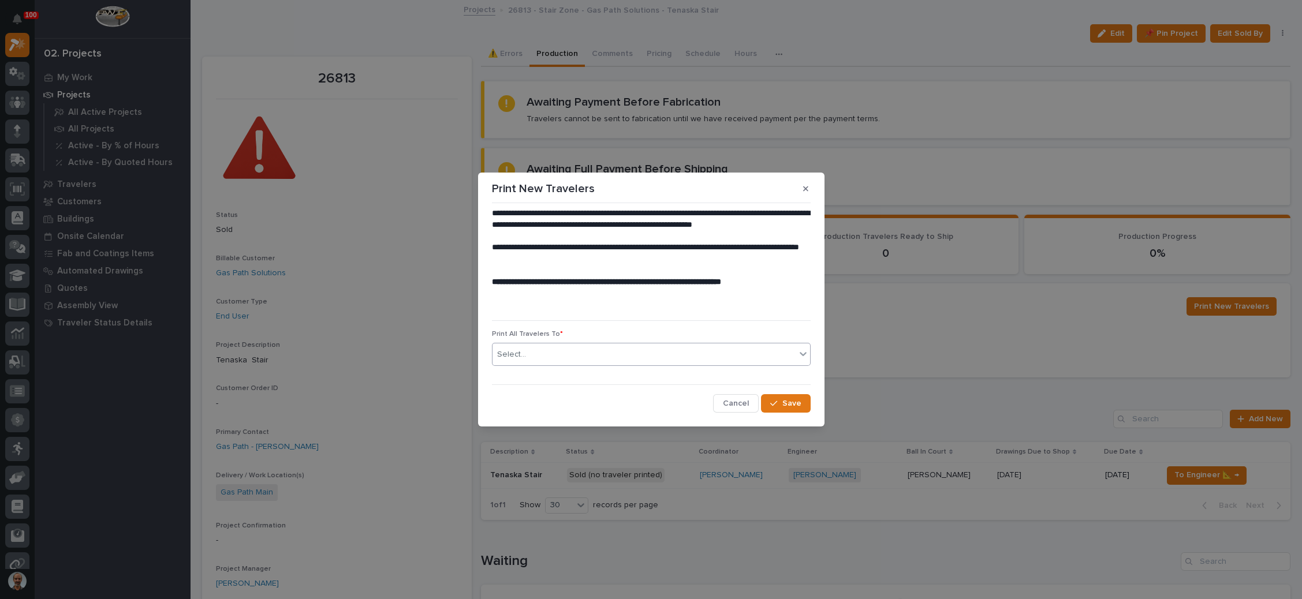
click at [626, 355] on div "Select..." at bounding box center [643, 354] width 303 height 19
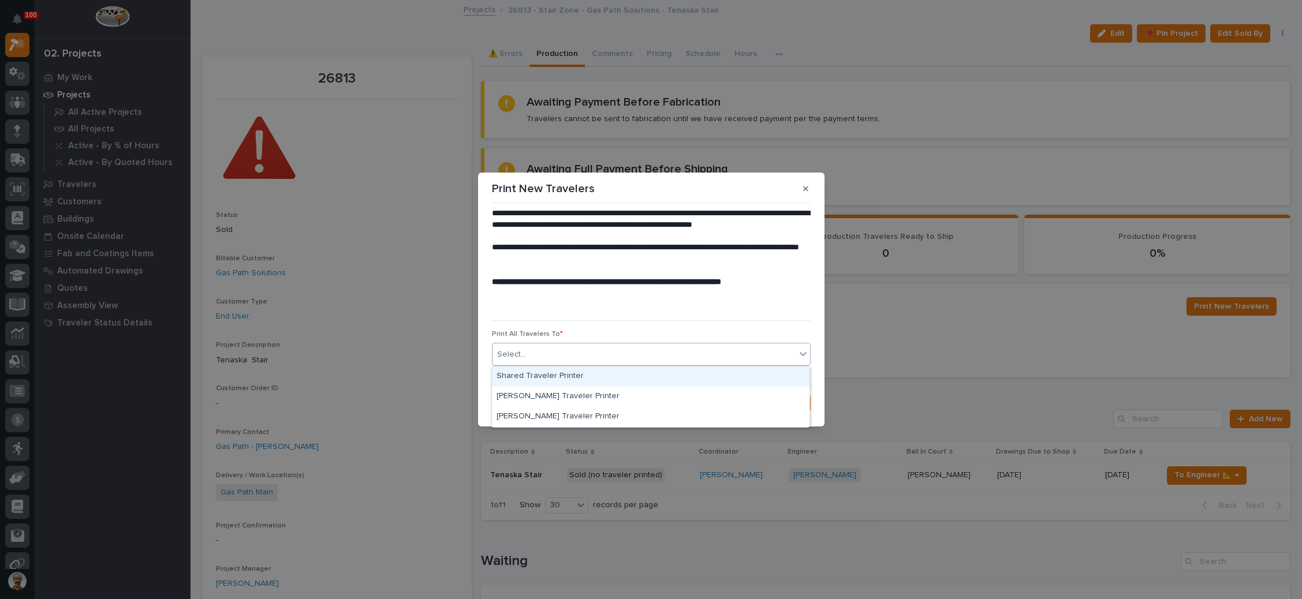
click at [589, 379] on div "Shared Traveler Printer" at bounding box center [650, 377] width 317 height 20
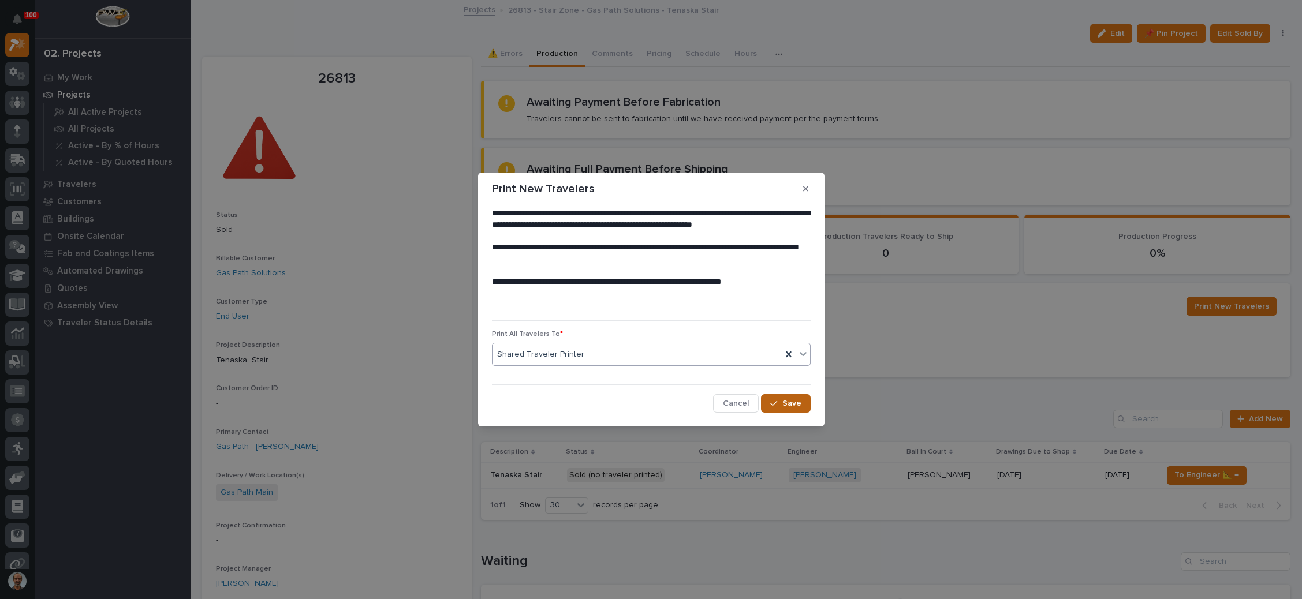
click at [783, 406] on span "Save" at bounding box center [791, 403] width 19 height 10
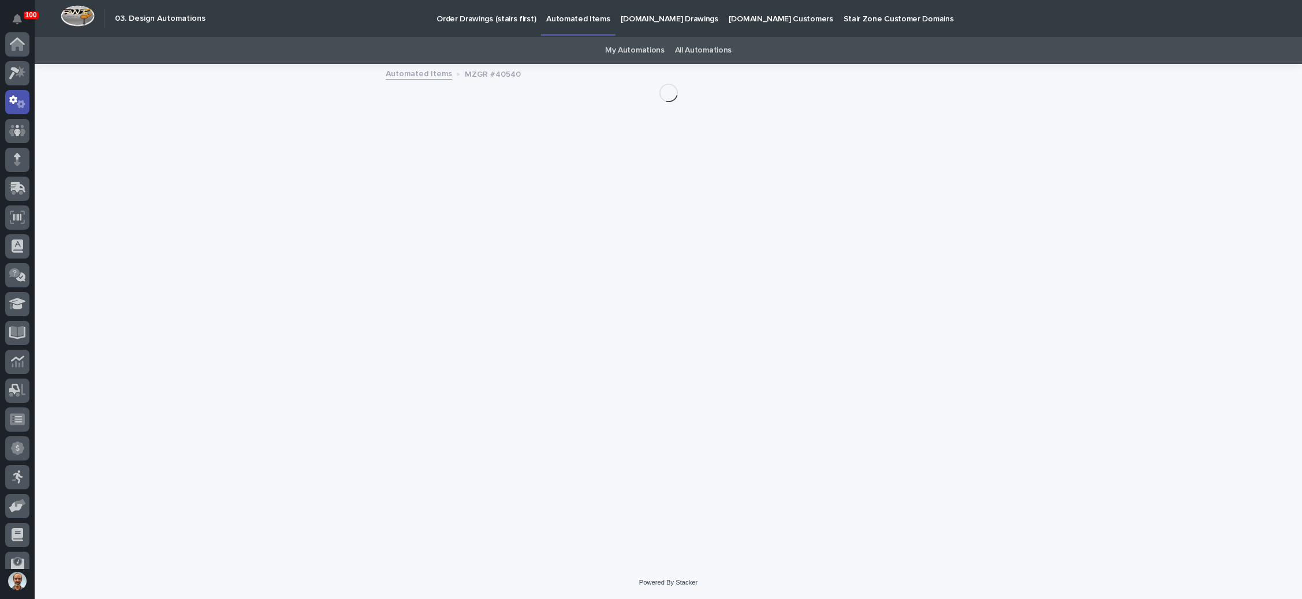
scroll to position [57, 0]
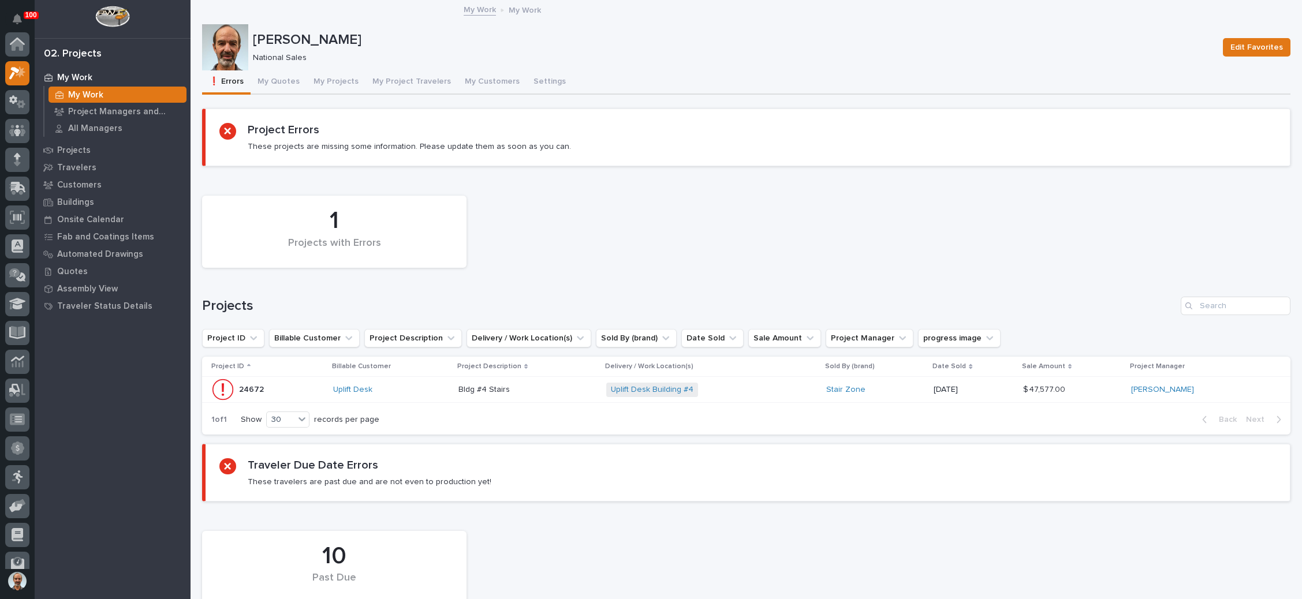
scroll to position [28, 0]
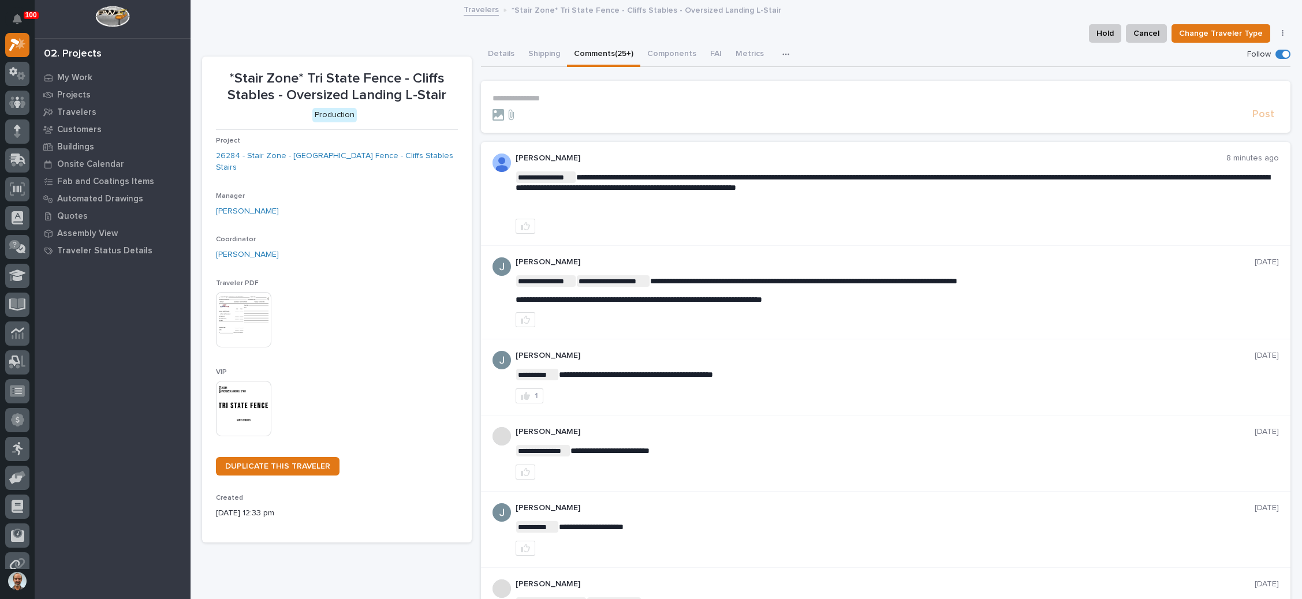
click at [529, 99] on p "**********" at bounding box center [885, 99] width 786 height 10
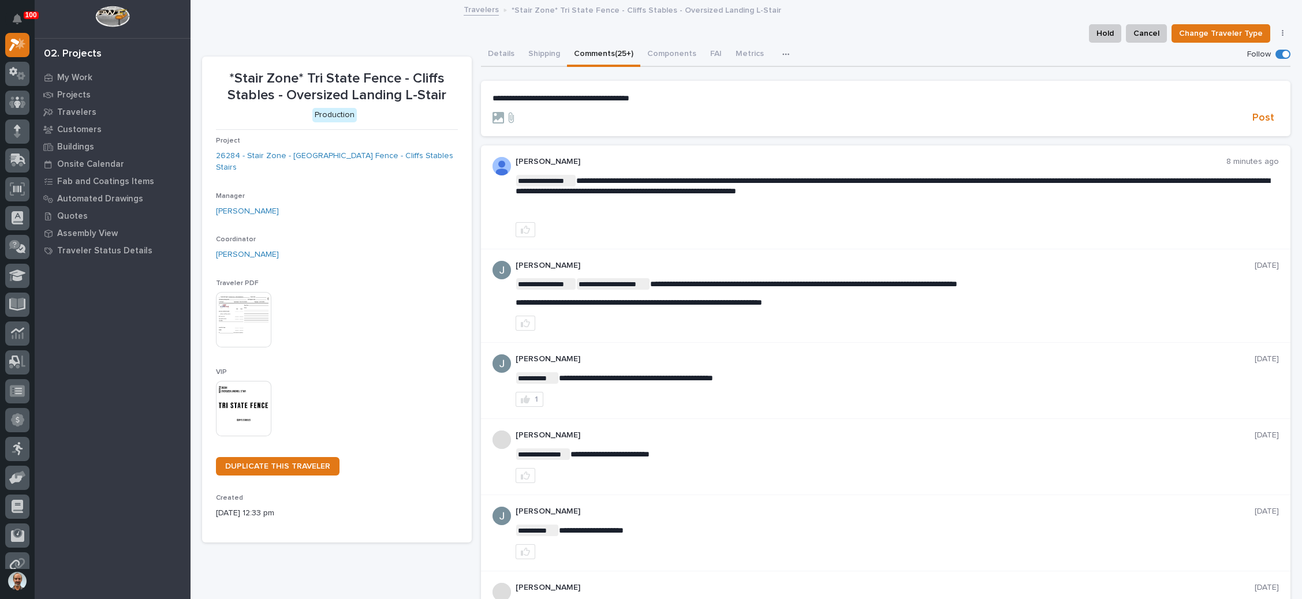
click at [668, 95] on p "**********" at bounding box center [885, 99] width 786 height 10
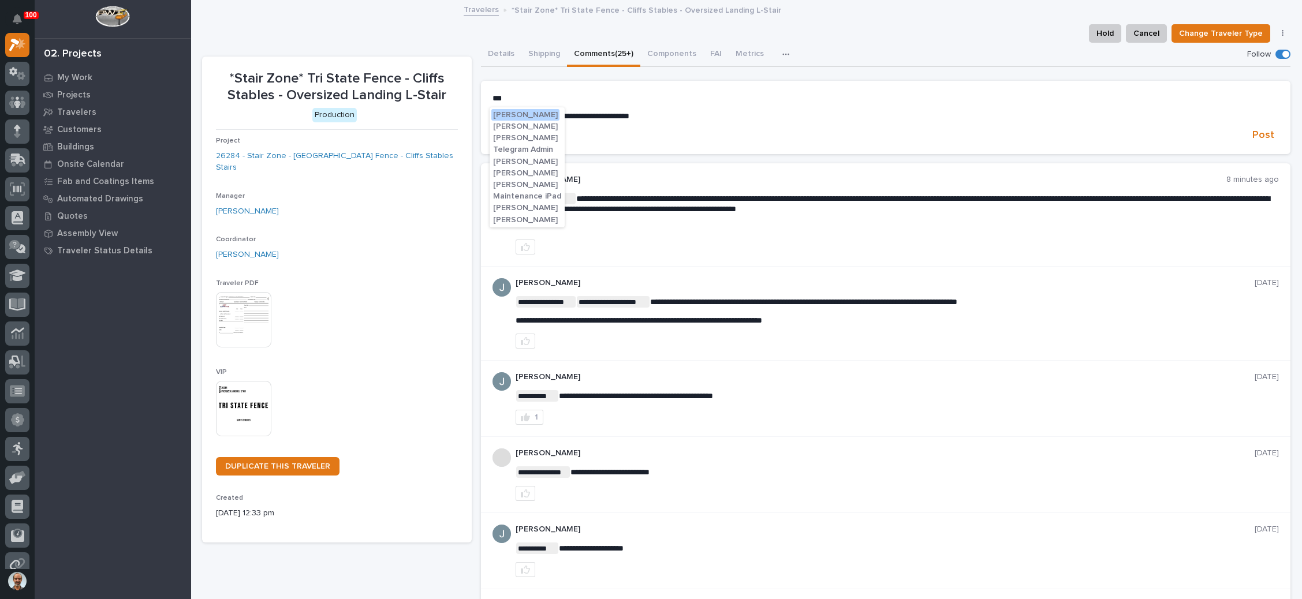
click at [515, 109] on button "Adam Yutzy" at bounding box center [525, 115] width 68 height 12
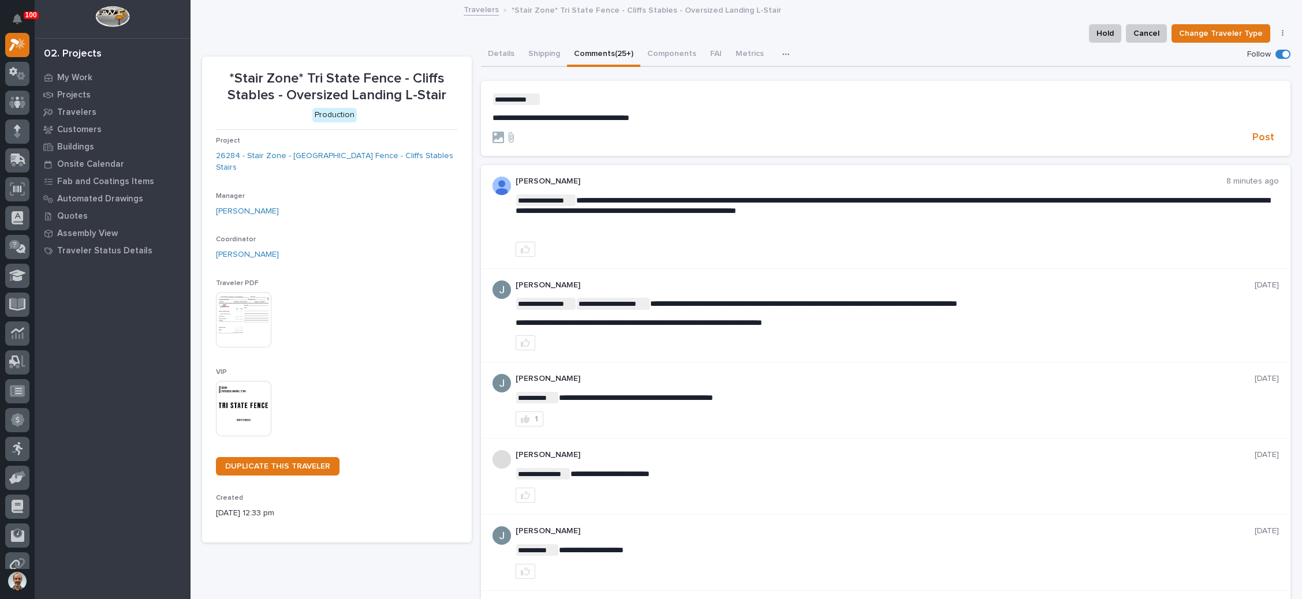
click at [726, 115] on p "**********" at bounding box center [885, 118] width 786 height 10
click at [1254, 134] on span "Post" at bounding box center [1263, 137] width 22 height 13
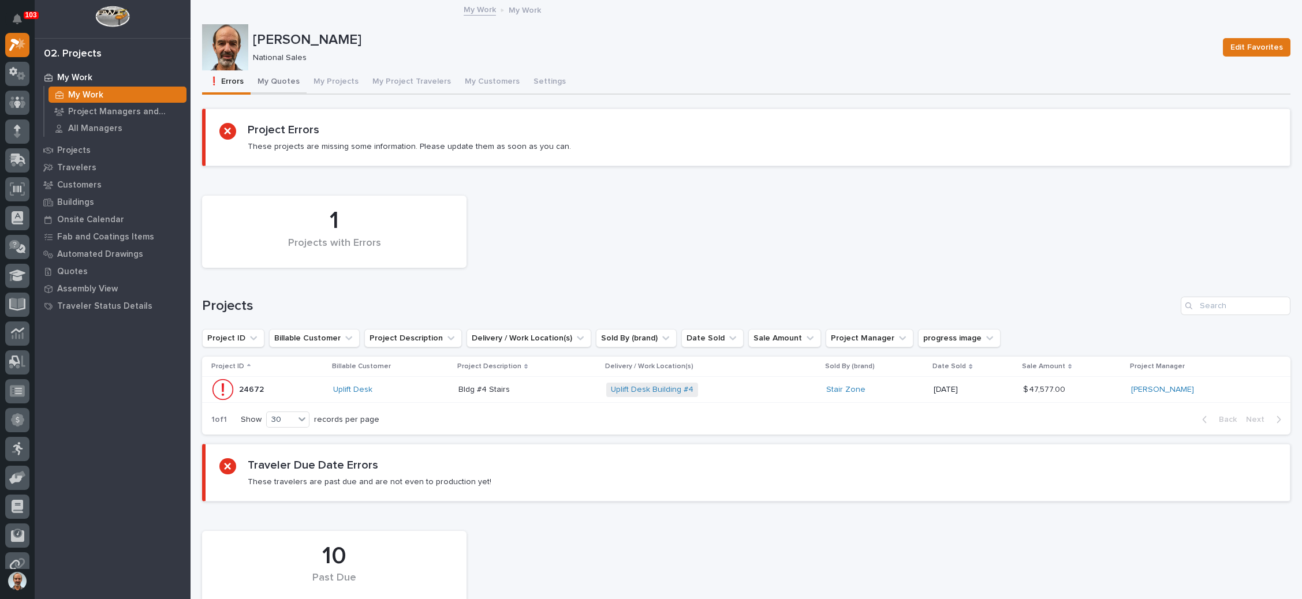
click at [288, 80] on button "My Quotes" at bounding box center [279, 82] width 56 height 24
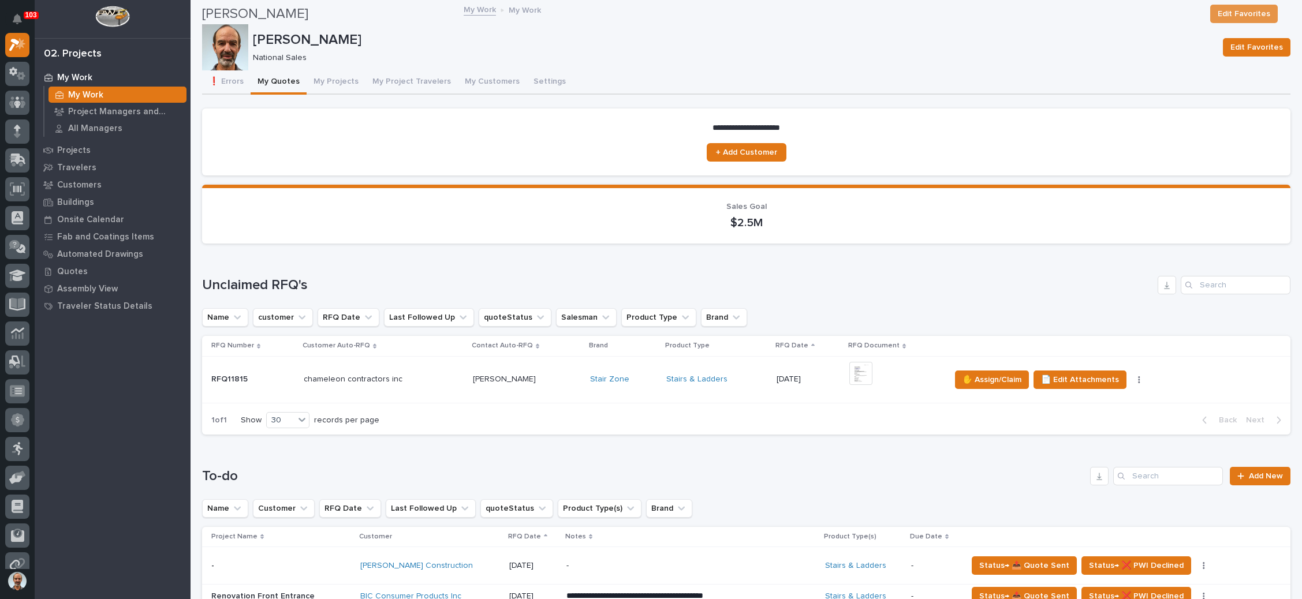
scroll to position [340, 0]
